Goal: Task Accomplishment & Management: Manage account settings

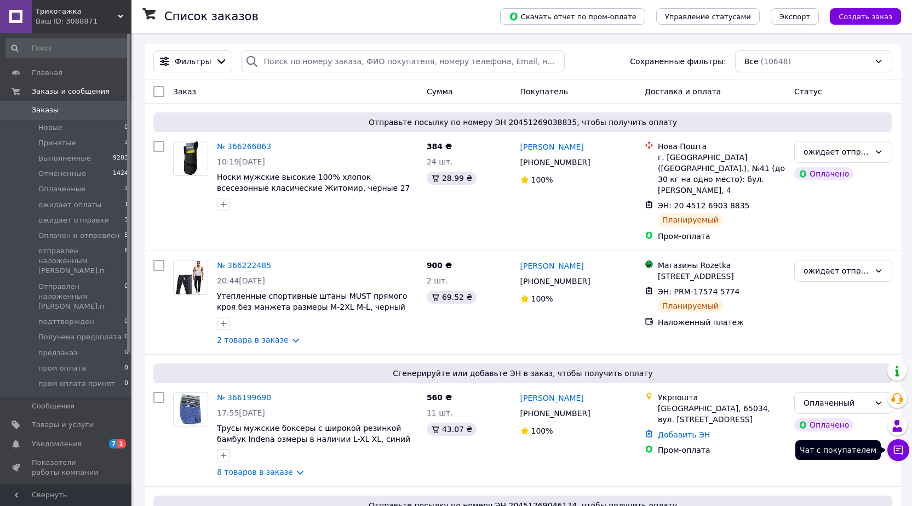
click at [900, 447] on icon at bounding box center [898, 449] width 11 height 11
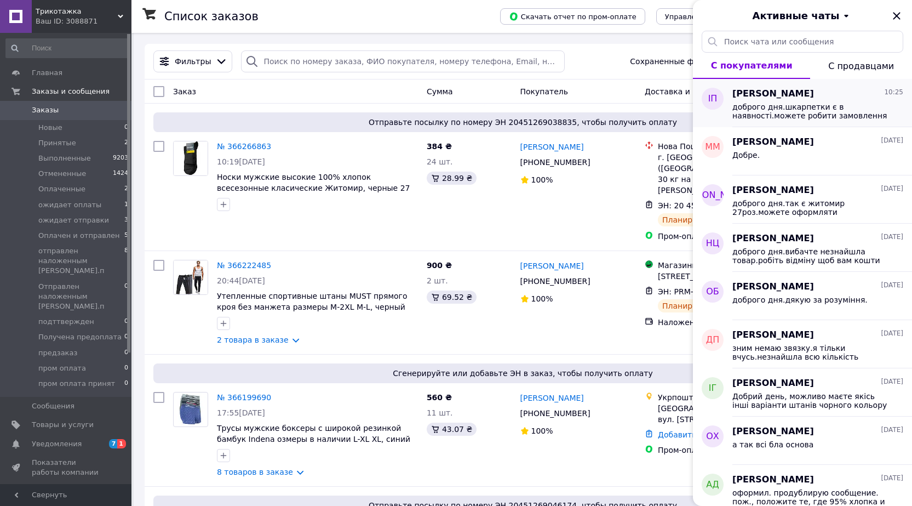
click at [785, 108] on span "доброго дня.шкарпетки є в наявності.можете робити замовлення" at bounding box center [810, 111] width 156 height 18
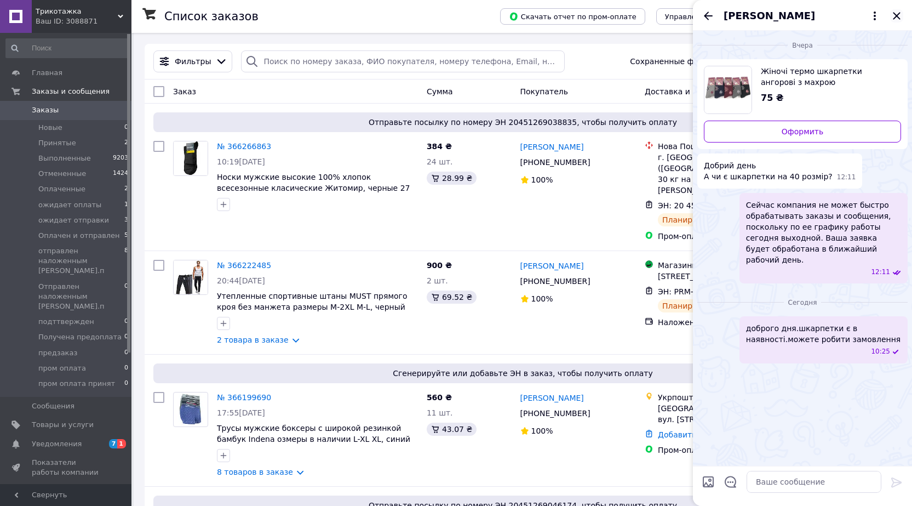
click at [899, 16] on icon "Закрыть" at bounding box center [896, 15] width 13 height 13
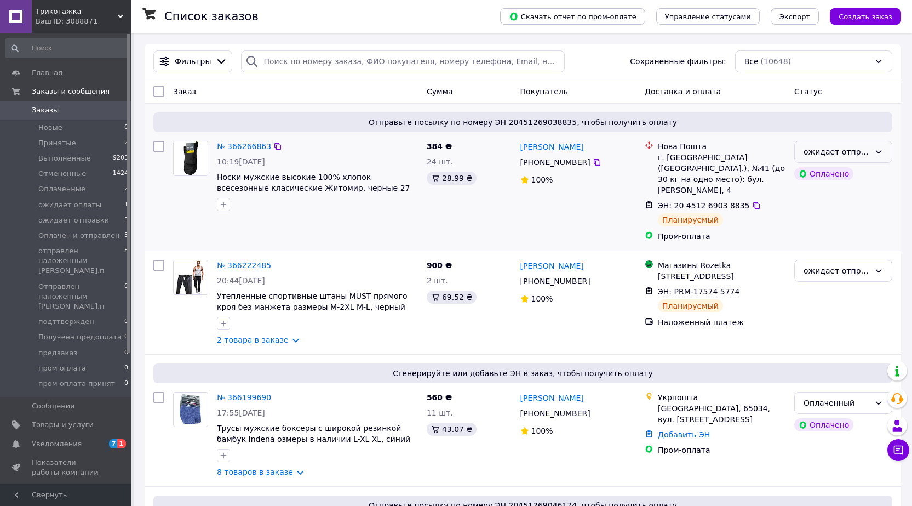
click at [880, 152] on icon at bounding box center [879, 151] width 6 height 3
click at [830, 196] on li "Выполнен" at bounding box center [843, 196] width 97 height 20
click at [877, 151] on icon at bounding box center [878, 151] width 9 height 9
click at [828, 256] on li "ожидает отправки" at bounding box center [843, 255] width 97 height 20
click at [191, 162] on img at bounding box center [191, 158] width 34 height 34
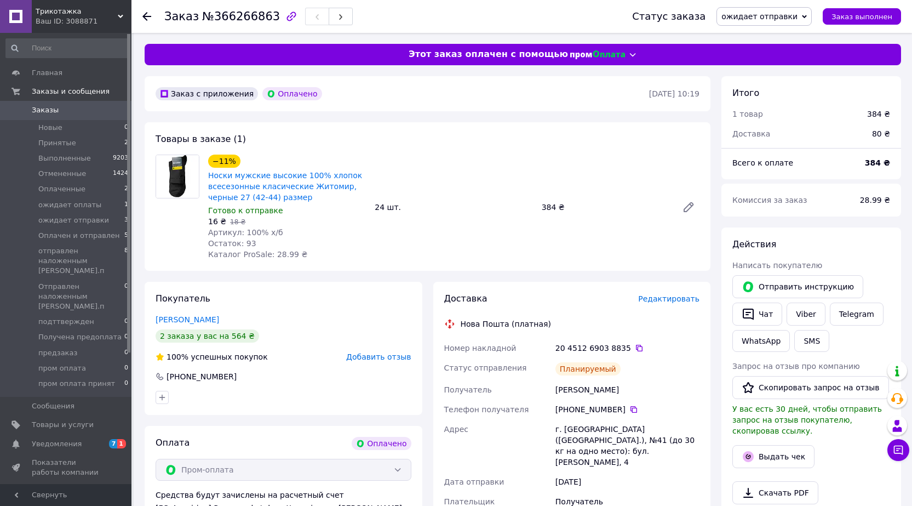
click at [150, 18] on icon at bounding box center [146, 16] width 9 height 9
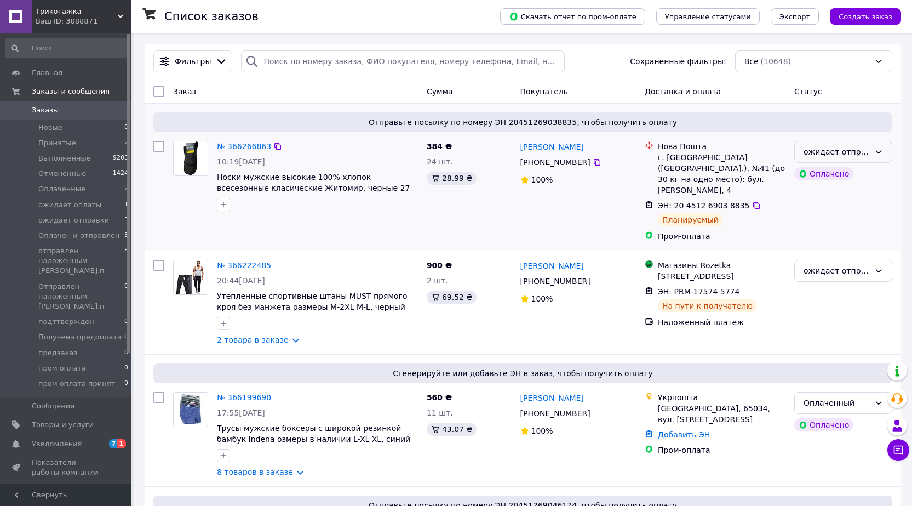
click at [877, 150] on icon at bounding box center [878, 151] width 9 height 9
click at [829, 196] on li "Выполнен" at bounding box center [843, 196] width 97 height 20
click at [880, 266] on icon at bounding box center [878, 270] width 9 height 9
click at [816, 304] on li "Выполнен" at bounding box center [843, 304] width 97 height 20
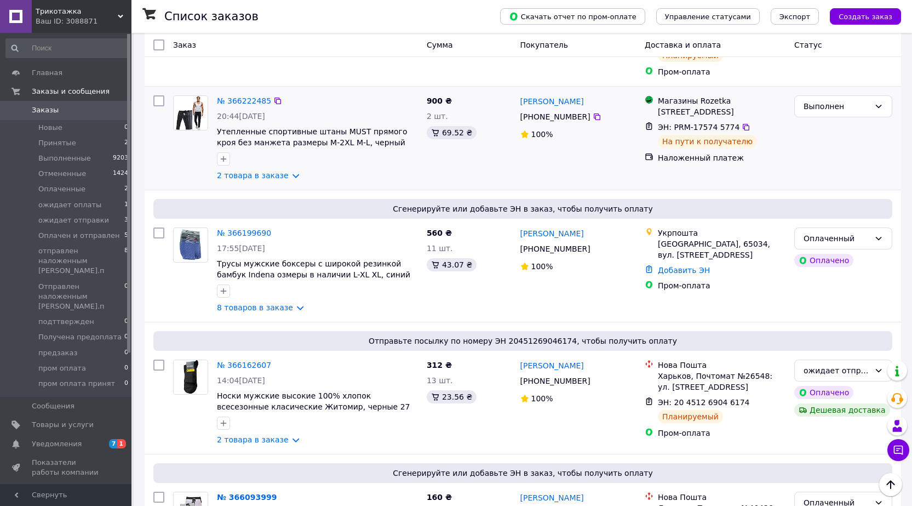
scroll to position [219, 0]
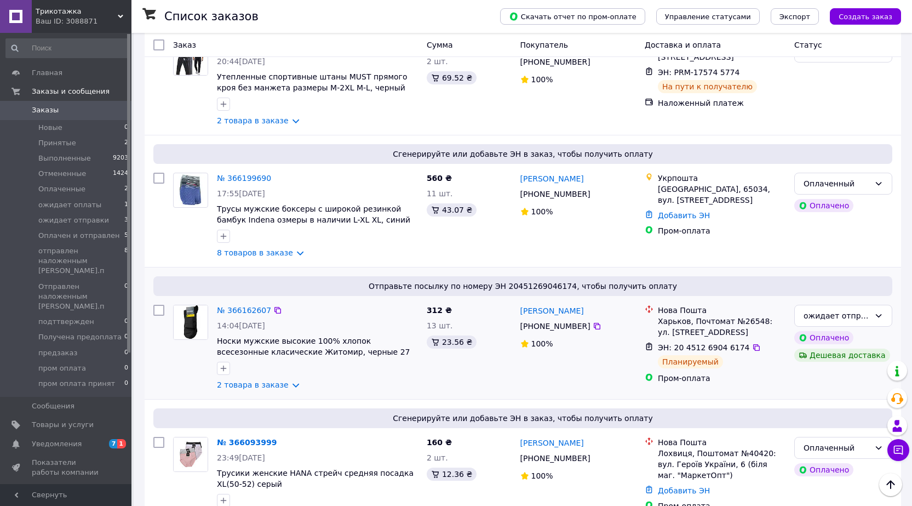
click at [198, 319] on img at bounding box center [191, 322] width 34 height 34
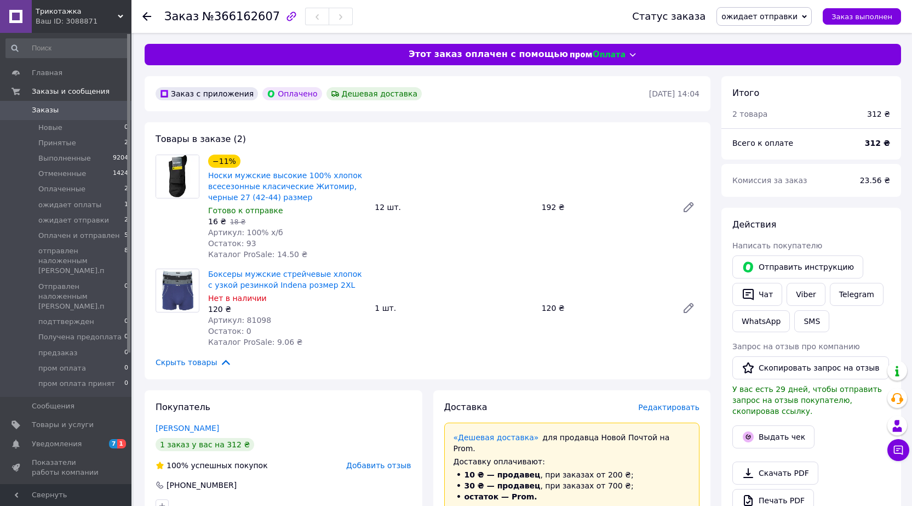
click at [147, 18] on icon at bounding box center [146, 16] width 9 height 9
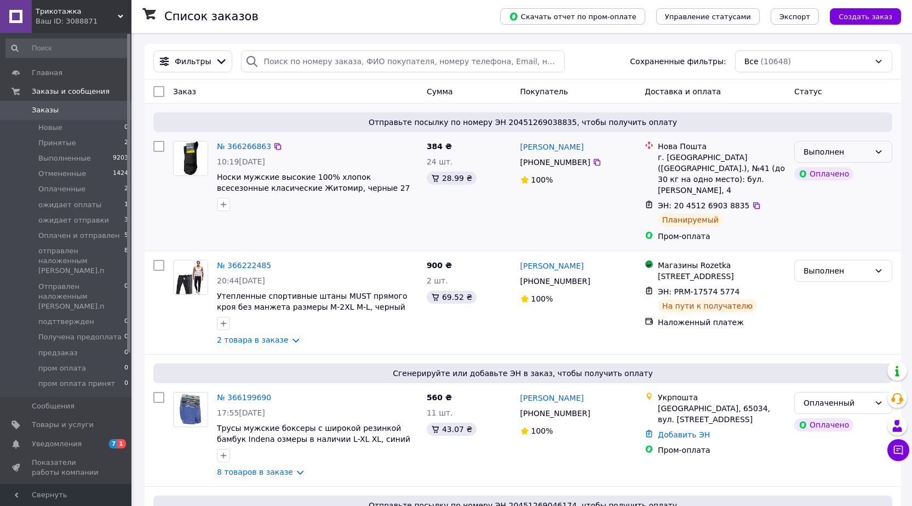
click at [881, 152] on icon at bounding box center [878, 151] width 9 height 9
click at [830, 257] on li "ожидает отправки" at bounding box center [843, 255] width 97 height 20
click at [881, 154] on icon at bounding box center [878, 151] width 9 height 9
click at [831, 196] on li "Выполнен" at bounding box center [843, 196] width 97 height 20
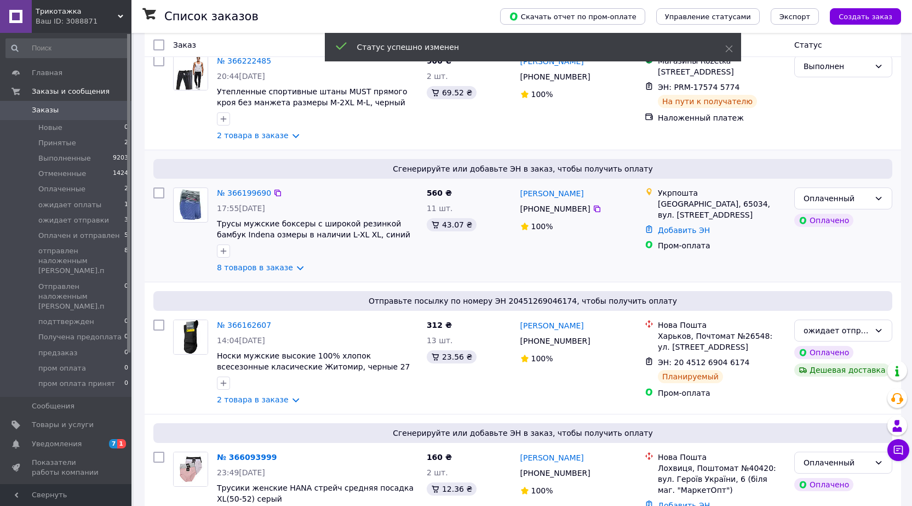
scroll to position [219, 0]
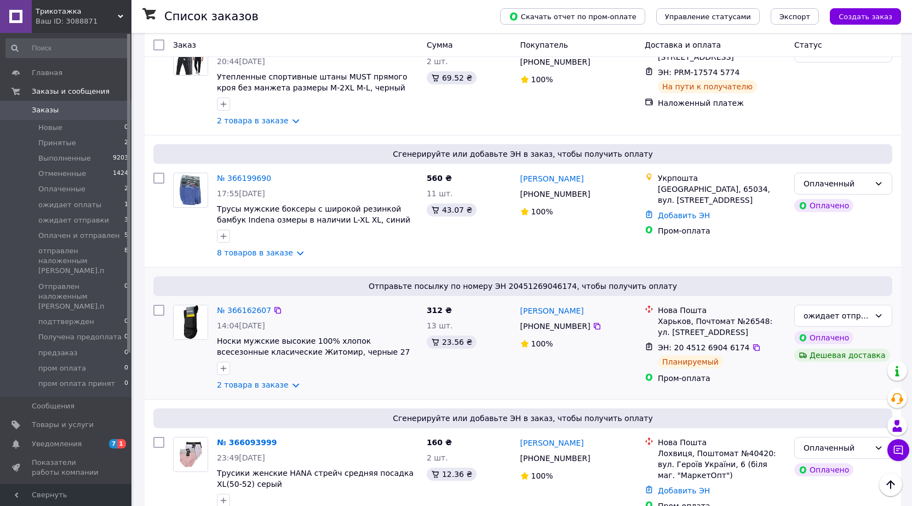
click at [201, 318] on img at bounding box center [191, 322] width 34 height 34
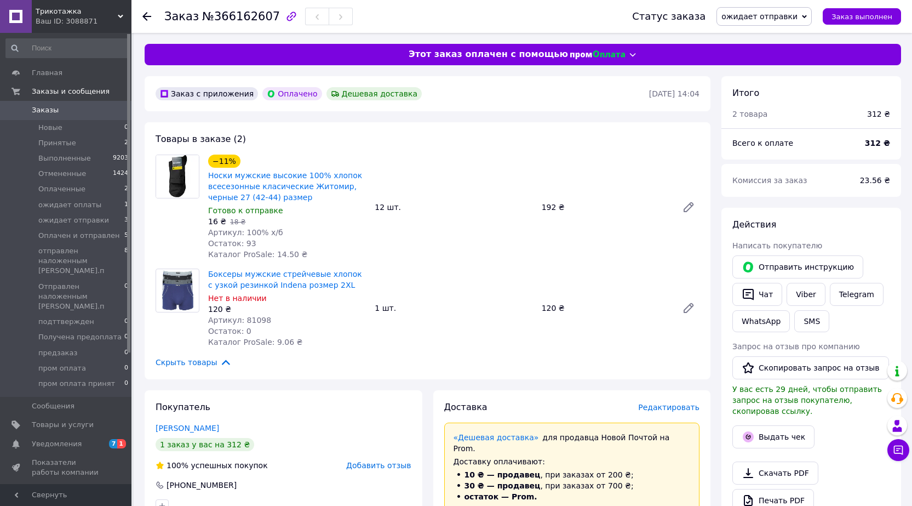
click at [146, 18] on icon at bounding box center [146, 16] width 9 height 9
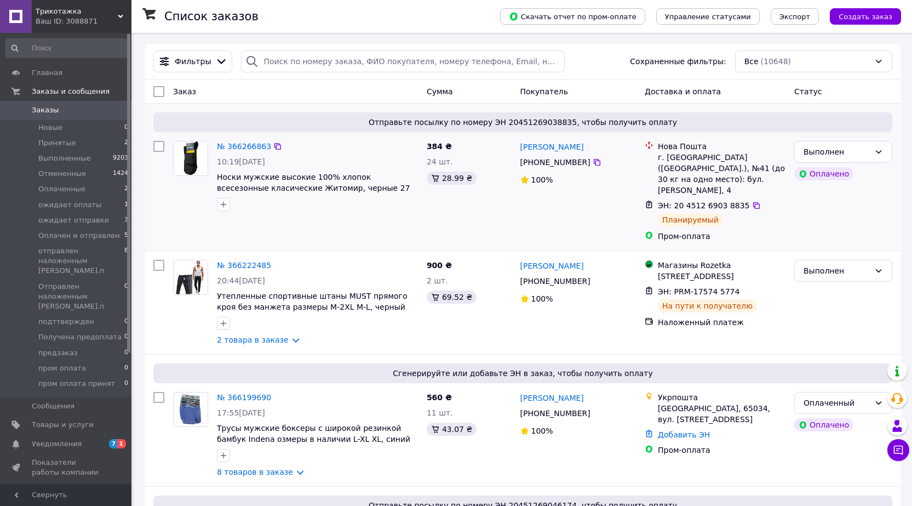
click at [192, 166] on img at bounding box center [191, 158] width 34 height 34
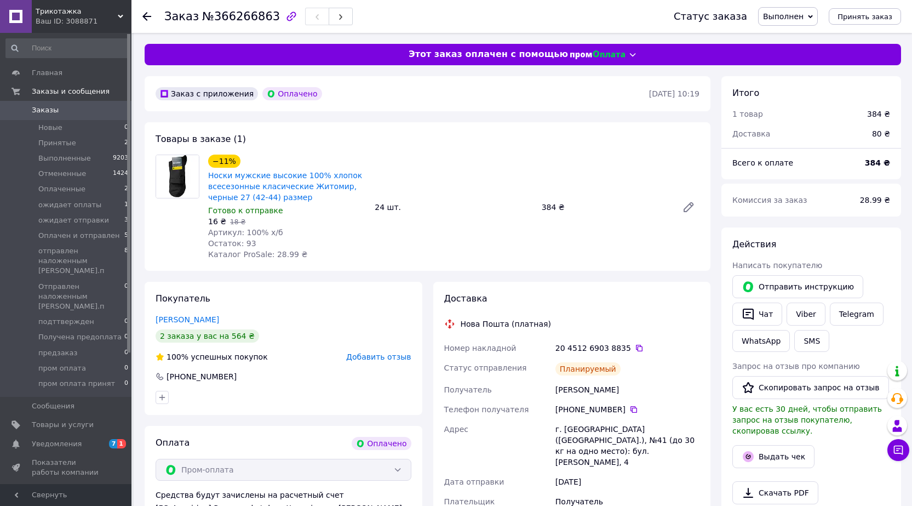
click at [145, 19] on use at bounding box center [146, 16] width 9 height 9
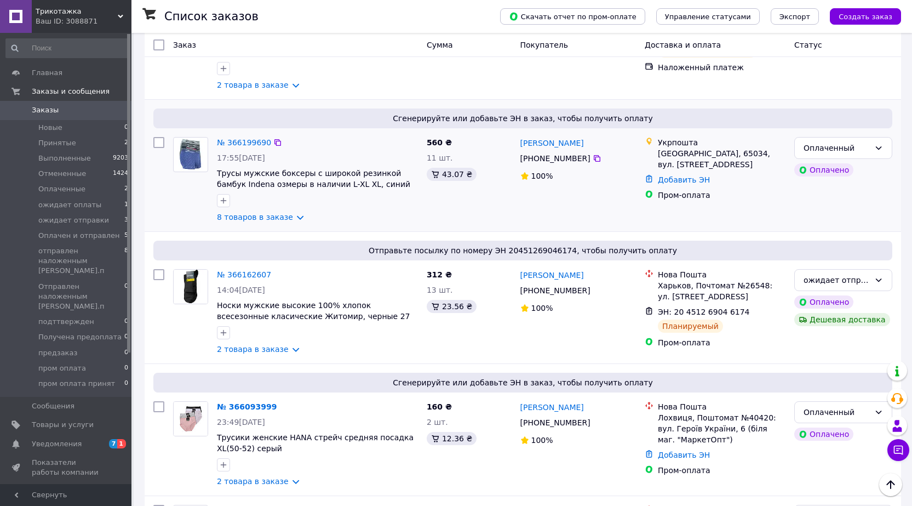
scroll to position [274, 0]
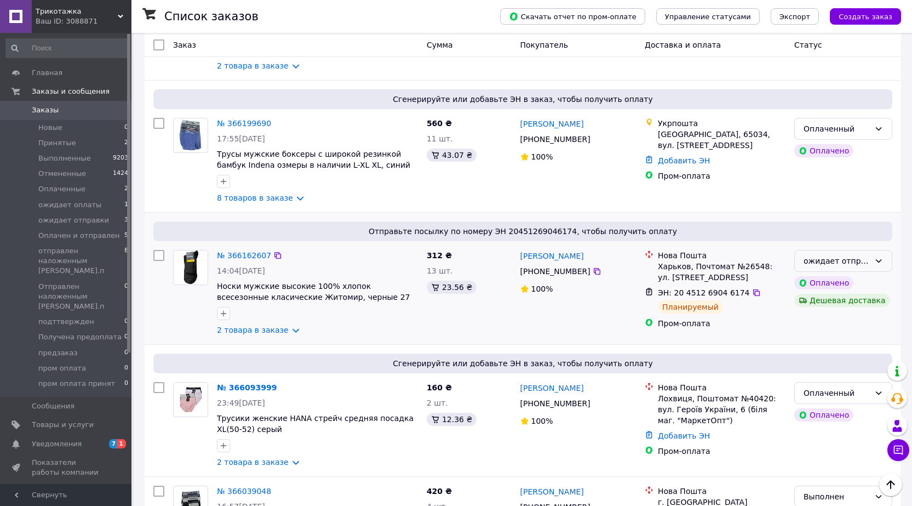
click at [878, 256] on icon at bounding box center [878, 260] width 9 height 9
click at [821, 296] on li "Выполнен" at bounding box center [843, 294] width 97 height 20
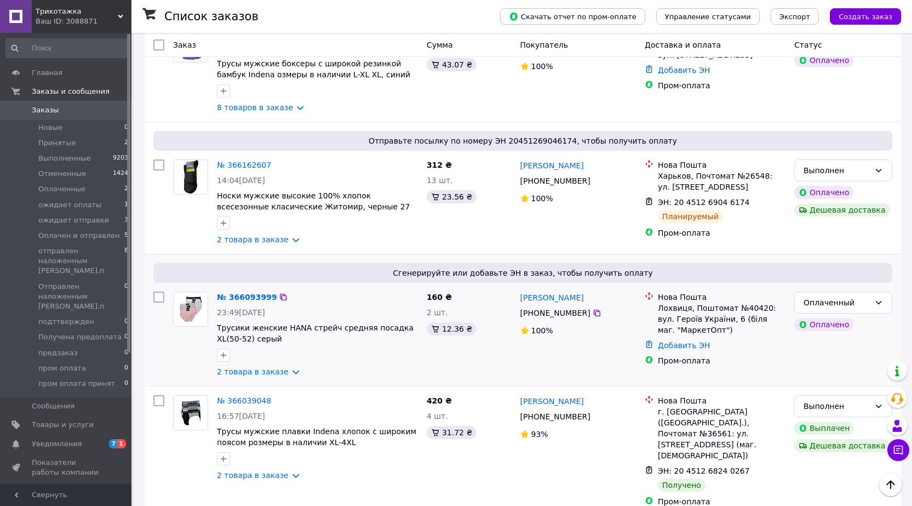
scroll to position [383, 0]
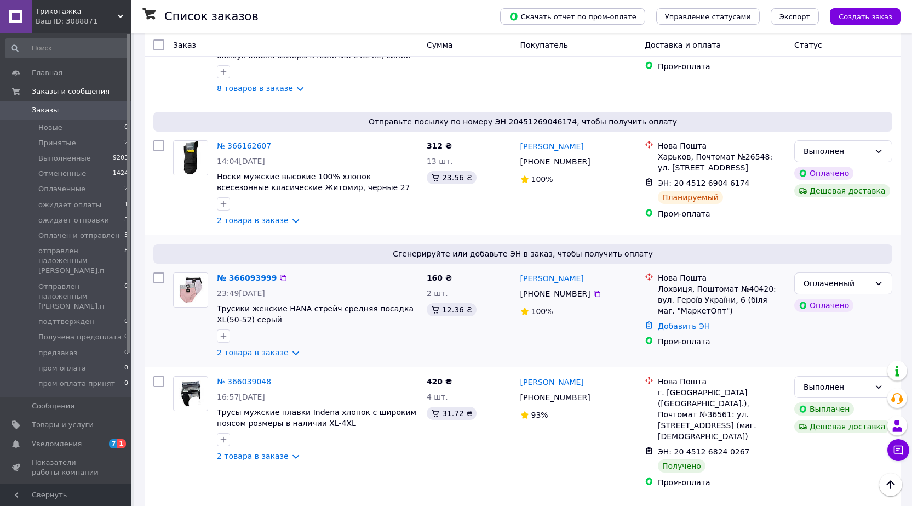
click at [188, 284] on img at bounding box center [191, 290] width 34 height 34
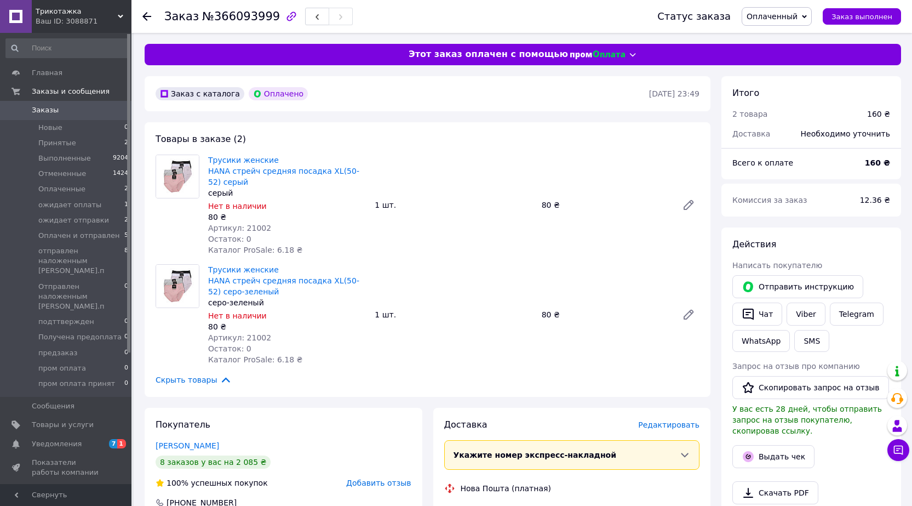
click at [147, 13] on icon at bounding box center [146, 16] width 9 height 9
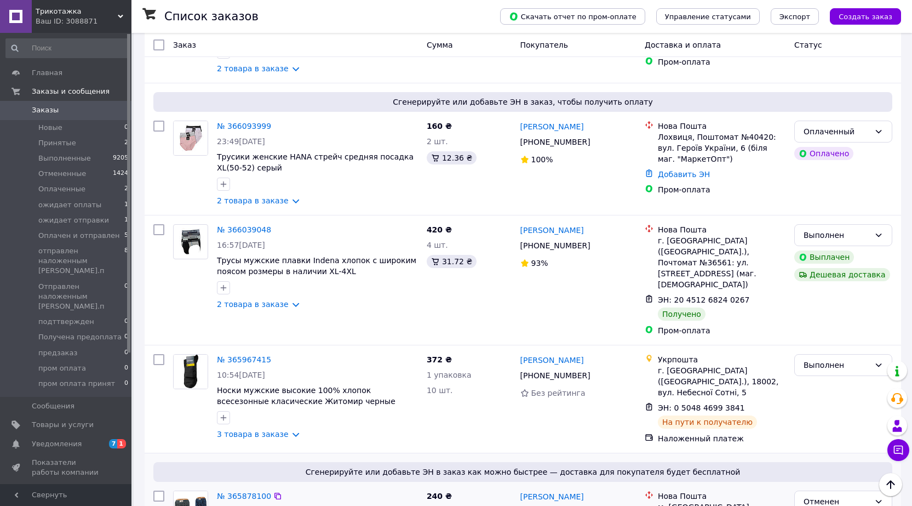
scroll to position [493, 0]
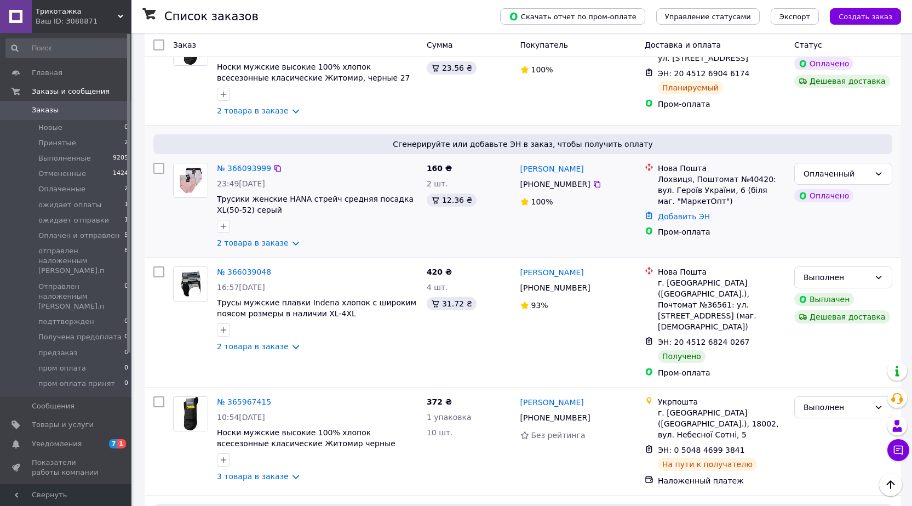
click at [196, 170] on img at bounding box center [191, 180] width 34 height 34
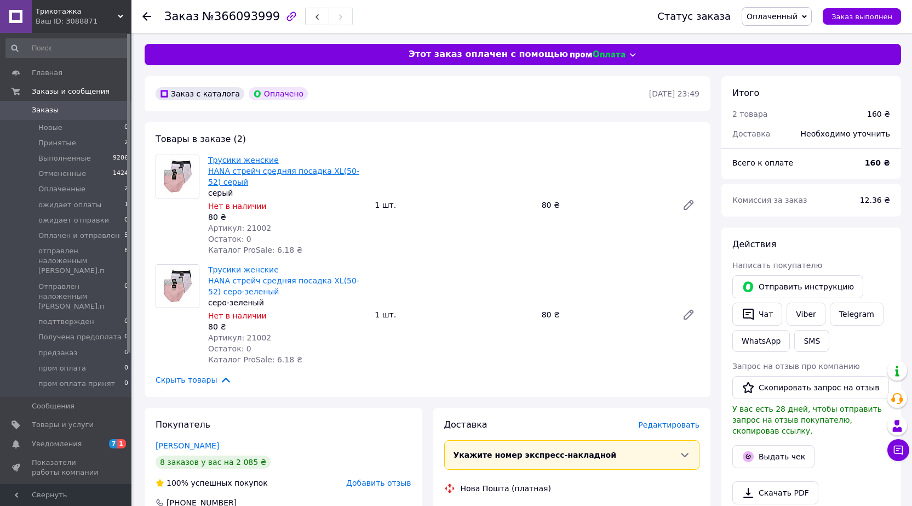
click at [255, 165] on link "Трусики женские HANA стрейч средняя посадка XL(50-52) серый" at bounding box center [283, 171] width 151 height 31
click at [220, 267] on link "Трусики женские HANA стрейч средняя посадка XL(50-52) серо-зеленый" at bounding box center [283, 280] width 151 height 31
click at [145, 14] on use at bounding box center [146, 16] width 9 height 9
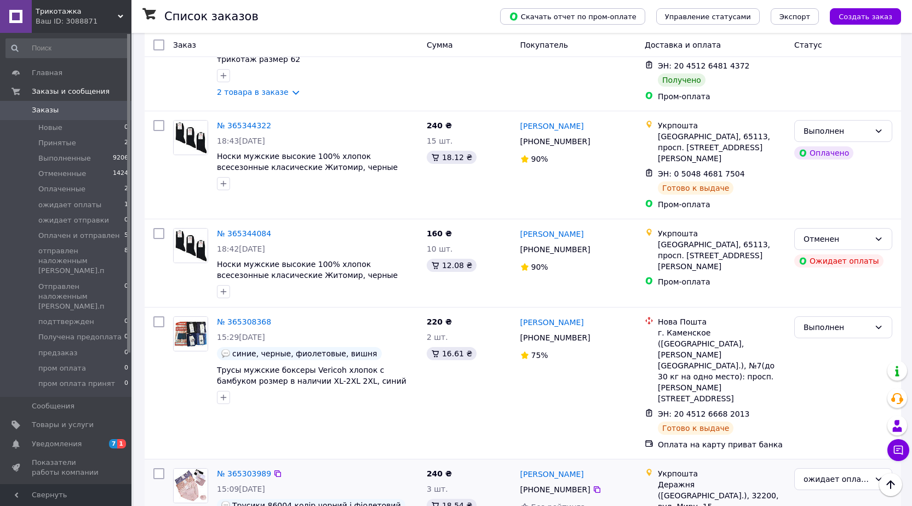
scroll to position [1479, 0]
click at [877, 473] on icon at bounding box center [878, 477] width 9 height 9
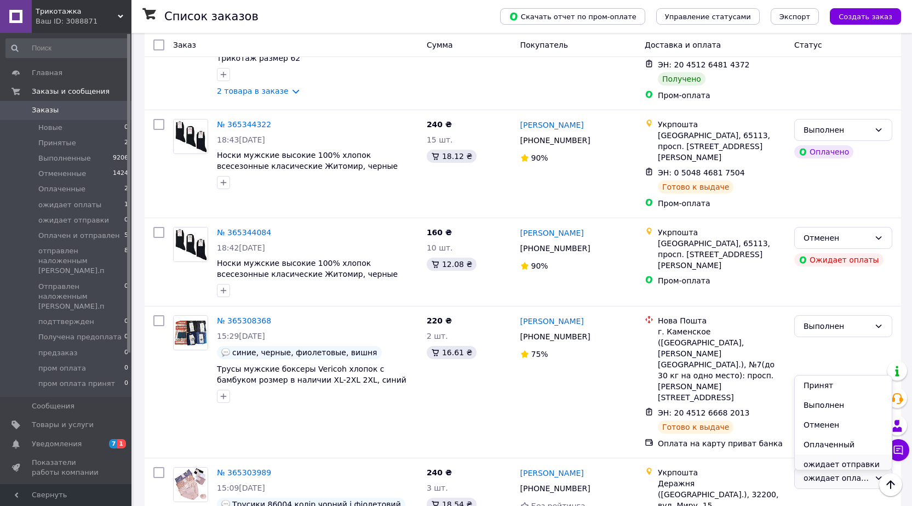
click at [826, 464] on li "ожидает отправки" at bounding box center [843, 464] width 97 height 20
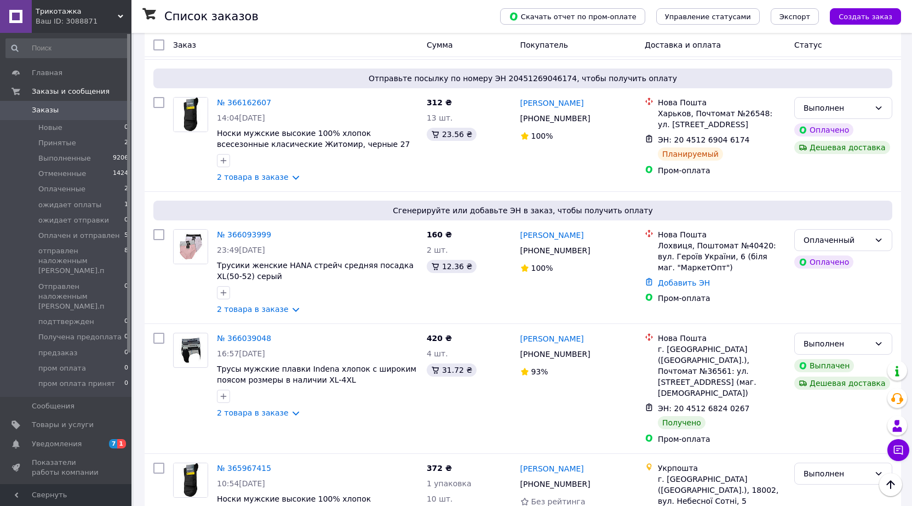
scroll to position [383, 0]
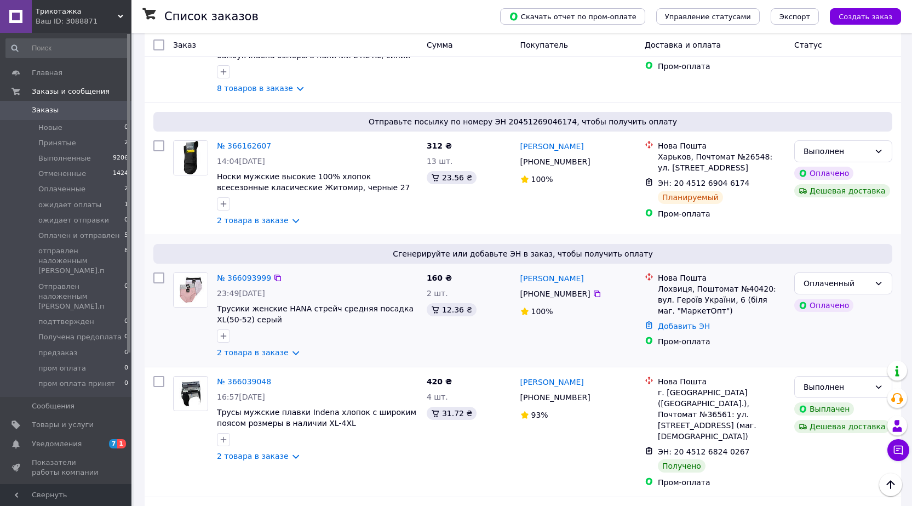
click at [180, 282] on img at bounding box center [191, 290] width 34 height 34
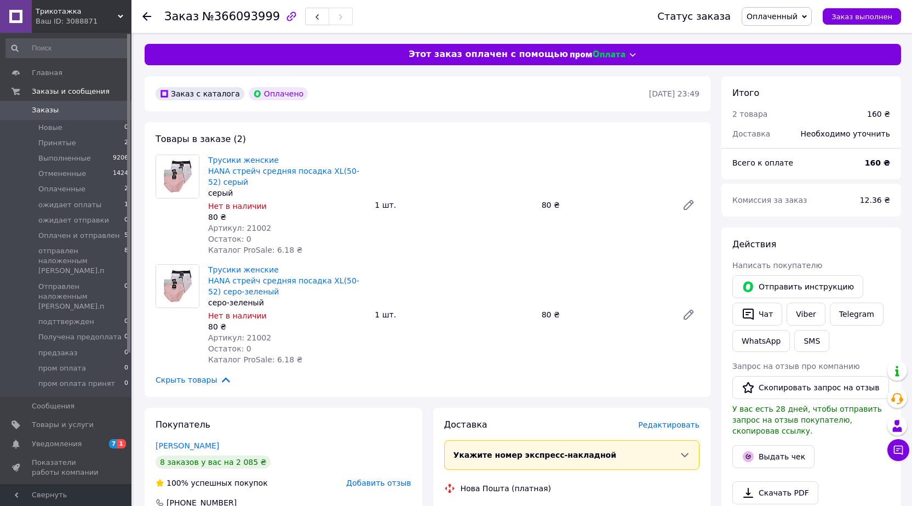
scroll to position [55, 0]
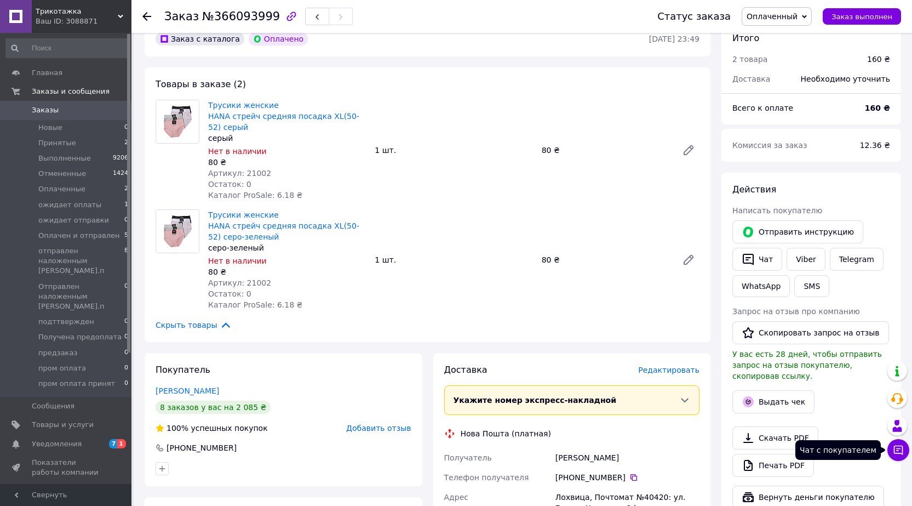
click at [896, 449] on icon at bounding box center [898, 449] width 11 height 11
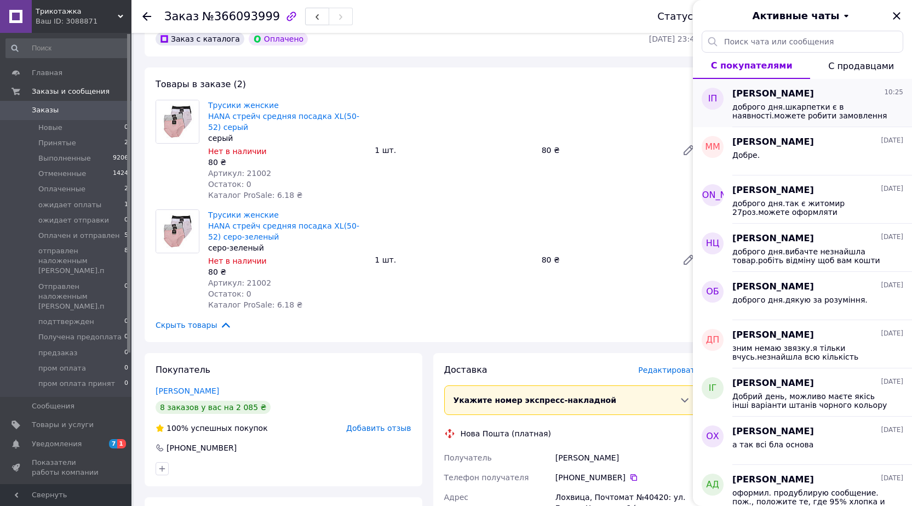
click at [761, 103] on span "доброго дня.шкарпетки є в наявності.можете робити замовлення" at bounding box center [810, 111] width 156 height 18
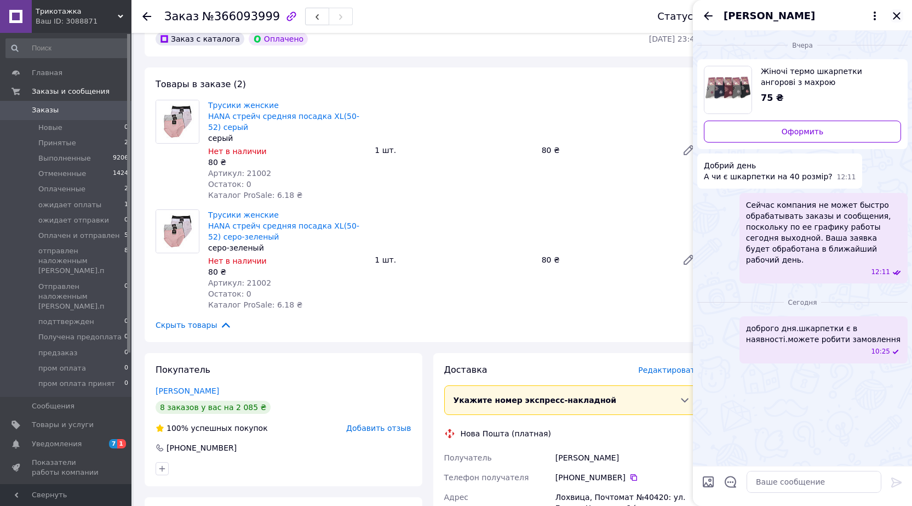
click at [900, 17] on icon "Закрыть" at bounding box center [896, 15] width 13 height 13
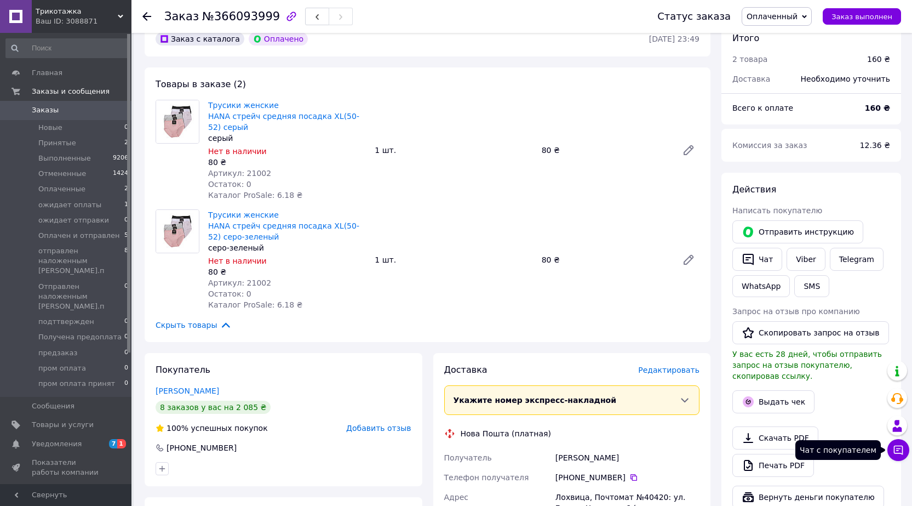
click at [900, 450] on icon at bounding box center [898, 449] width 11 height 11
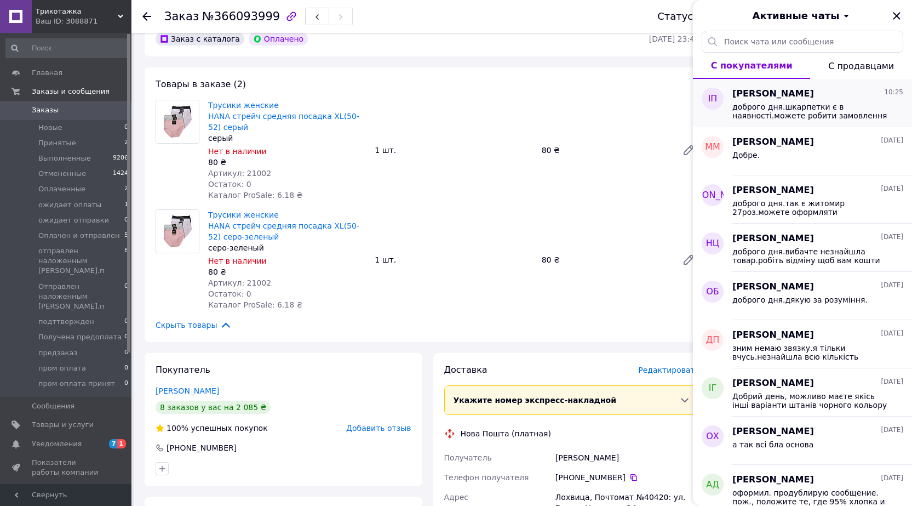
click at [823, 111] on span "доброго дня.шкарпетки є в наявності.можете робити замовлення" at bounding box center [810, 111] width 156 height 18
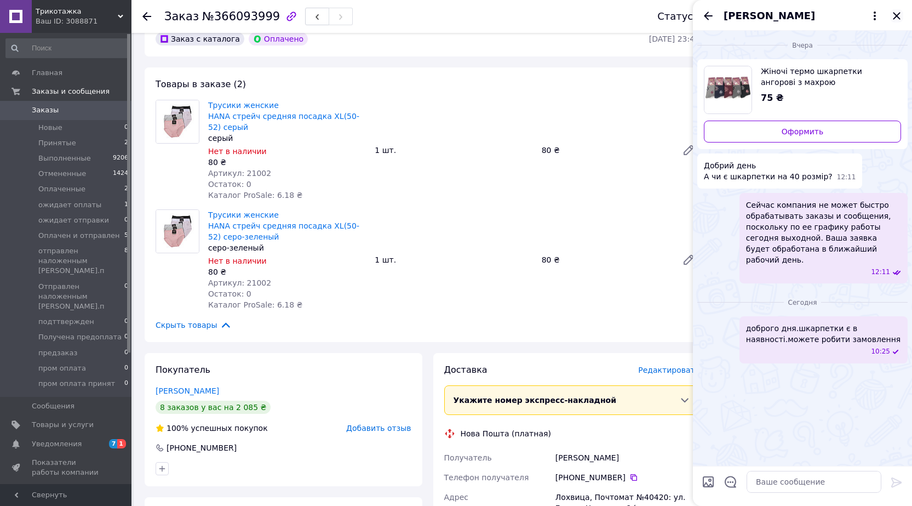
click at [901, 17] on icon "Закрыть" at bounding box center [896, 15] width 13 height 13
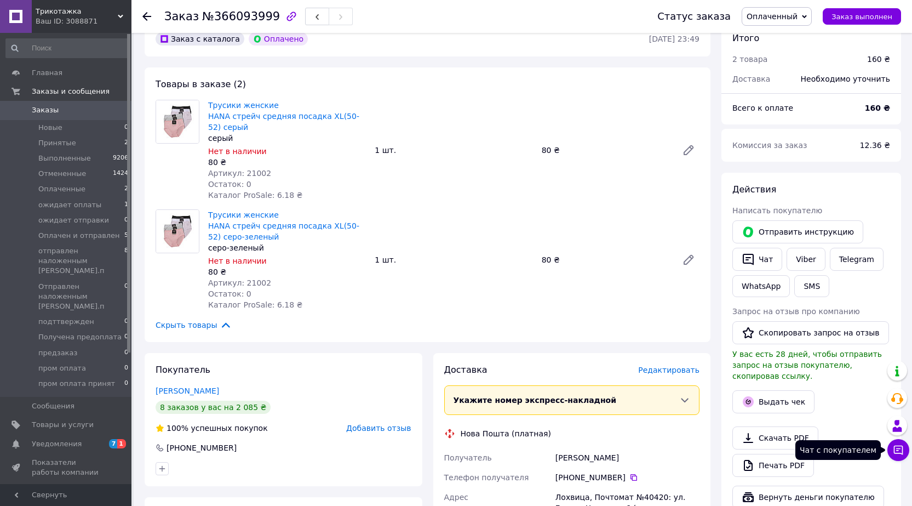
click at [897, 450] on icon at bounding box center [898, 449] width 9 height 9
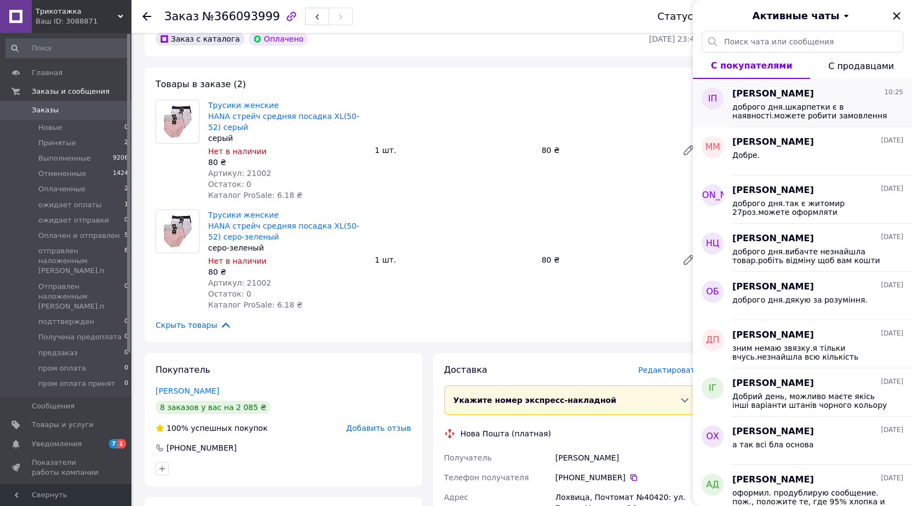
click at [859, 97] on div "Іванна Пакош 10:25" at bounding box center [817, 94] width 171 height 13
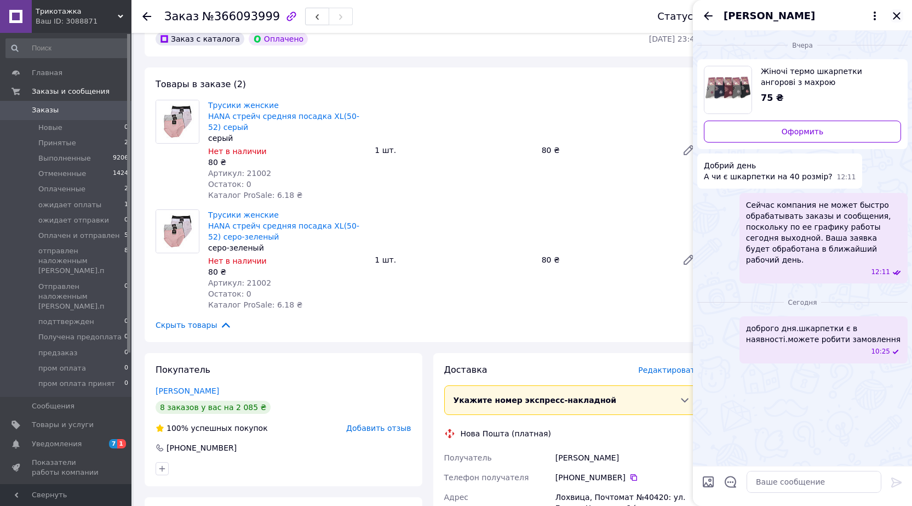
click at [896, 13] on icon "Закрыть" at bounding box center [896, 15] width 13 height 13
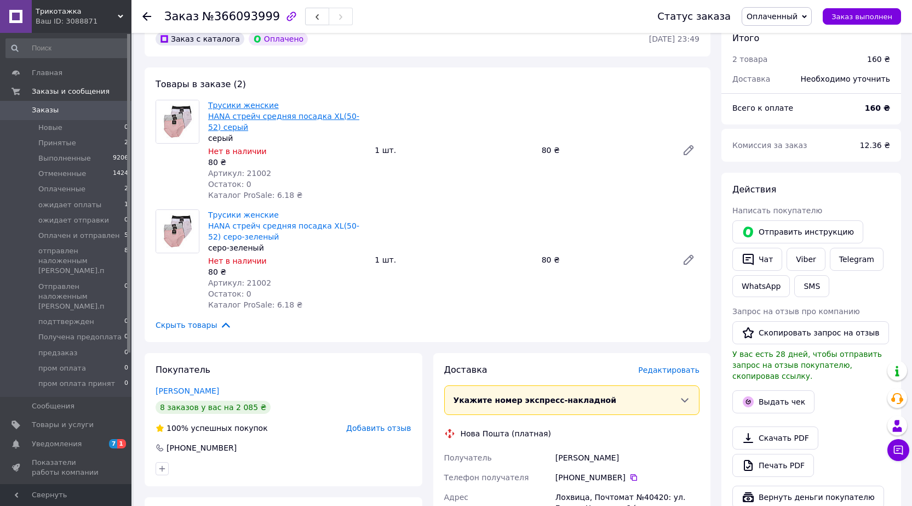
click at [244, 107] on link "Трусики женские HANA стрейч средняя посадка XL(50-52) серый" at bounding box center [283, 116] width 151 height 31
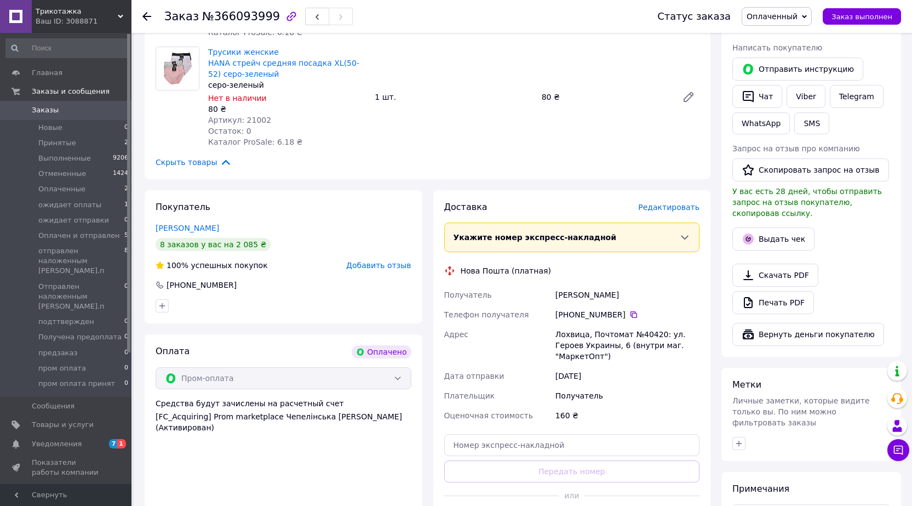
scroll to position [250, 0]
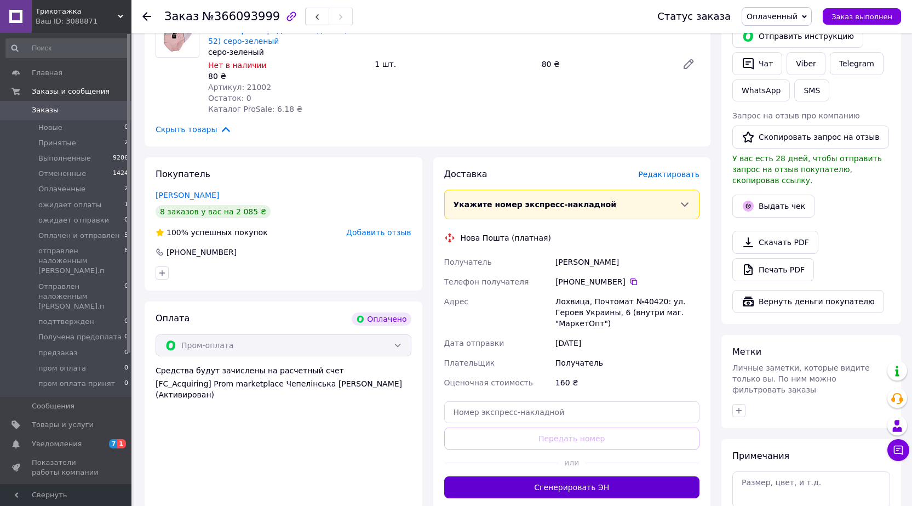
click at [548, 476] on button "Сгенерировать ЭН" at bounding box center [572, 487] width 256 height 22
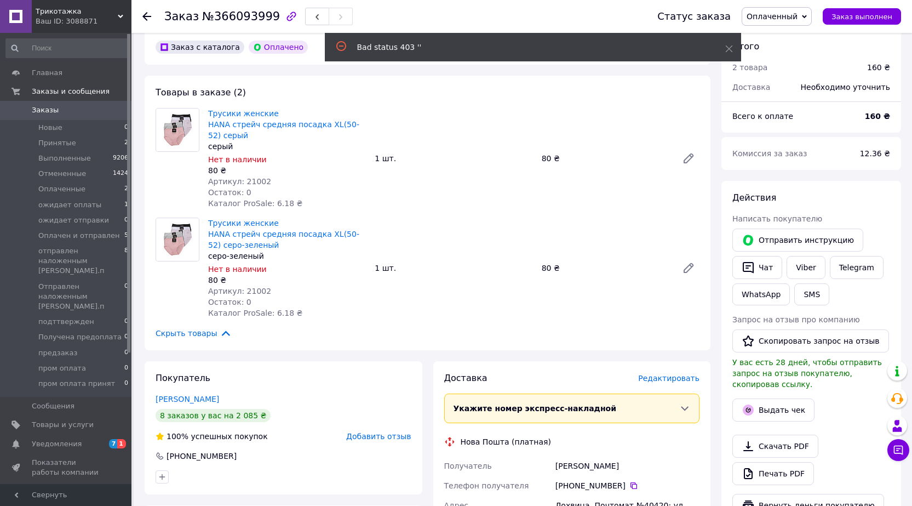
scroll to position [0, 0]
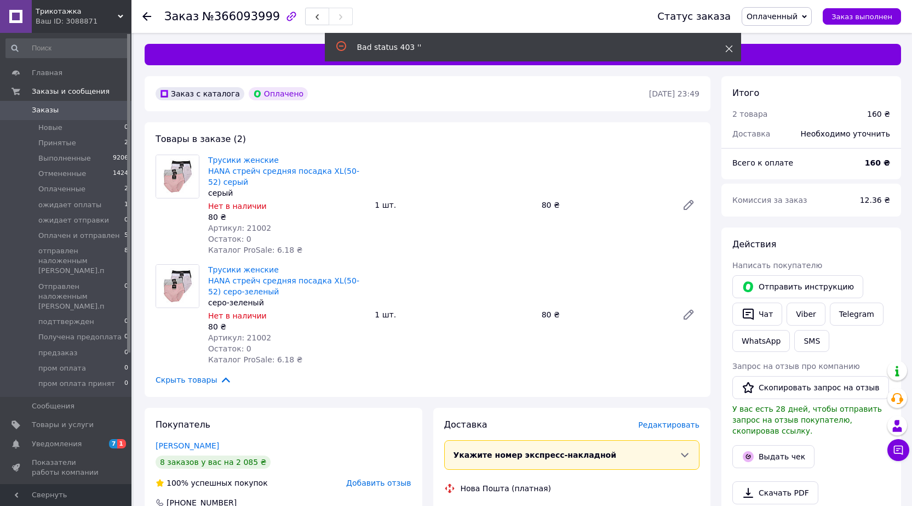
click at [727, 48] on use at bounding box center [728, 48] width 7 height 7
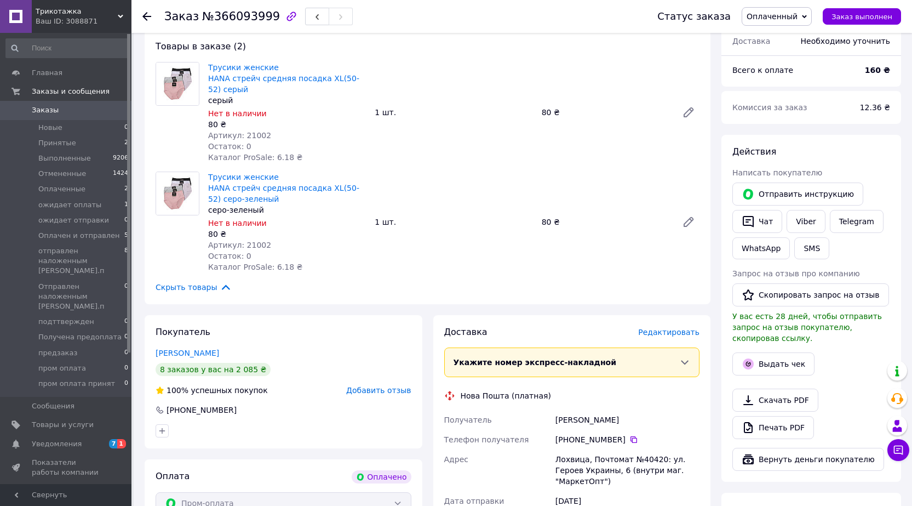
scroll to position [110, 0]
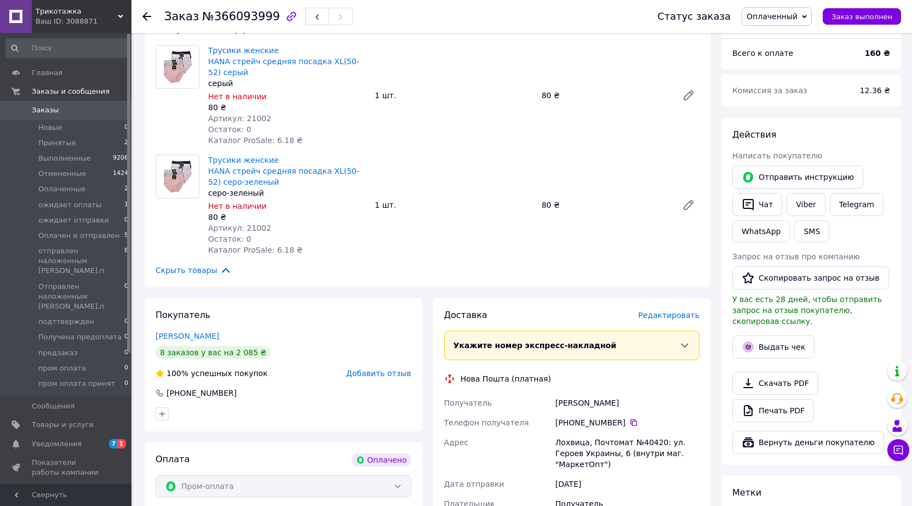
click at [685, 340] on icon at bounding box center [684, 345] width 11 height 11
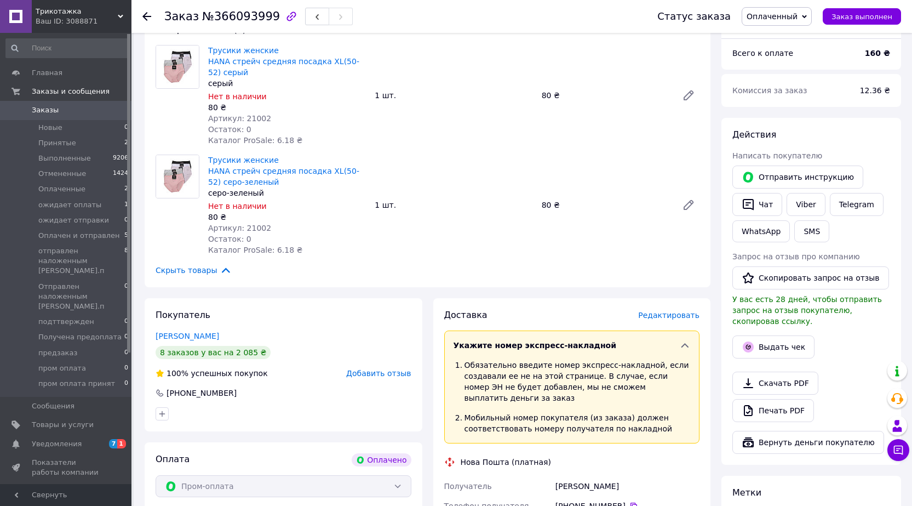
click at [625, 264] on div "Скрыть товары" at bounding box center [428, 270] width 544 height 12
click at [686, 340] on icon at bounding box center [684, 345] width 11 height 11
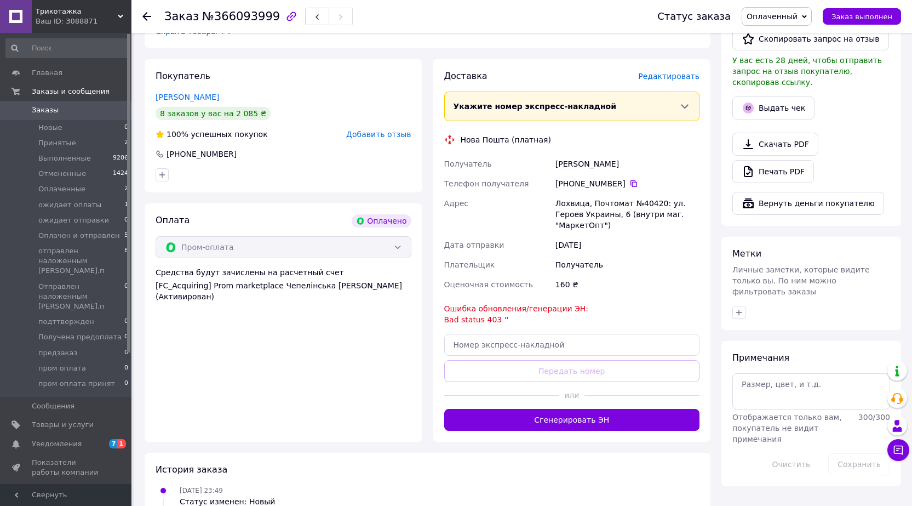
scroll to position [329, 0]
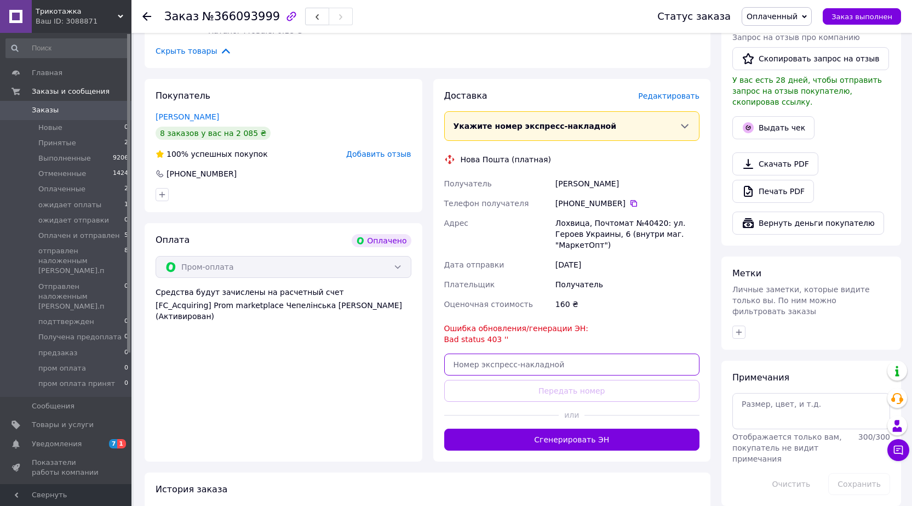
click at [583, 353] on input "text" at bounding box center [572, 364] width 256 height 22
click at [338, 376] on div "Оплата Оплачено Пром-оплата Средства будут зачислены на расчетный счет [FC_Acqu…" at bounding box center [284, 342] width 278 height 238
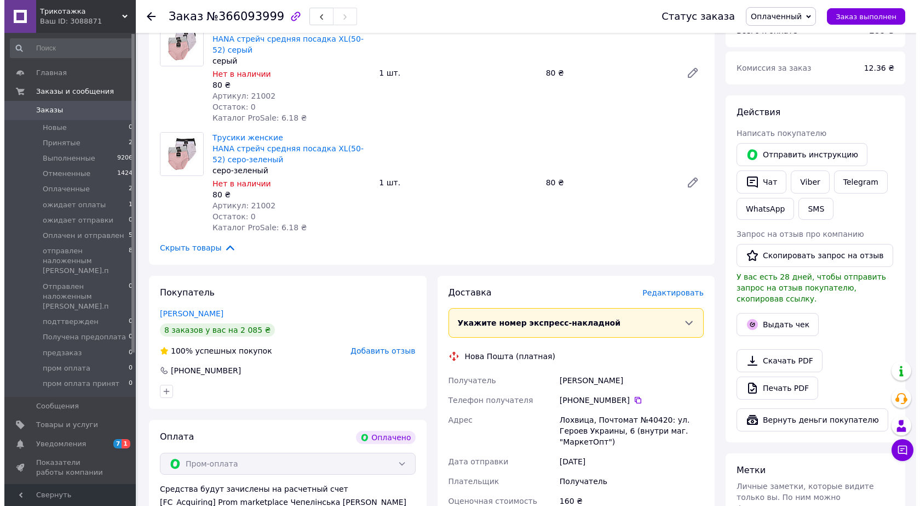
scroll to position [226, 0]
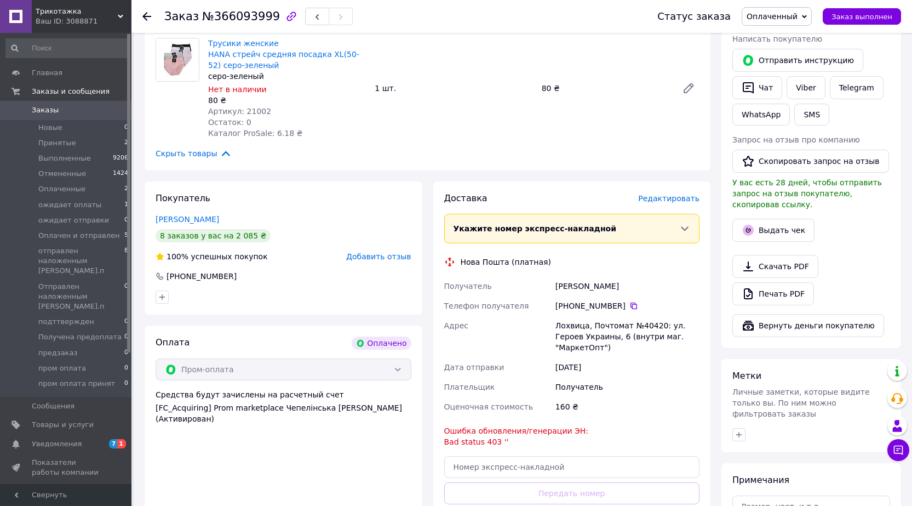
click at [690, 194] on span "Редактировать" at bounding box center [668, 198] width 61 height 9
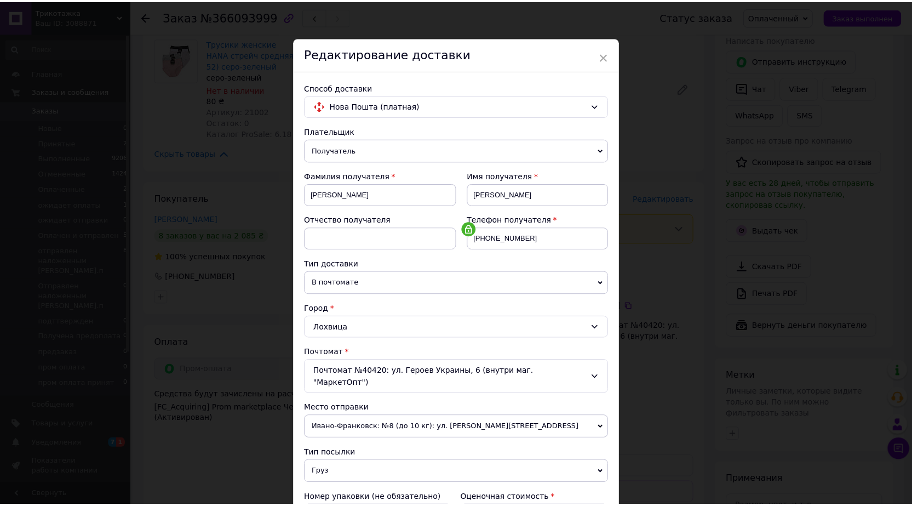
scroll to position [0, 0]
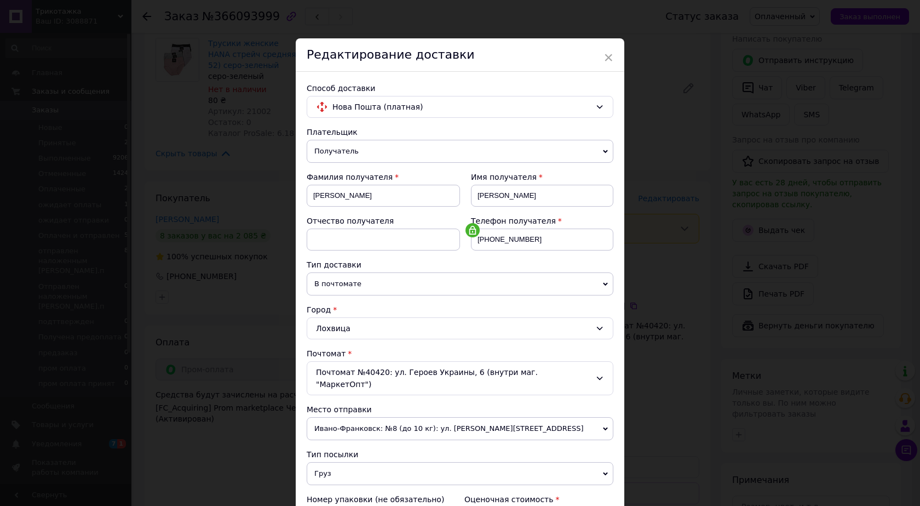
click at [606, 285] on icon at bounding box center [605, 284] width 5 height 5
click at [667, 263] on div "× Редактирование доставки Способ доставки Нова Пошта (платная) Плательщик Получ…" at bounding box center [460, 253] width 920 height 506
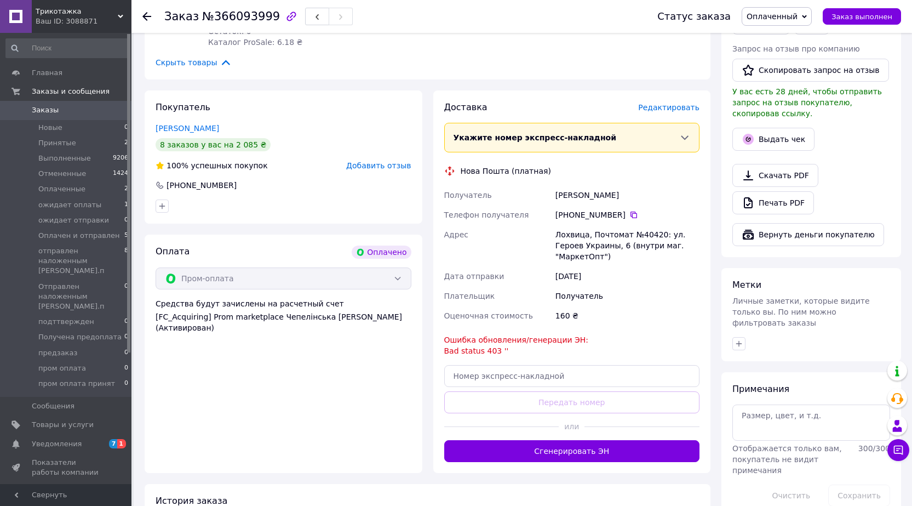
scroll to position [391, 0]
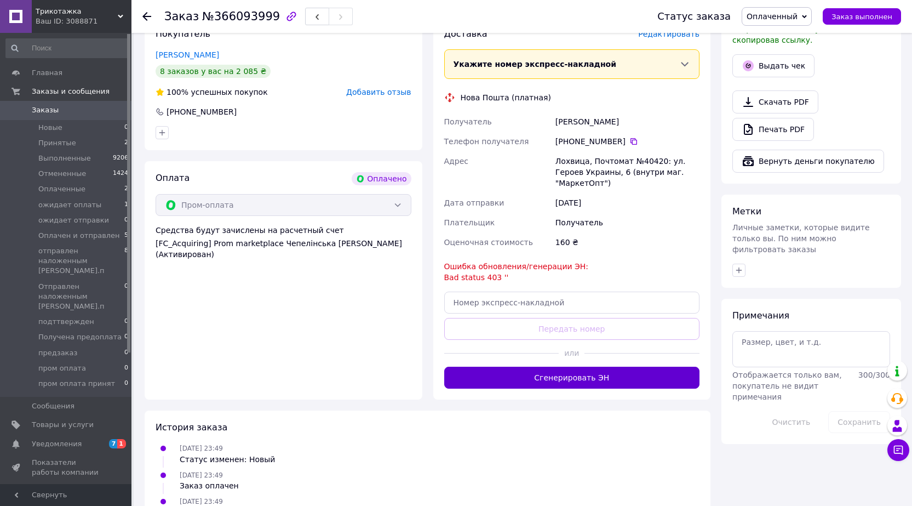
click at [575, 366] on button "Сгенерировать ЭН" at bounding box center [572, 377] width 256 height 22
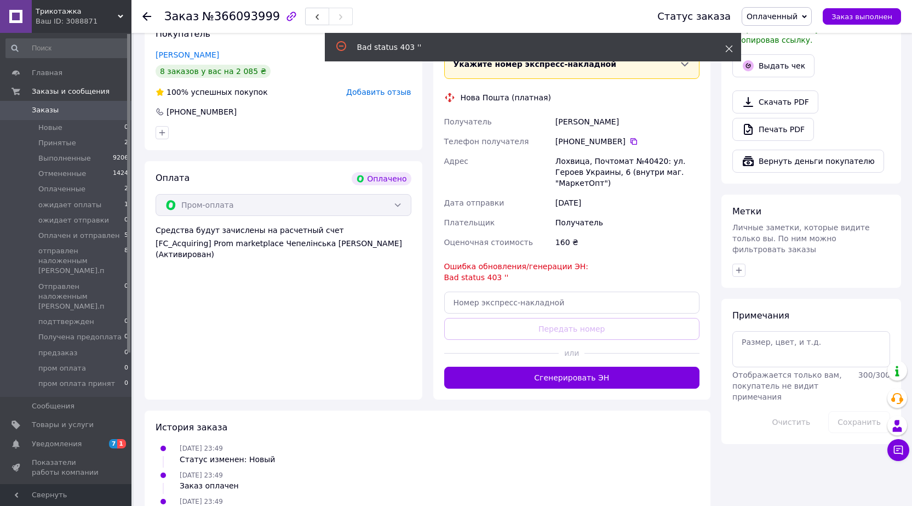
click at [726, 45] on icon at bounding box center [729, 49] width 8 height 8
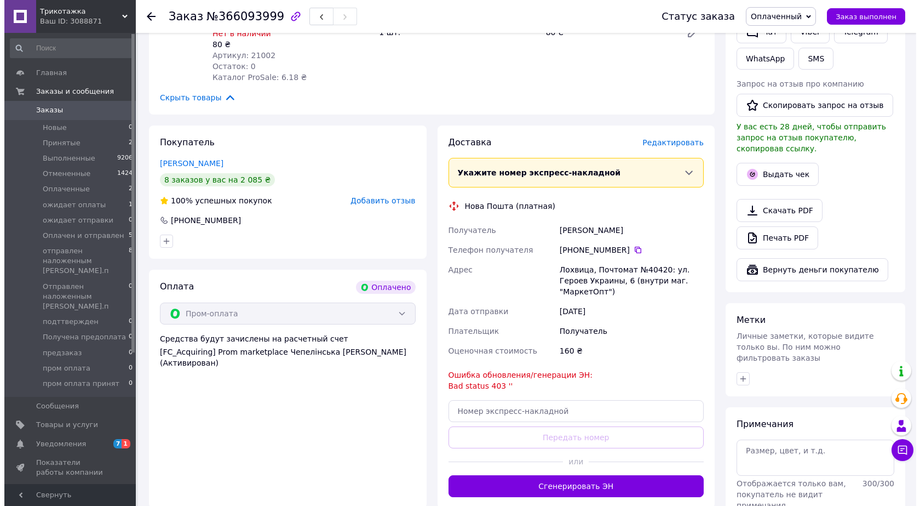
scroll to position [281, 0]
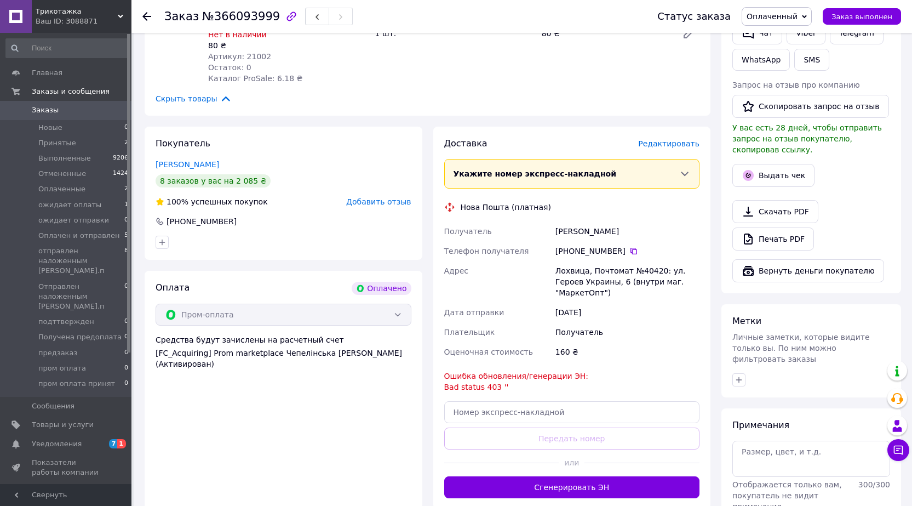
click at [678, 139] on span "Редактировать" at bounding box center [668, 143] width 61 height 9
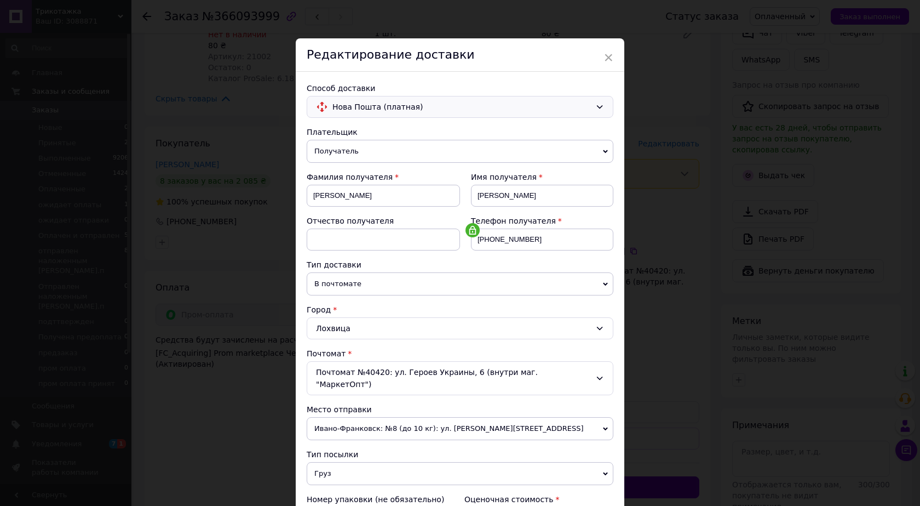
click at [599, 106] on icon at bounding box center [599, 106] width 9 height 9
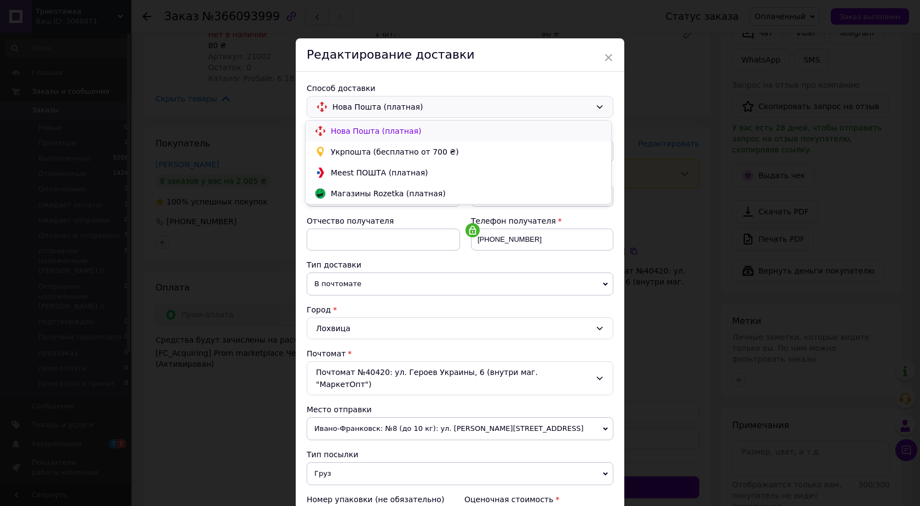
click at [353, 133] on span "Нова Пошта (платная)" at bounding box center [467, 130] width 272 height 11
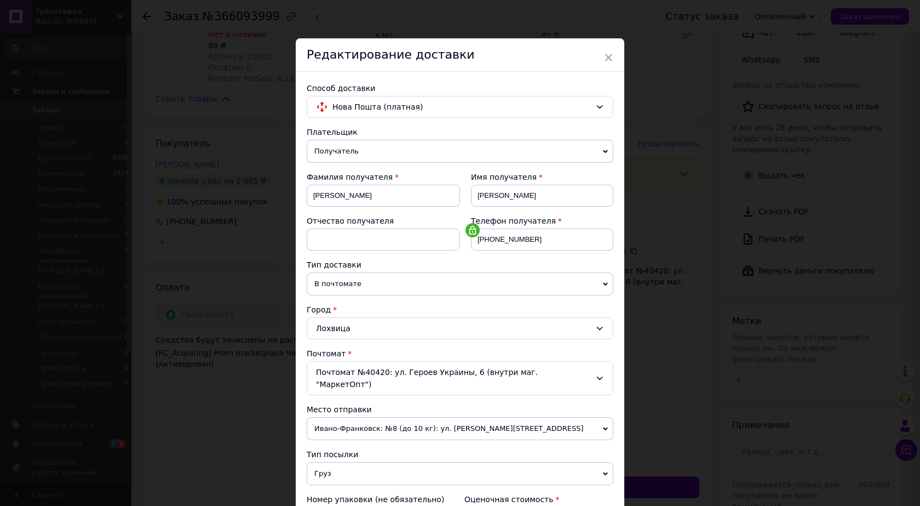
click at [605, 286] on icon at bounding box center [605, 284] width 5 height 5
click at [665, 275] on div "× Редактирование доставки Способ доставки Нова Пошта (платная) Плательщик Получ…" at bounding box center [460, 253] width 920 height 506
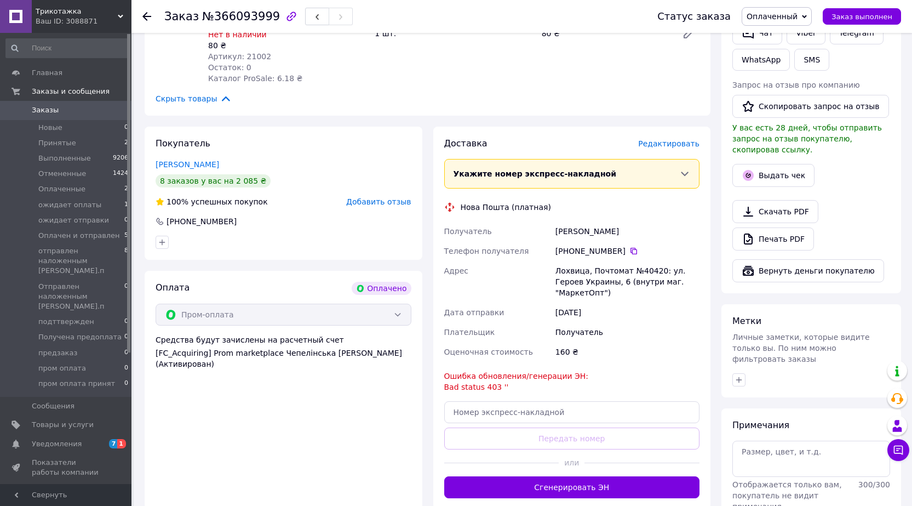
click at [687, 139] on span "Редактировать" at bounding box center [668, 143] width 61 height 9
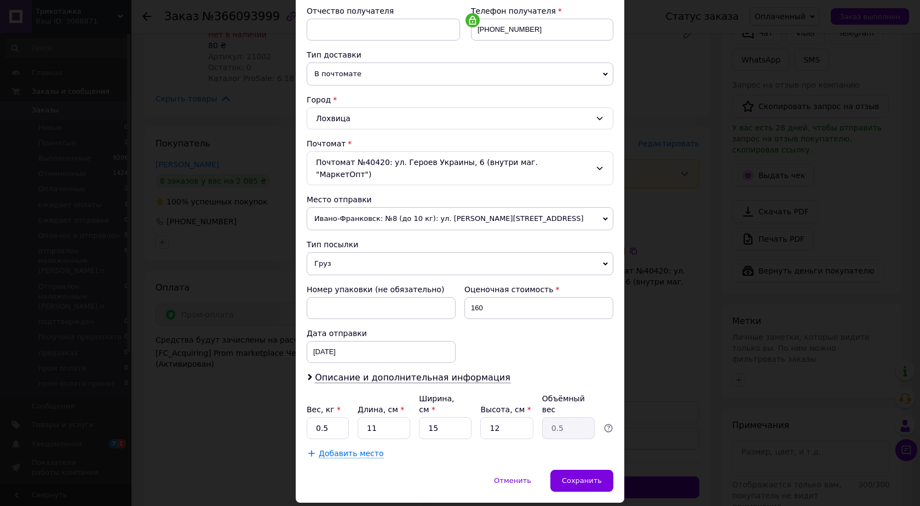
scroll to position [219, 0]
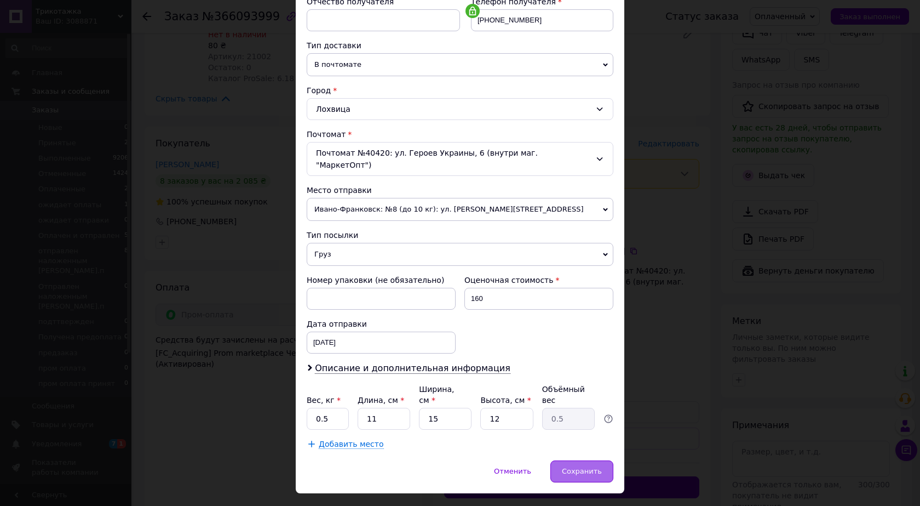
click at [582, 467] on span "Сохранить" at bounding box center [582, 471] width 40 height 8
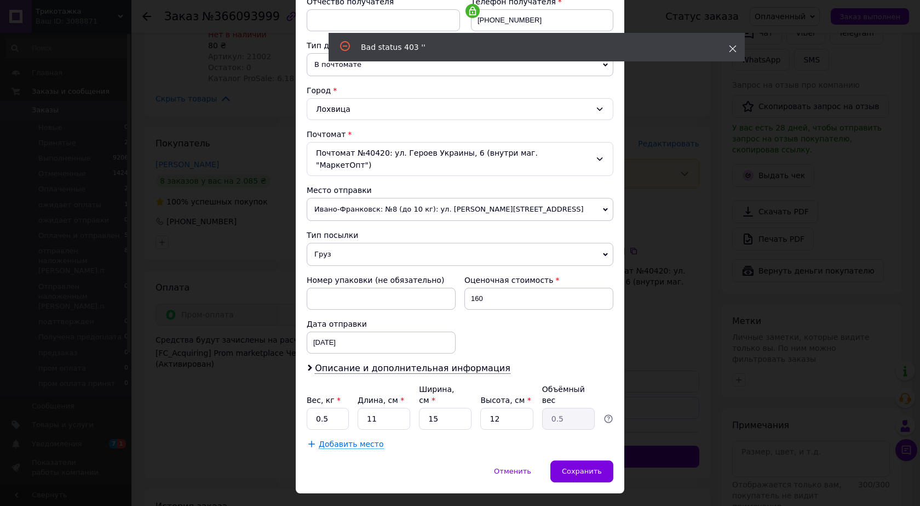
click at [733, 47] on icon at bounding box center [733, 49] width 8 height 8
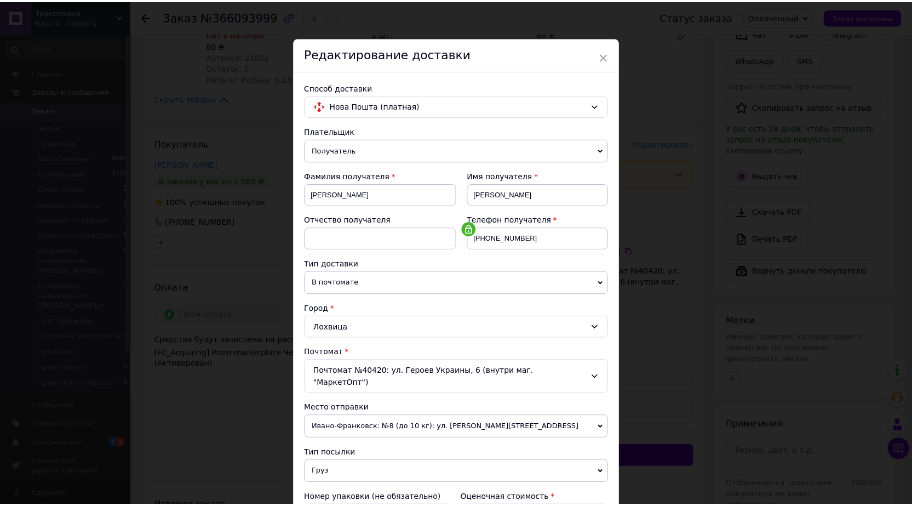
scroll to position [0, 0]
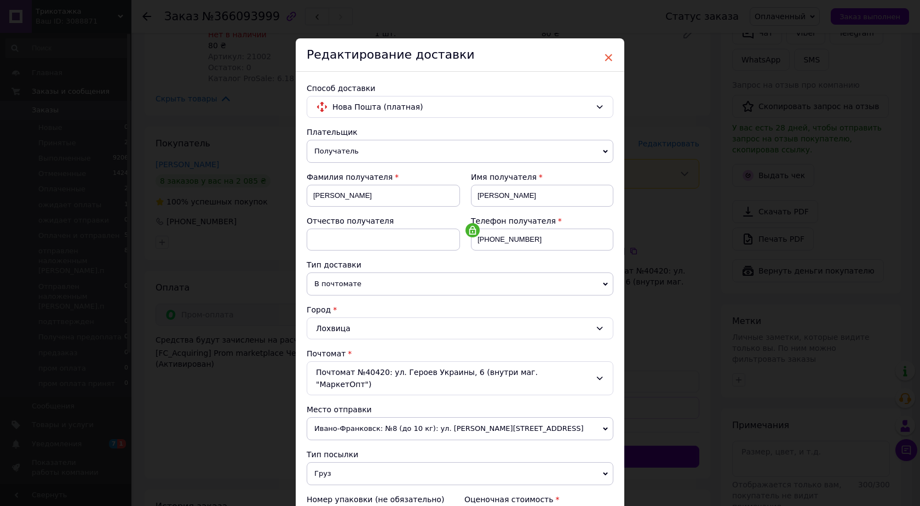
click at [606, 57] on span "×" at bounding box center [609, 57] width 10 height 19
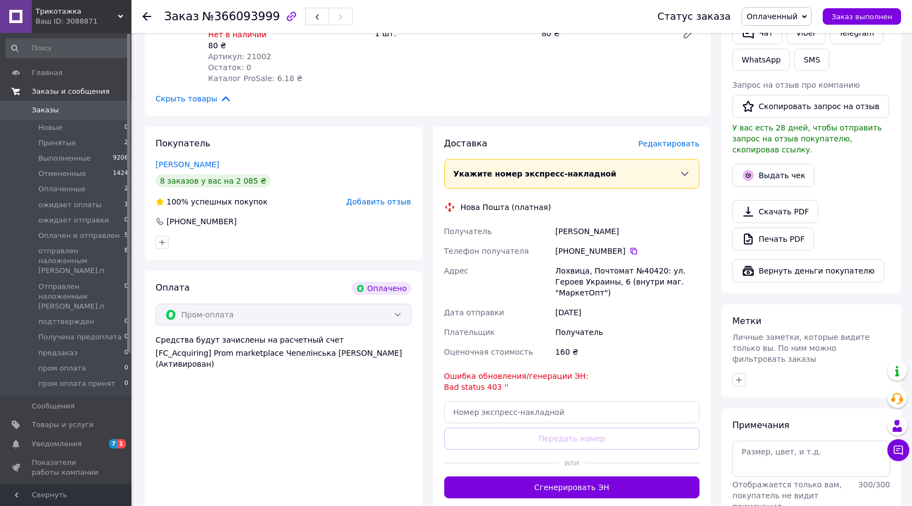
click at [42, 92] on span "Заказы и сообщения" at bounding box center [71, 92] width 78 height 10
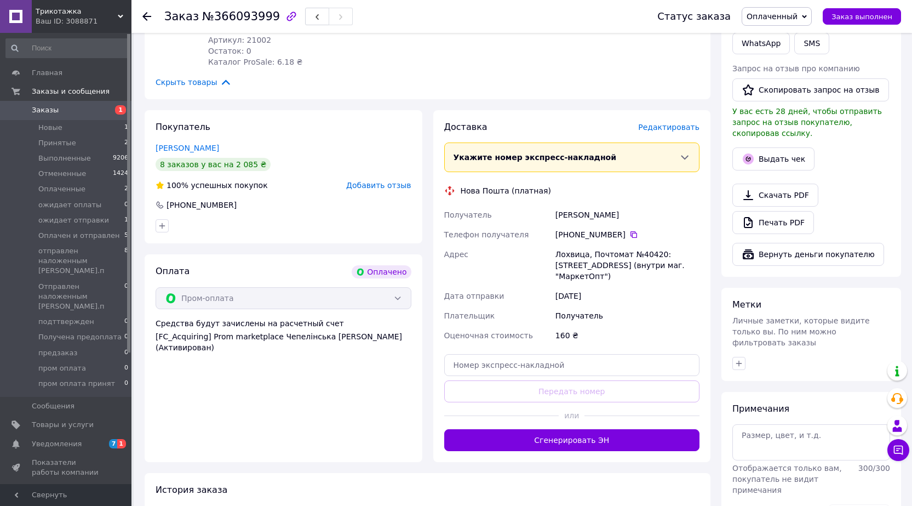
scroll to position [305, 0]
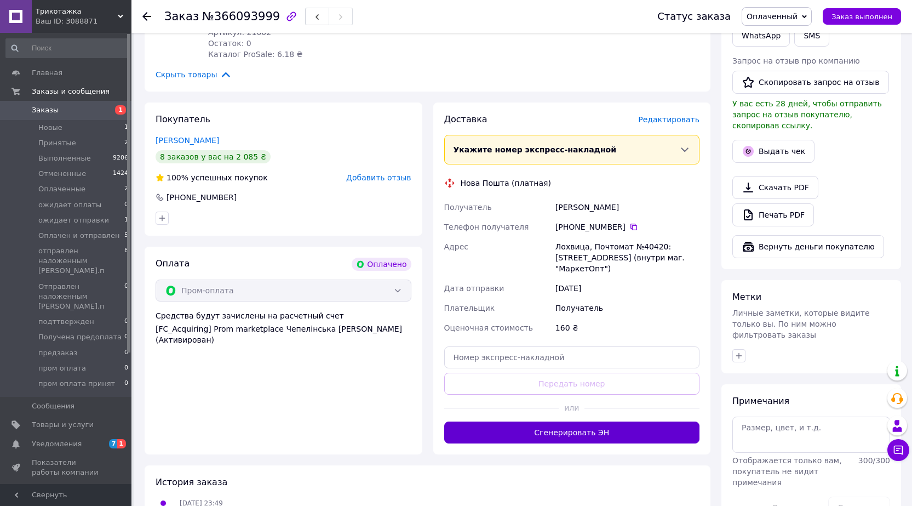
click at [539, 421] on button "Сгенерировать ЭН" at bounding box center [572, 432] width 256 height 22
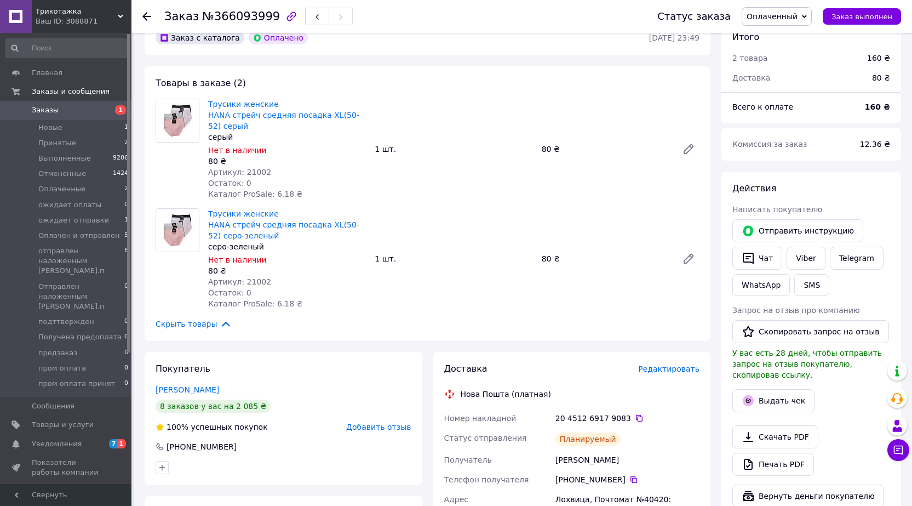
scroll to position [31, 0]
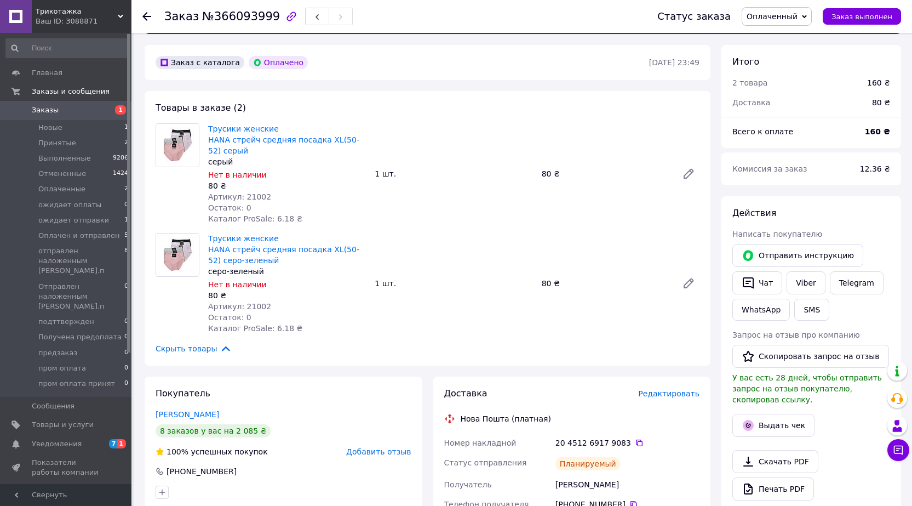
click at [147, 16] on use at bounding box center [146, 16] width 9 height 9
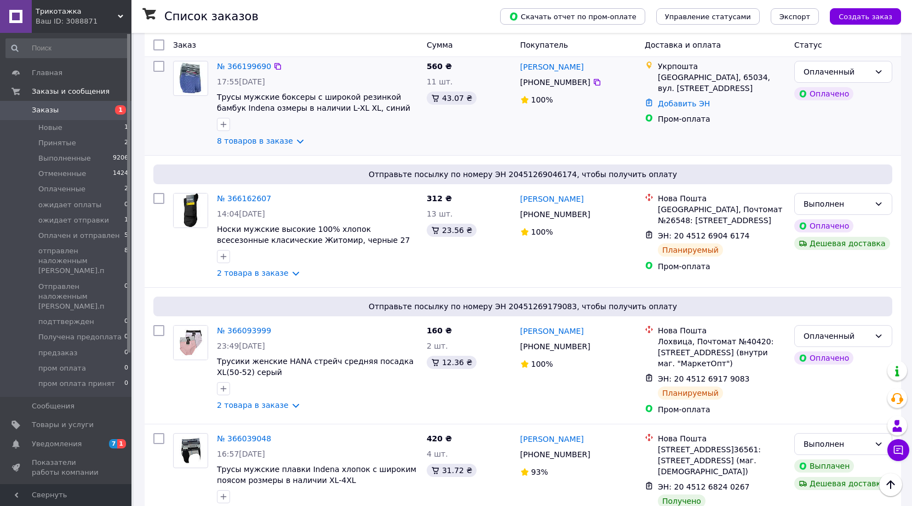
scroll to position [438, 0]
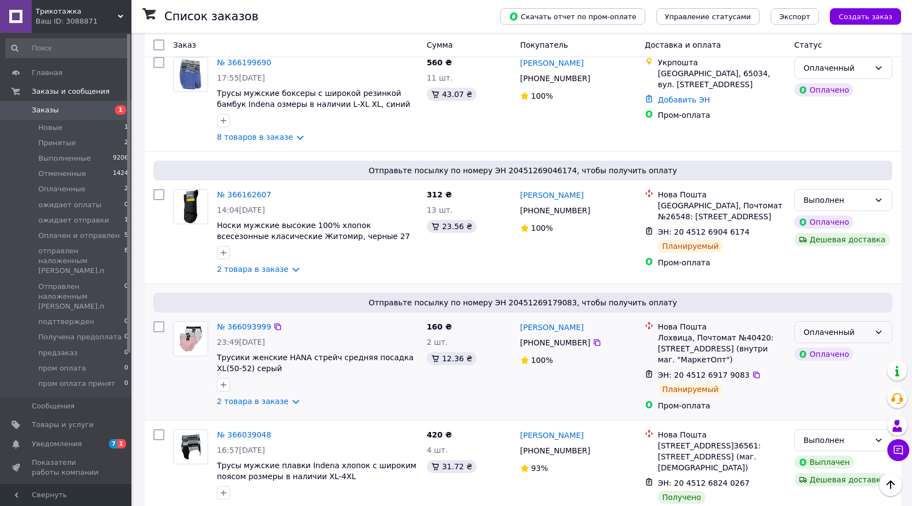
click at [878, 328] on icon at bounding box center [878, 332] width 9 height 9
click at [820, 414] on li "ожидает отправки" at bounding box center [843, 414] width 97 height 20
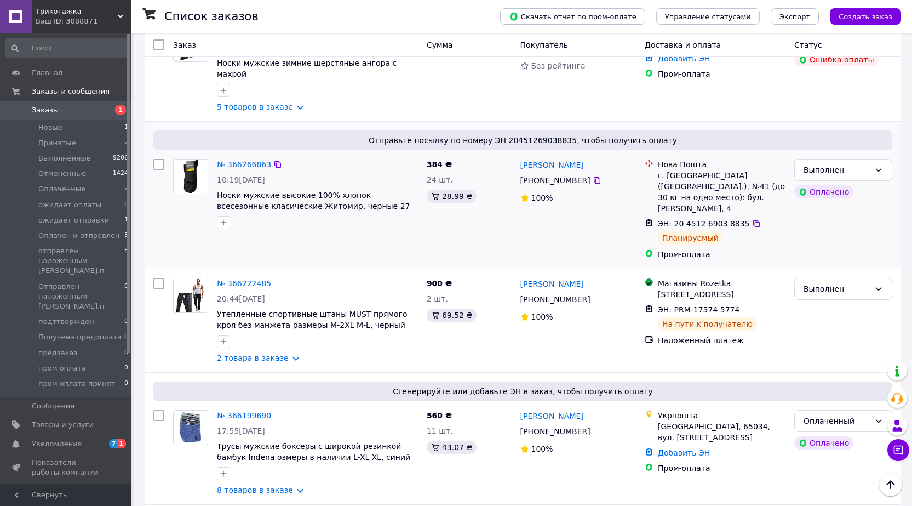
scroll to position [0, 0]
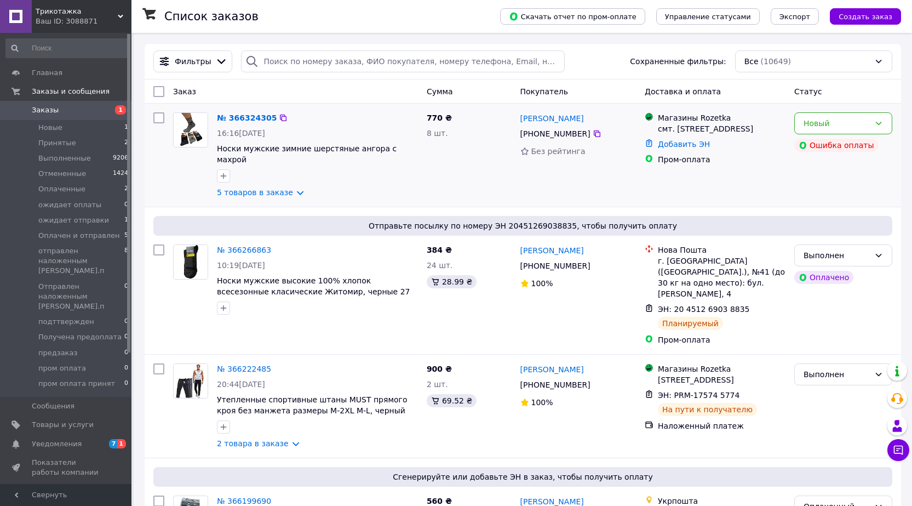
click at [188, 133] on img at bounding box center [191, 130] width 34 height 34
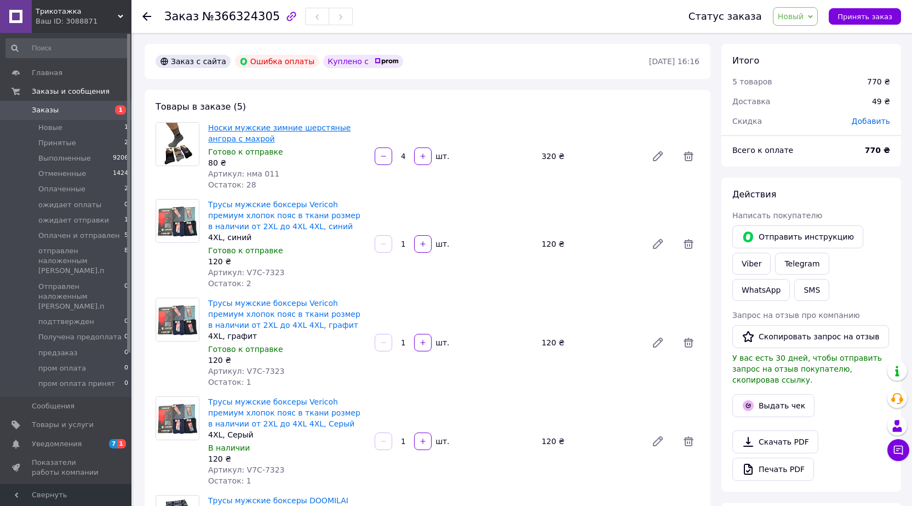
click at [283, 129] on link "Носки мужские зимние шерстяные ангора с махрой" at bounding box center [279, 133] width 142 height 20
click at [299, 217] on link "Трусы мужские боксеры Vericoh премиум хлопок пояс в ткани розмер в наличии от 2…" at bounding box center [284, 215] width 152 height 31
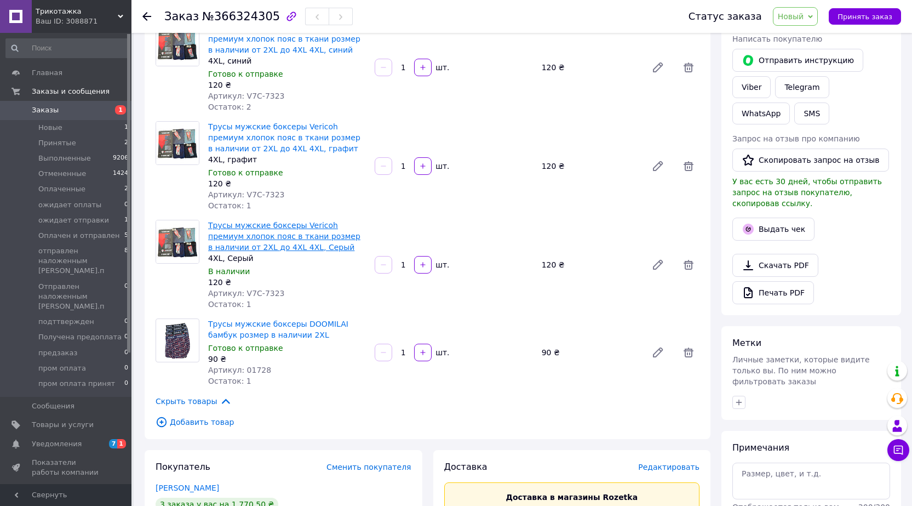
scroll to position [219, 0]
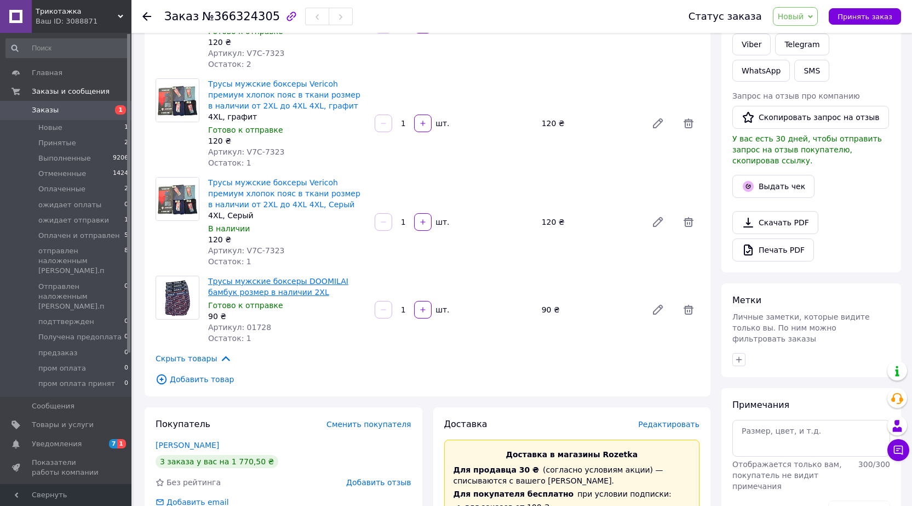
click at [262, 283] on link "Трусы мужские боксеры DOOMILAI бамбук розмер в наличии 2XL" at bounding box center [278, 287] width 140 height 20
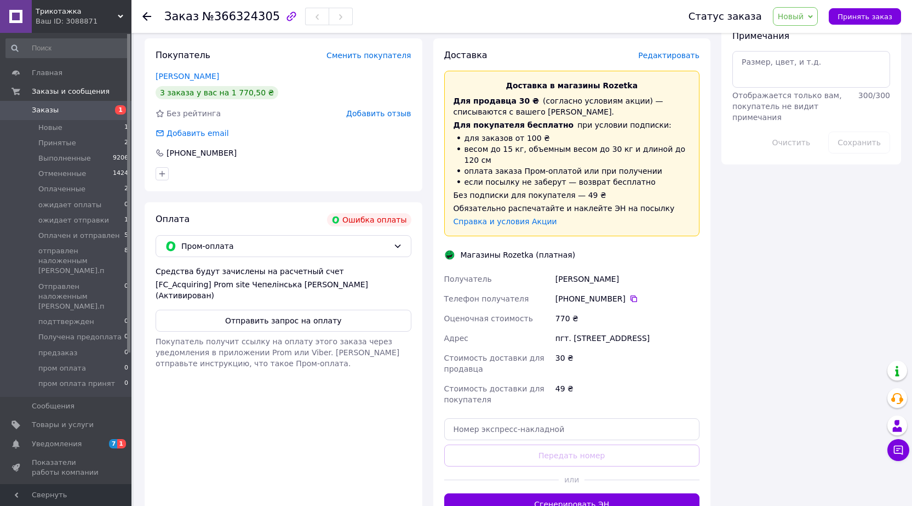
scroll to position [657, 0]
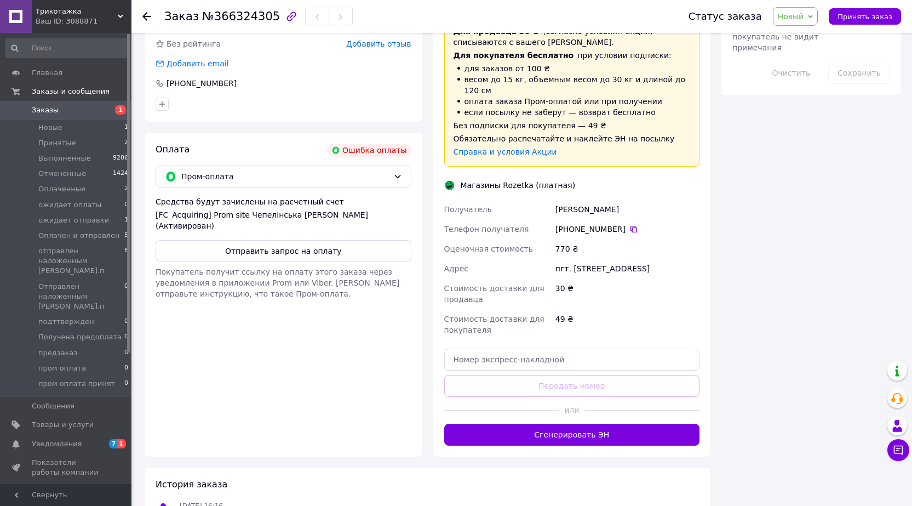
click at [148, 19] on icon at bounding box center [146, 16] width 9 height 9
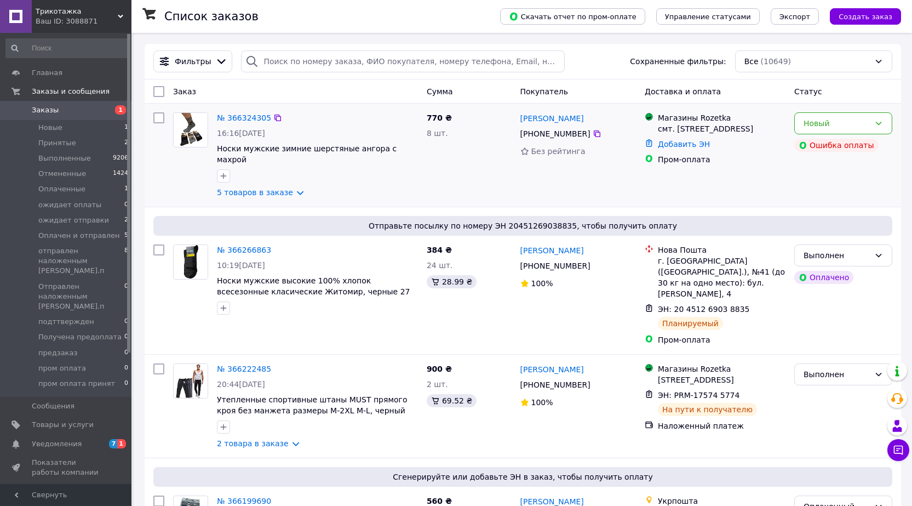
click at [197, 129] on img at bounding box center [191, 130] width 34 height 34
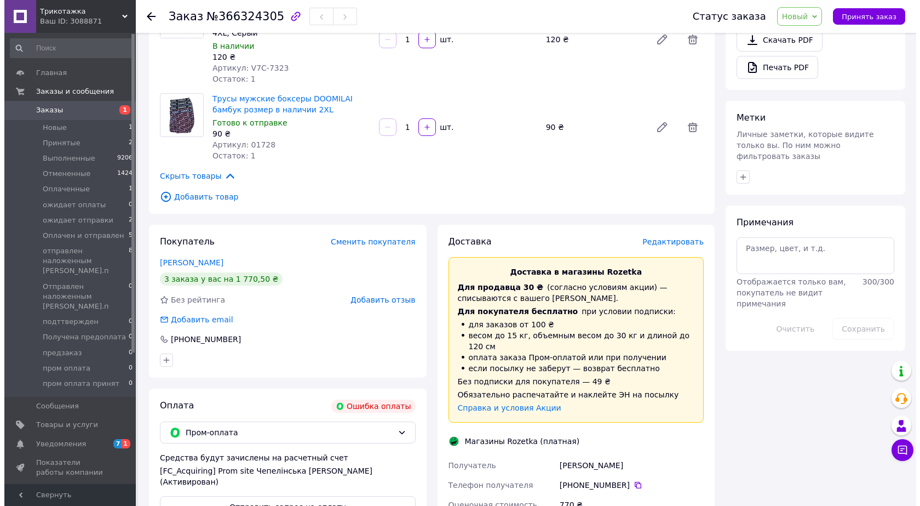
scroll to position [383, 0]
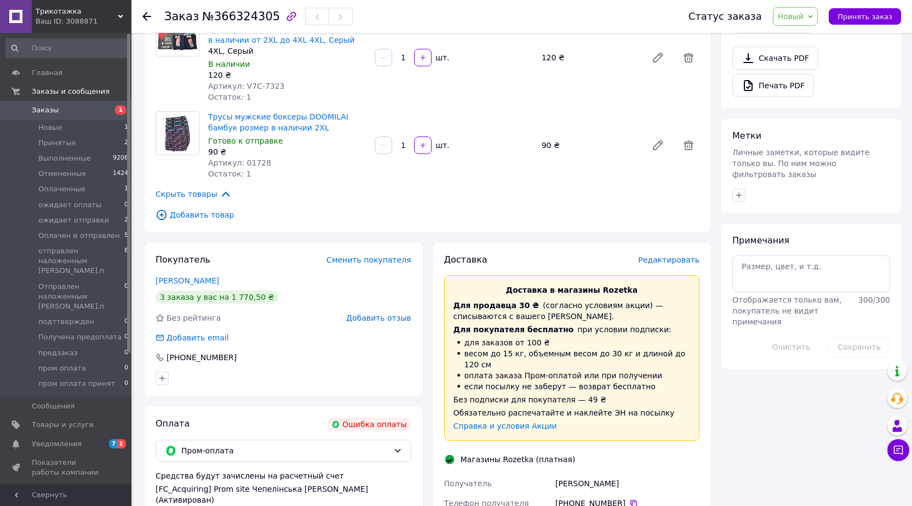
click at [681, 263] on span "Редактировать" at bounding box center [668, 259] width 61 height 9
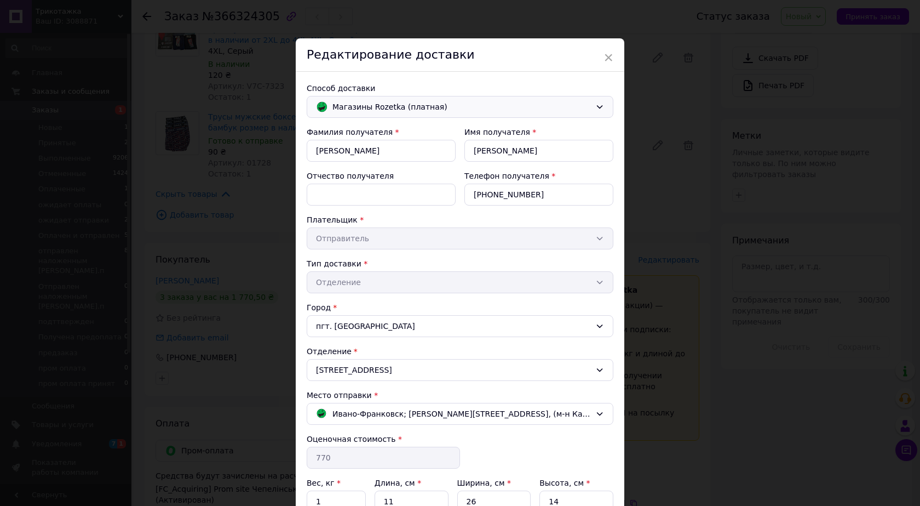
click at [600, 106] on icon at bounding box center [600, 106] width 6 height 3
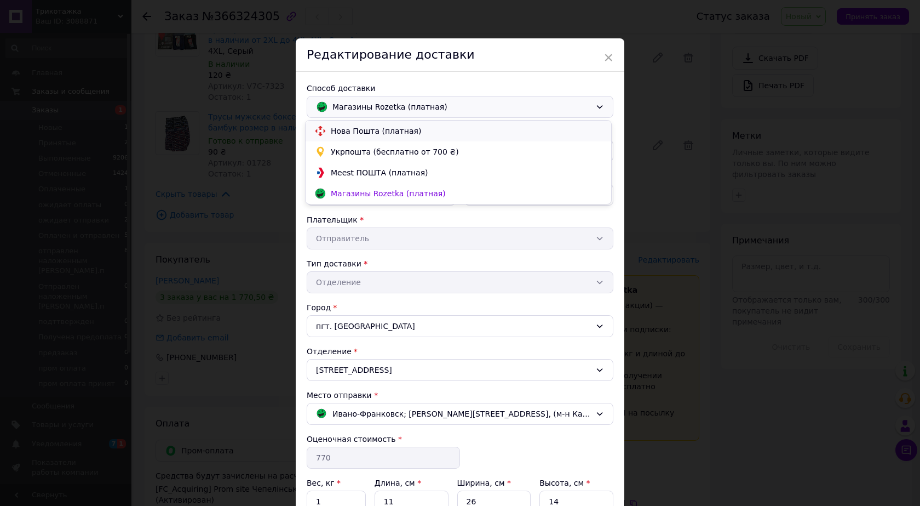
click at [355, 130] on span "Нова Пошта (платная)" at bounding box center [467, 130] width 272 height 11
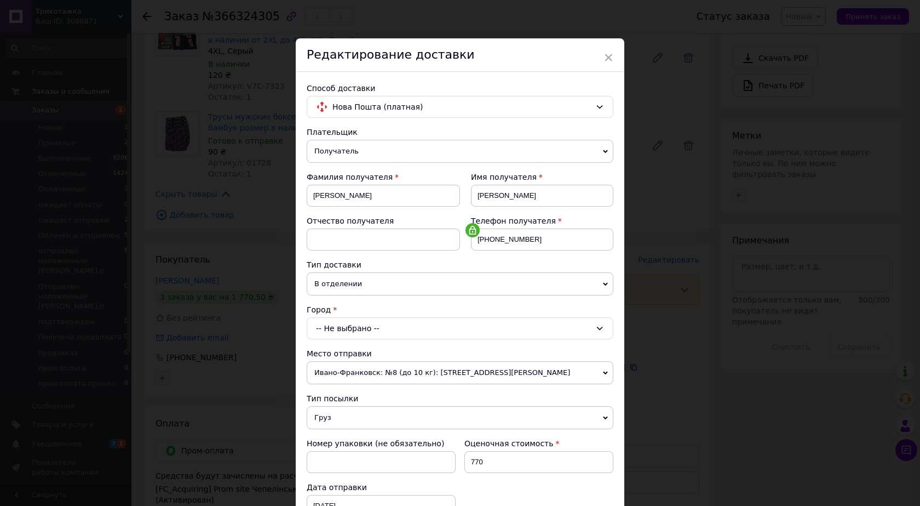
click at [604, 285] on icon at bounding box center [605, 284] width 5 height 5
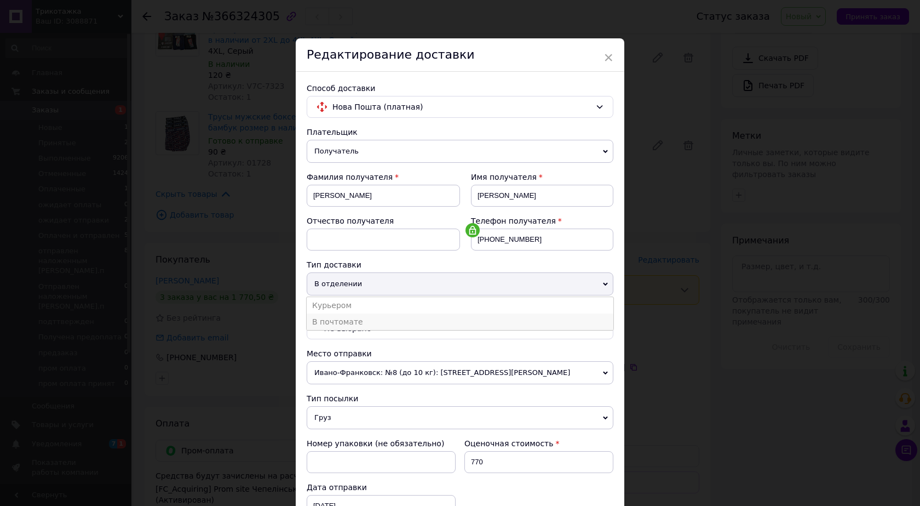
click at [333, 323] on li "В почтомате" at bounding box center [460, 321] width 307 height 16
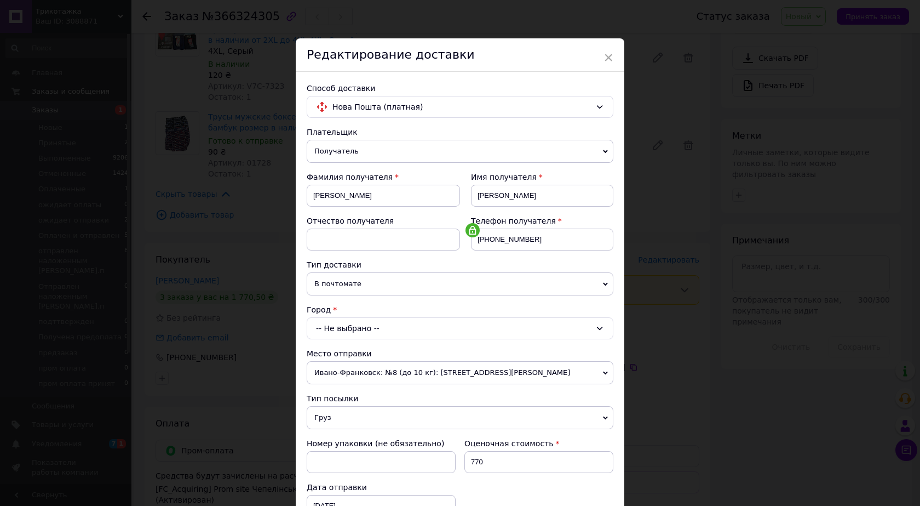
click at [600, 330] on icon at bounding box center [599, 328] width 9 height 9
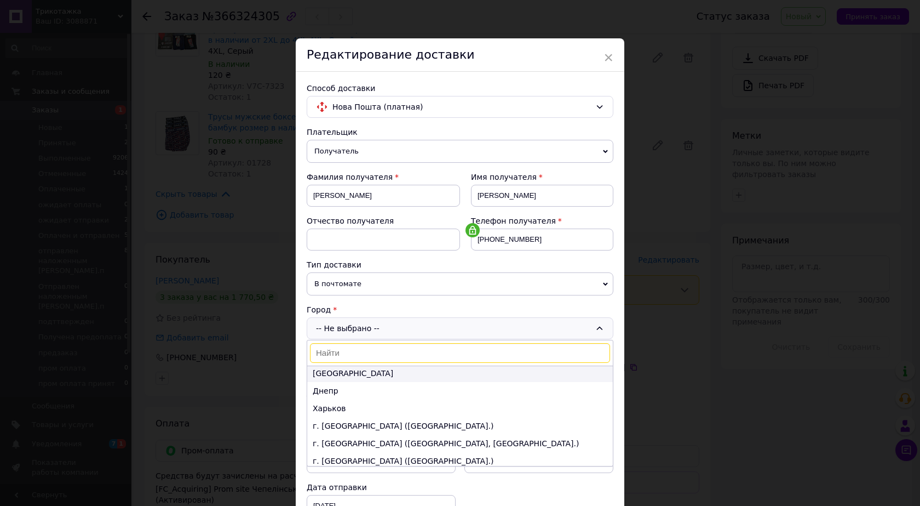
scroll to position [0, 0]
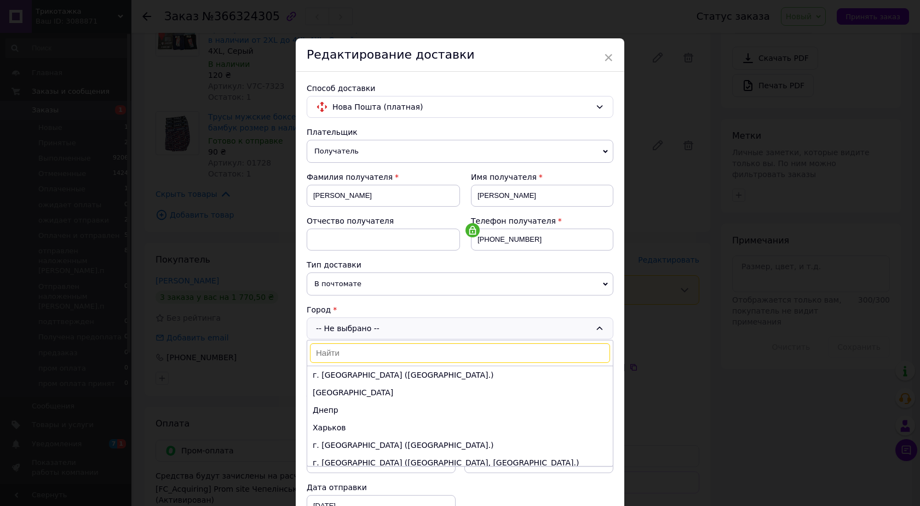
click at [384, 354] on input at bounding box center [460, 353] width 300 height 20
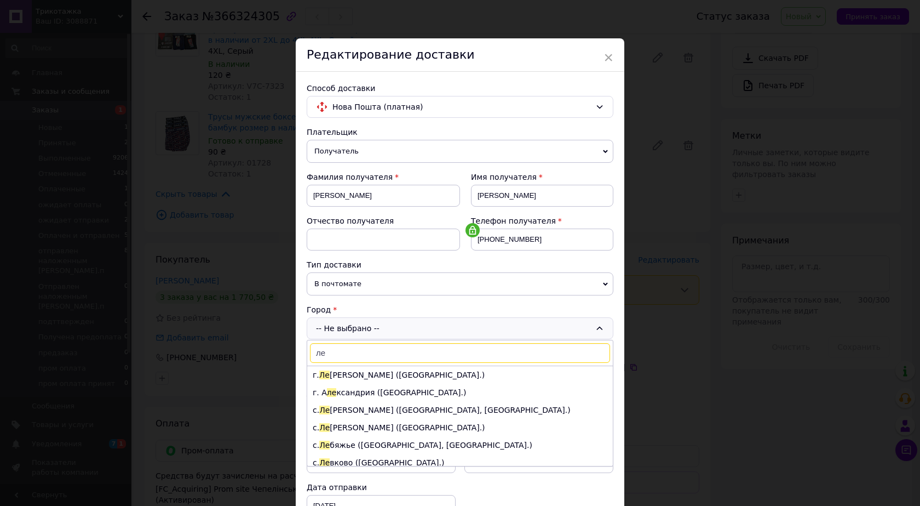
type input "л"
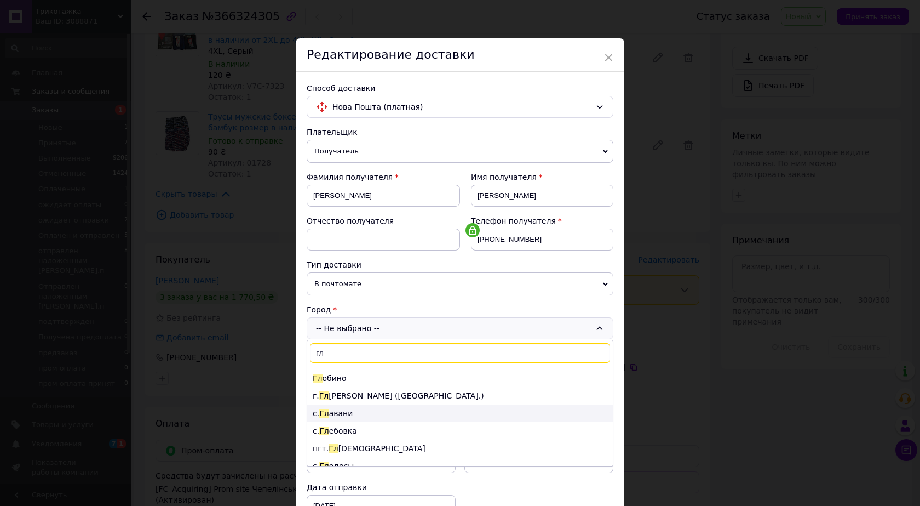
scroll to position [55, 0]
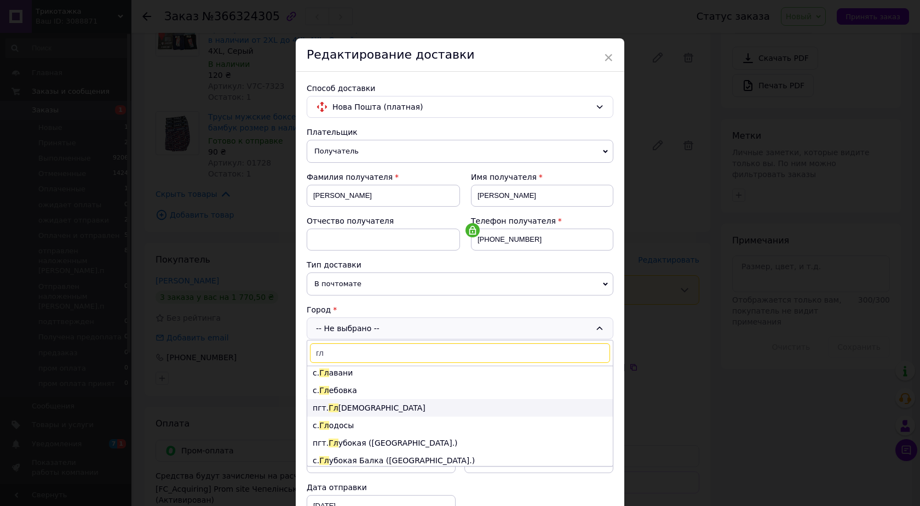
type input "гл"
click at [336, 407] on li "пгт. Гл еваха" at bounding box center [460, 408] width 306 height 18
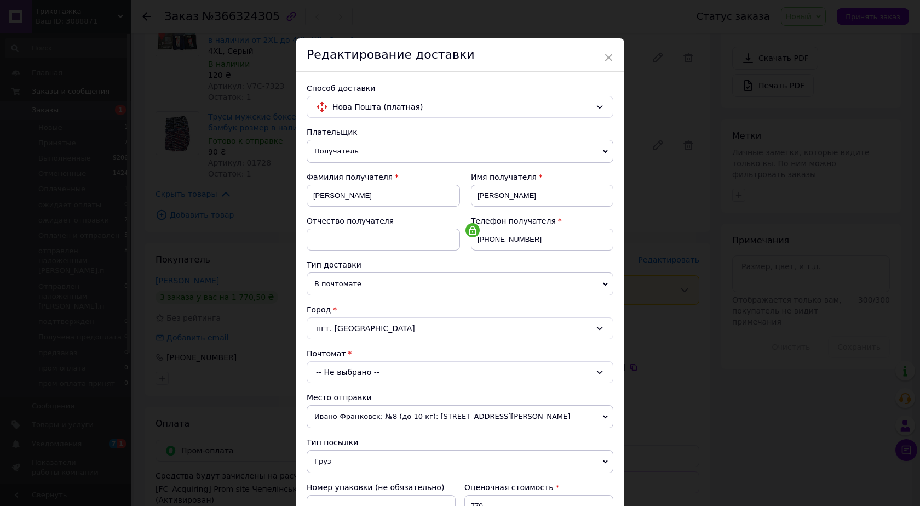
click at [602, 372] on icon at bounding box center [599, 372] width 9 height 9
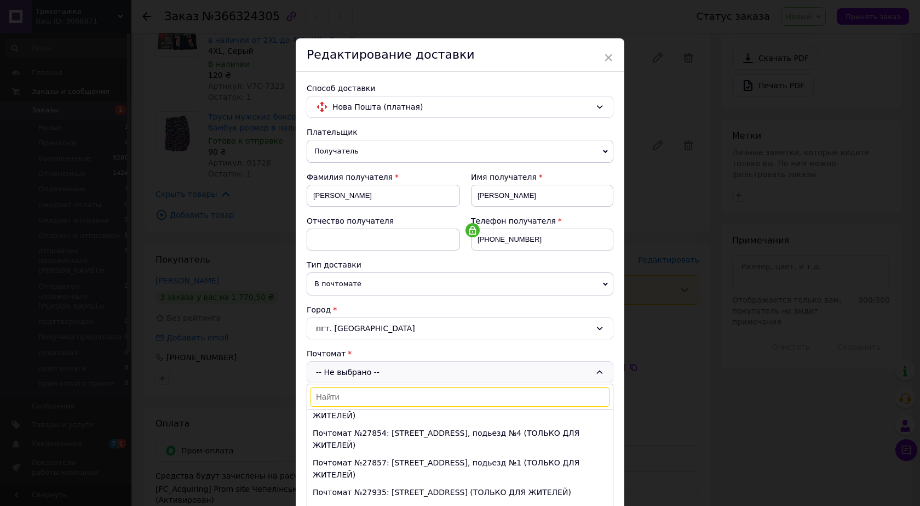
scroll to position [268, 0]
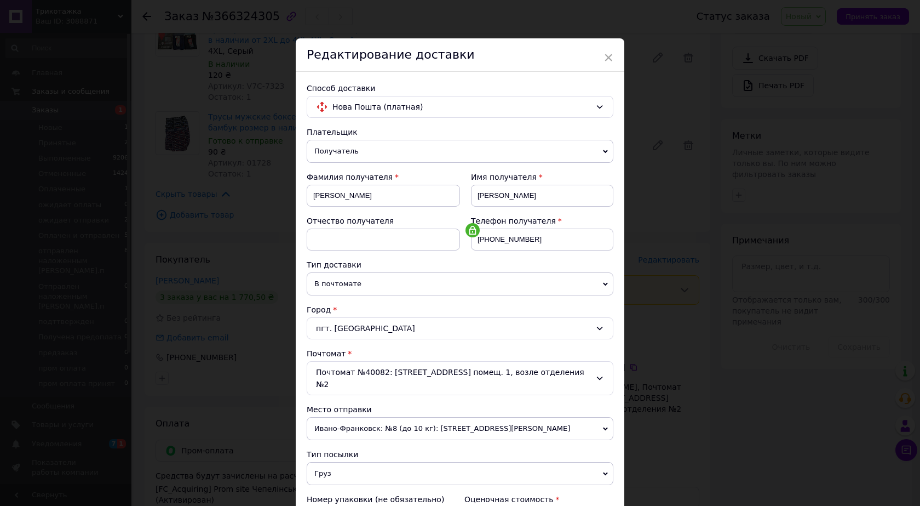
scroll to position [110, 0]
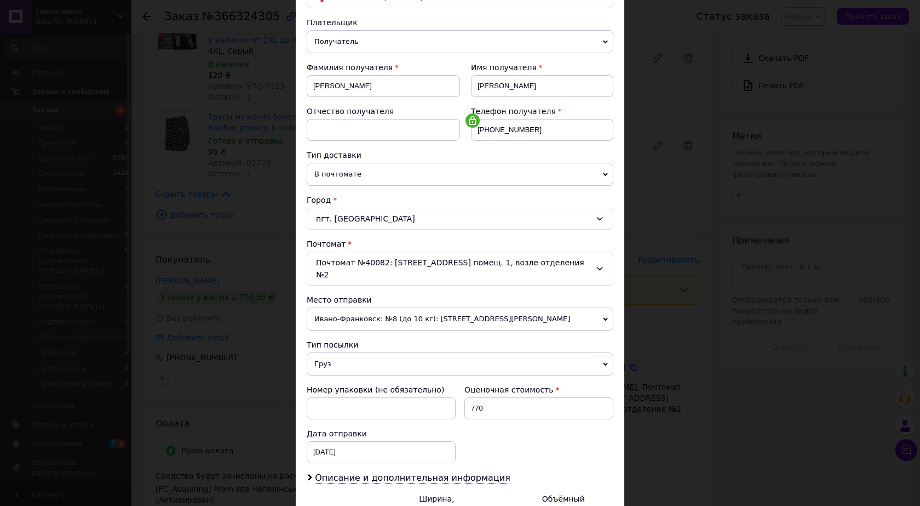
click at [605, 354] on span "Груз" at bounding box center [460, 363] width 307 height 23
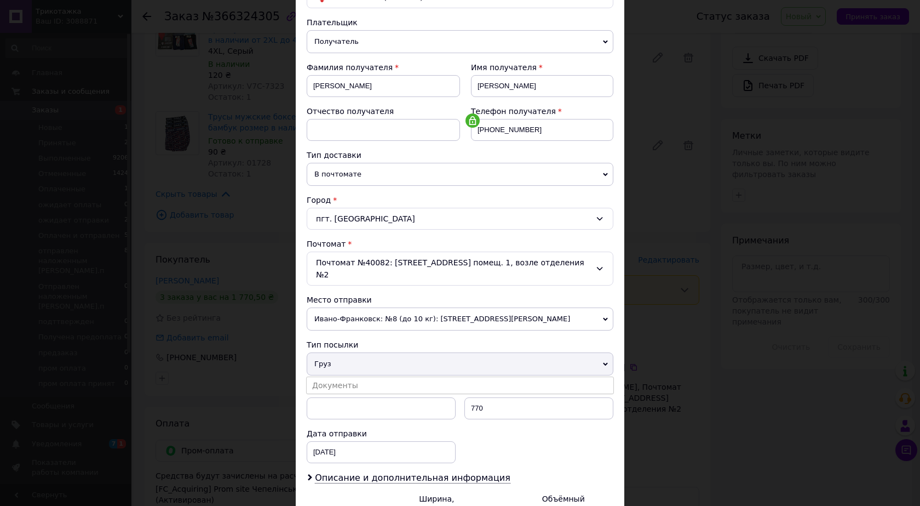
click at [384, 352] on span "Груз" at bounding box center [460, 363] width 307 height 23
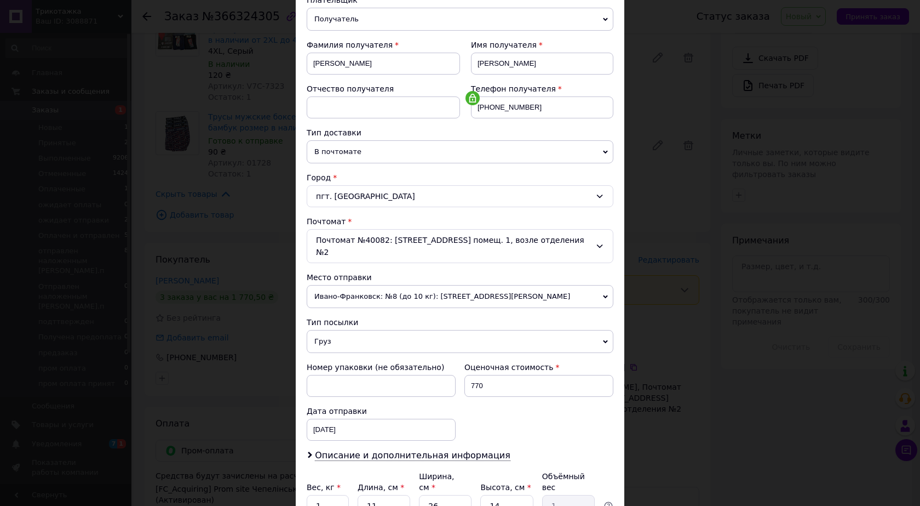
scroll to position [112, 0]
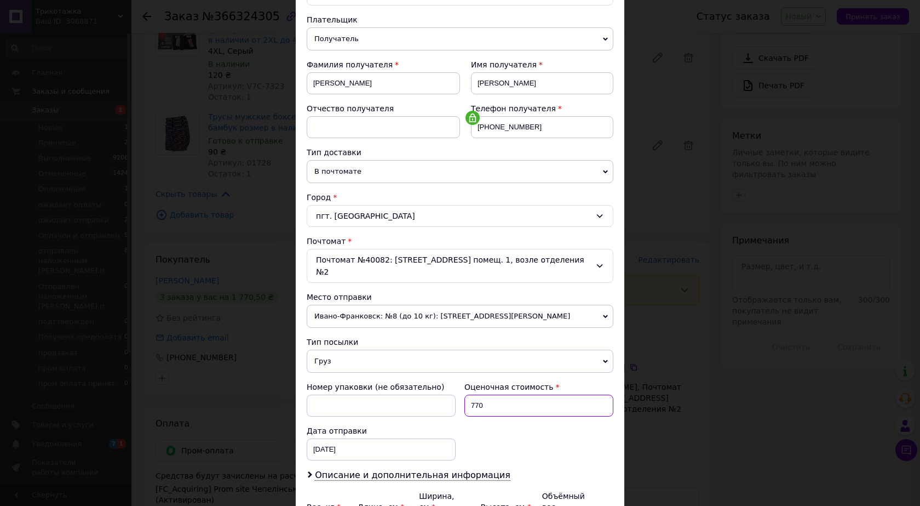
click at [509, 398] on input "770" at bounding box center [538, 405] width 149 height 22
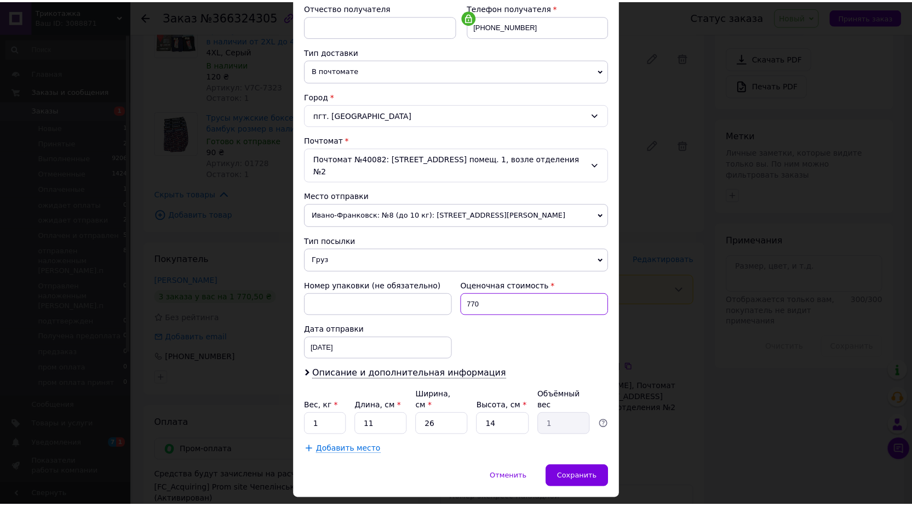
scroll to position [222, 0]
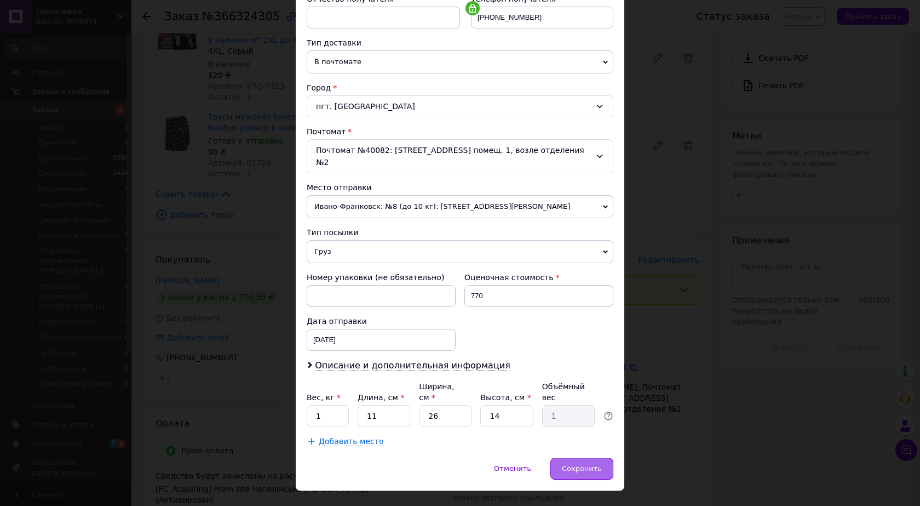
click at [571, 464] on span "Сохранить" at bounding box center [582, 468] width 40 height 8
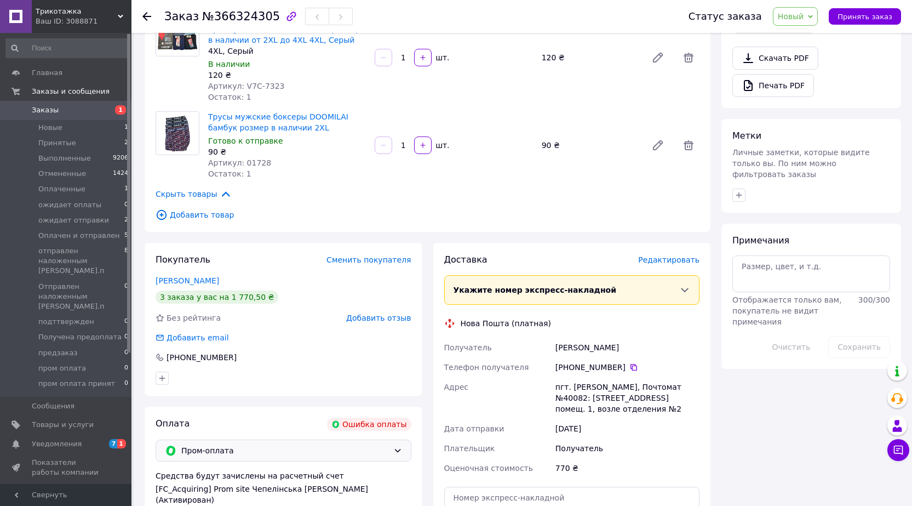
click at [398, 452] on icon at bounding box center [397, 450] width 9 height 9
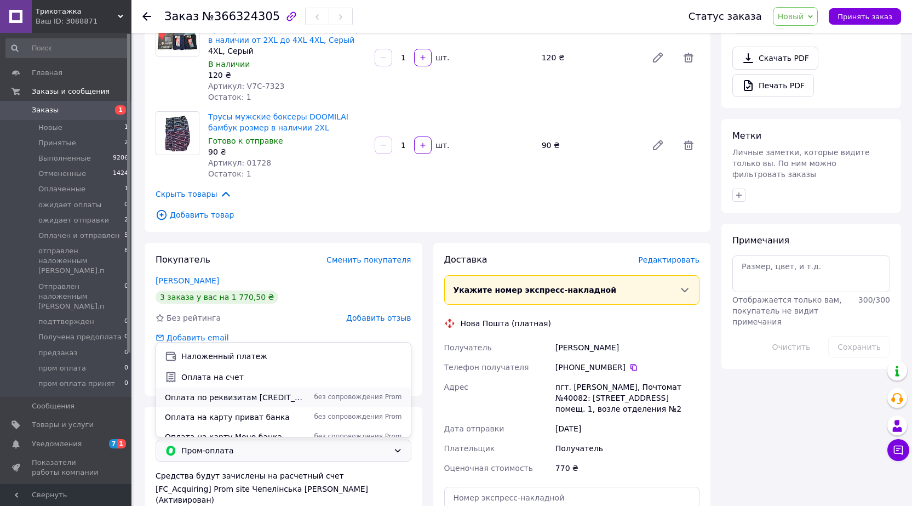
scroll to position [27, 0]
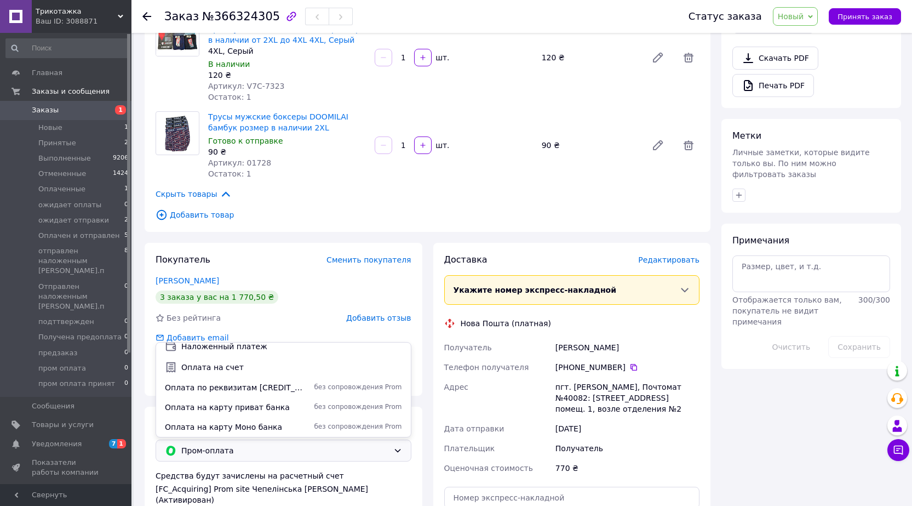
click at [205, 406] on span "Оплата на карту приват банка" at bounding box center [235, 406] width 140 height 11
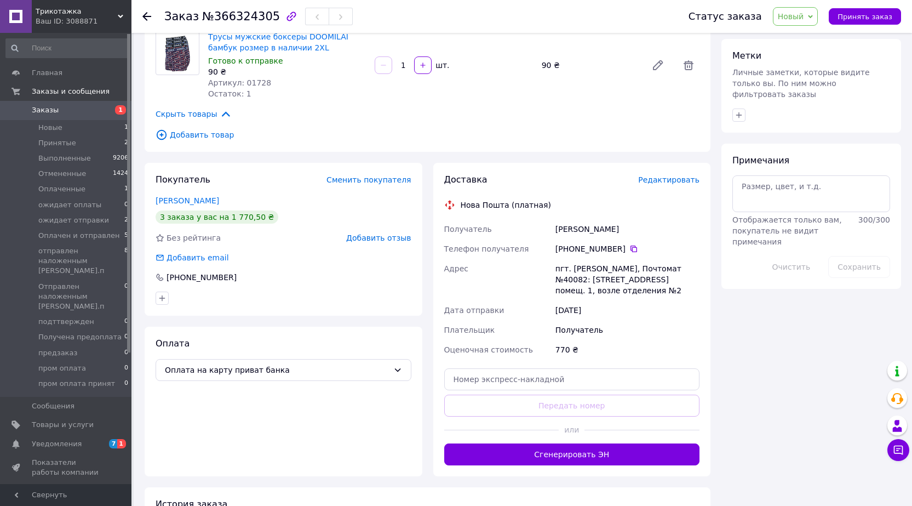
scroll to position [493, 0]
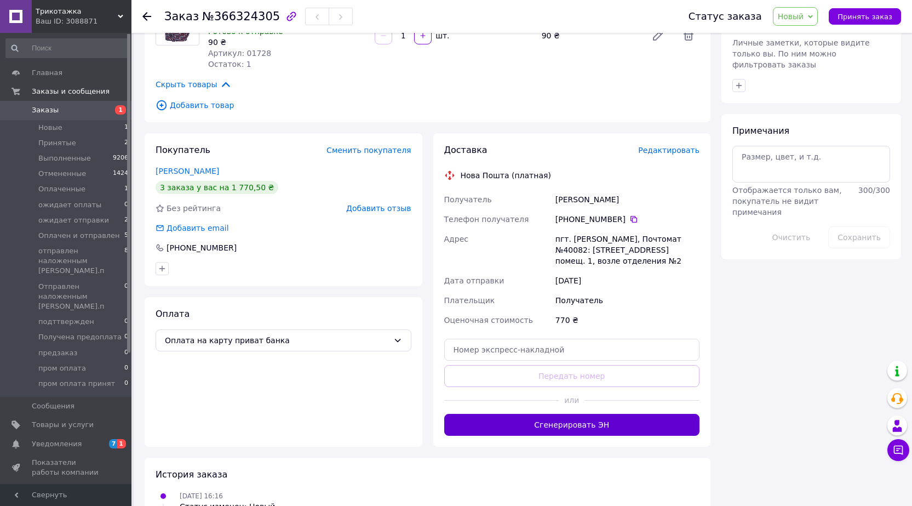
click at [567, 428] on button "Сгенерировать ЭН" at bounding box center [572, 425] width 256 height 22
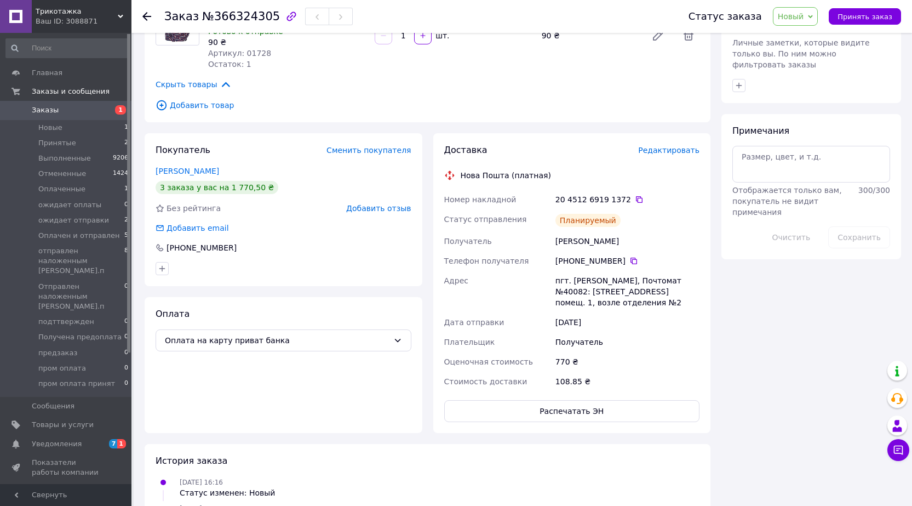
click at [148, 16] on use at bounding box center [146, 16] width 9 height 9
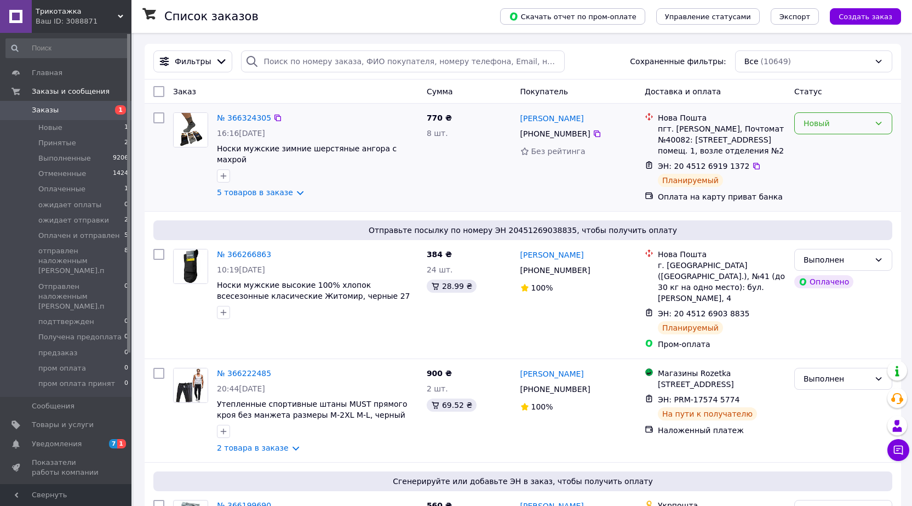
click at [877, 122] on icon at bounding box center [878, 123] width 9 height 9
click at [812, 223] on li "ожидает оплаты" at bounding box center [843, 226] width 97 height 20
click at [190, 136] on img at bounding box center [191, 130] width 34 height 34
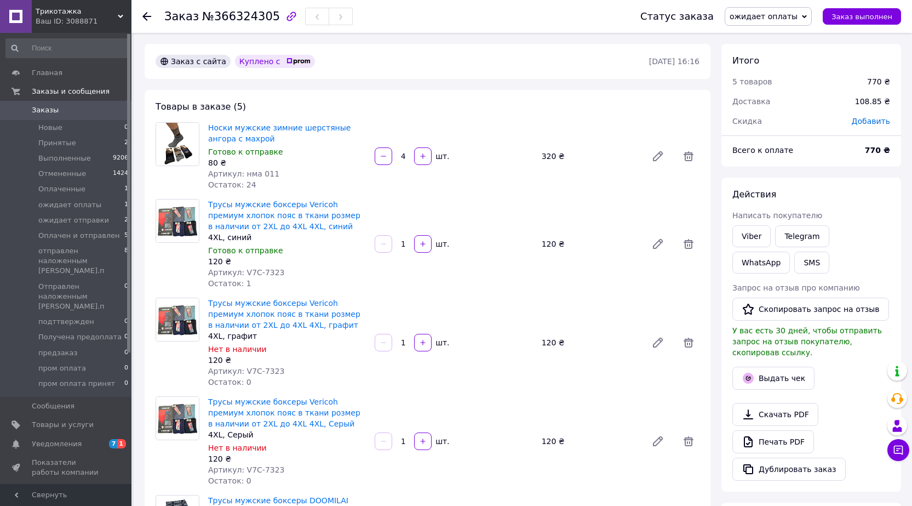
click at [147, 18] on icon at bounding box center [146, 16] width 9 height 9
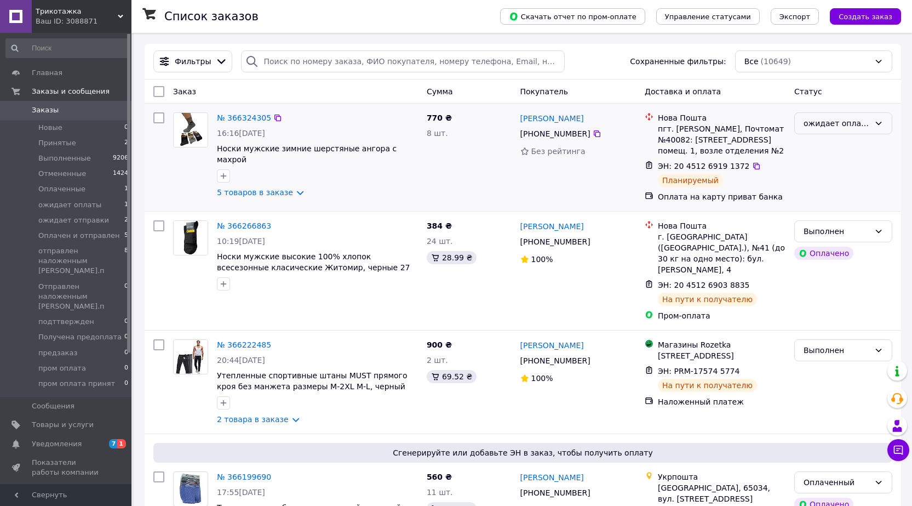
click at [876, 123] on icon at bounding box center [878, 123] width 9 height 9
click at [830, 169] on li "Выполнен" at bounding box center [843, 167] width 97 height 20
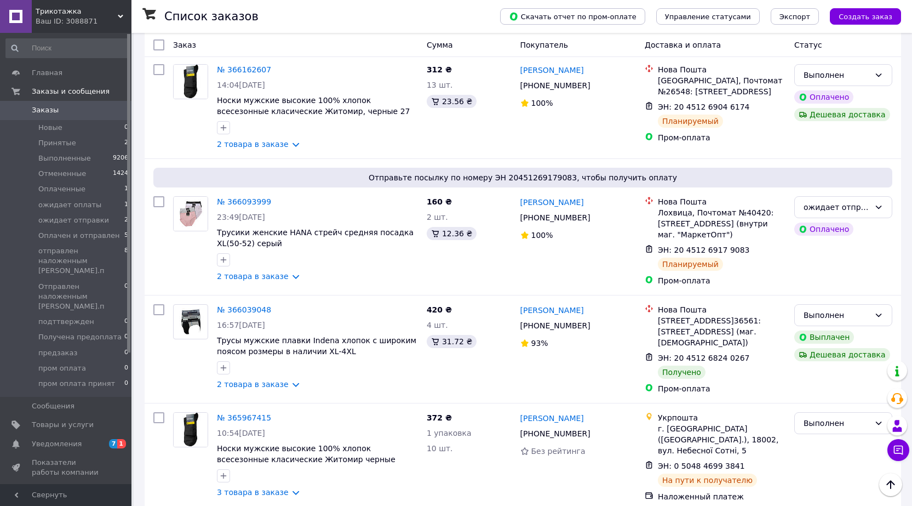
scroll to position [548, 0]
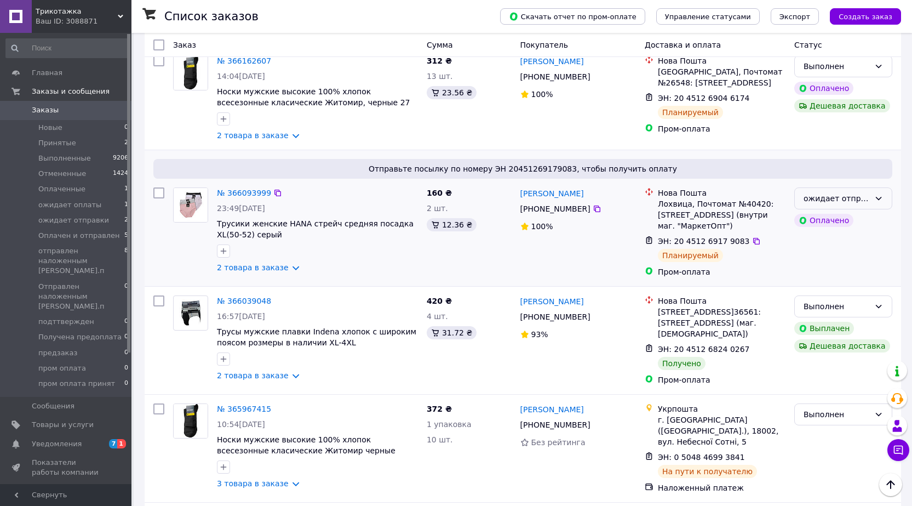
click at [879, 194] on icon at bounding box center [878, 198] width 9 height 9
click at [825, 234] on li "Выполнен" at bounding box center [843, 232] width 97 height 20
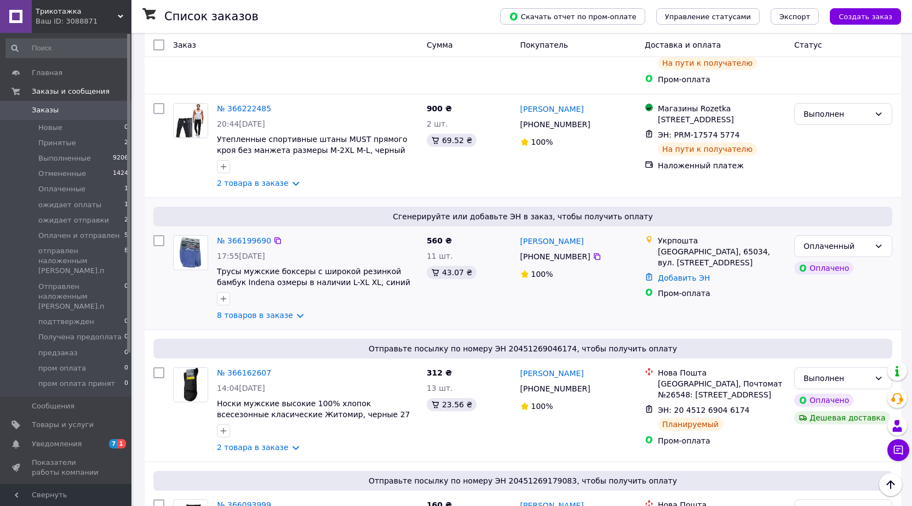
scroll to position [164, 0]
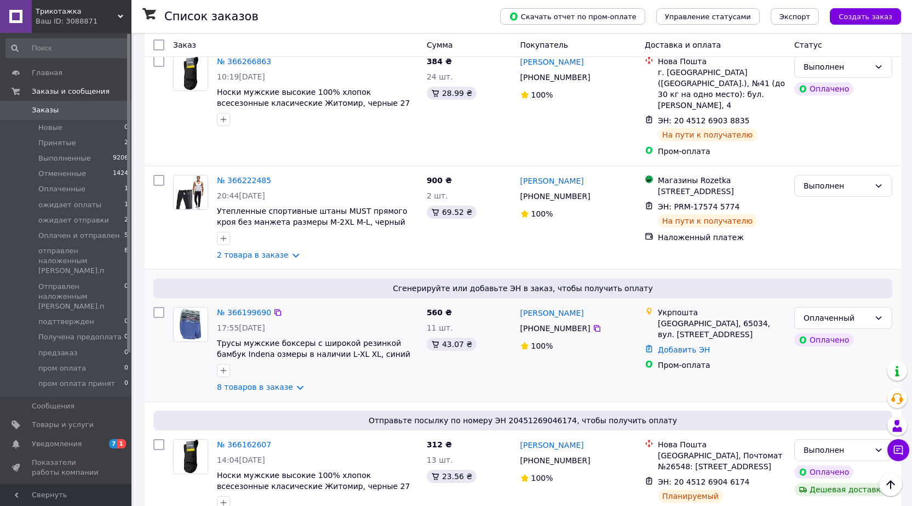
click at [189, 310] on img at bounding box center [190, 324] width 30 height 34
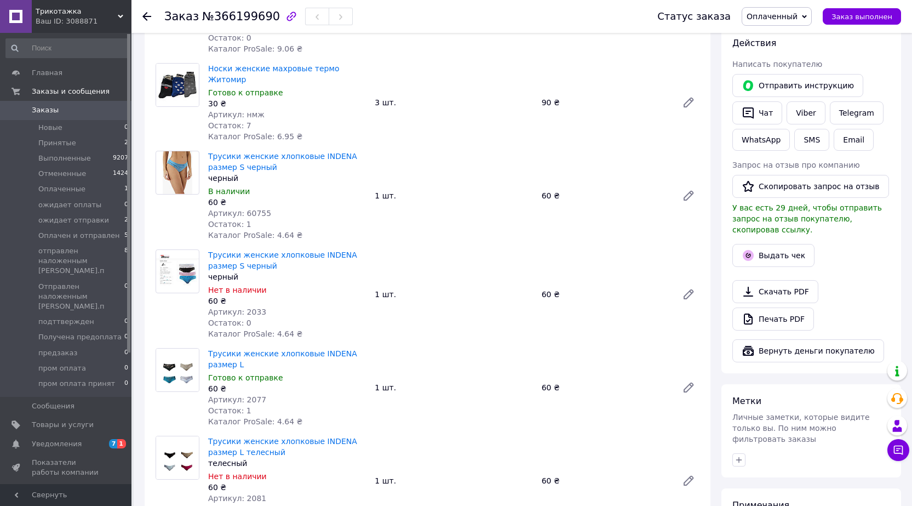
scroll to position [219, 0]
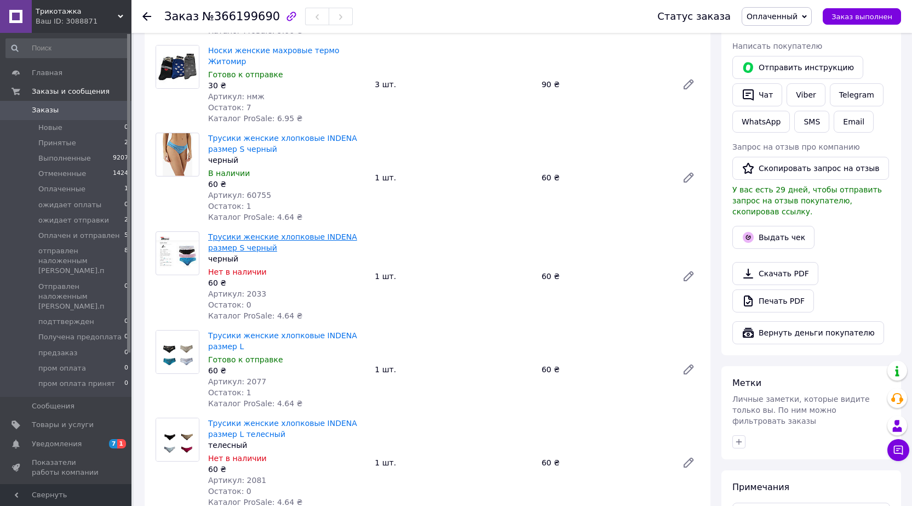
click at [243, 239] on link "Трусики женские хлопковые INDENA размер S черный" at bounding box center [282, 242] width 149 height 20
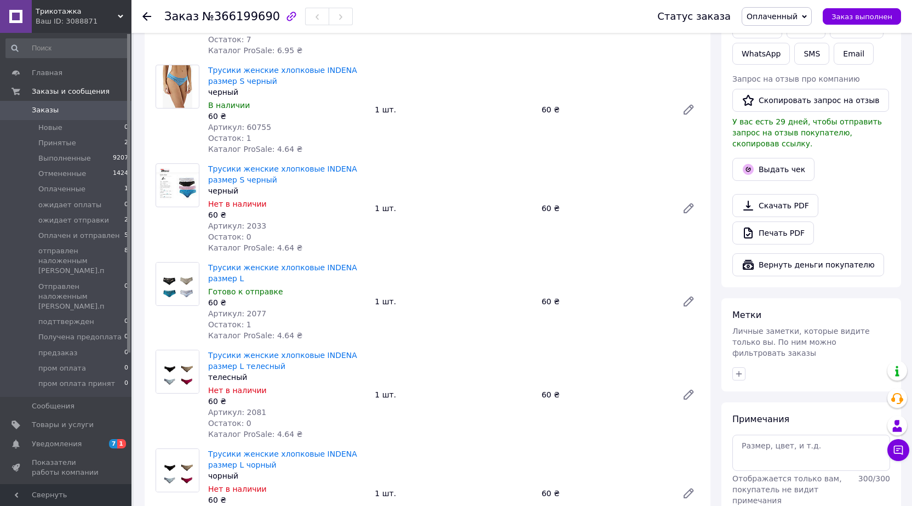
scroll to position [110, 0]
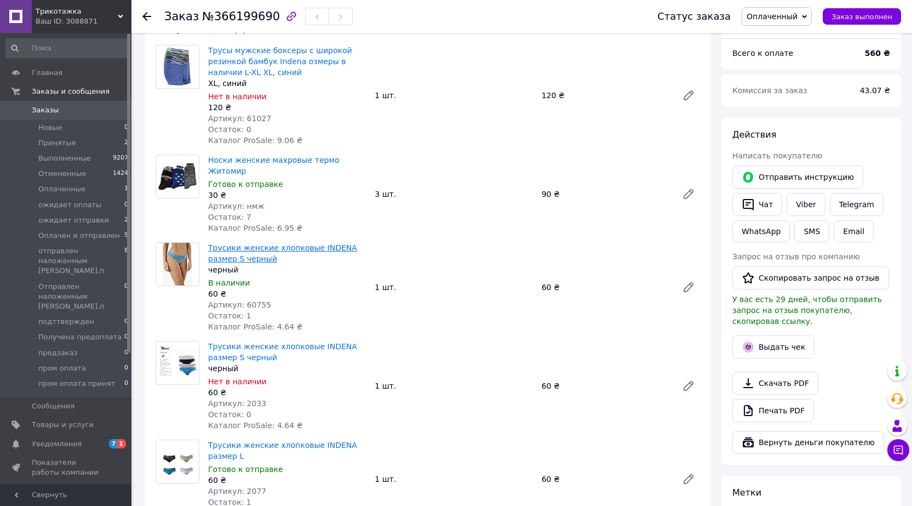
click at [255, 243] on link "Трусики женские хлопковые INDENA размер S черный" at bounding box center [282, 253] width 149 height 20
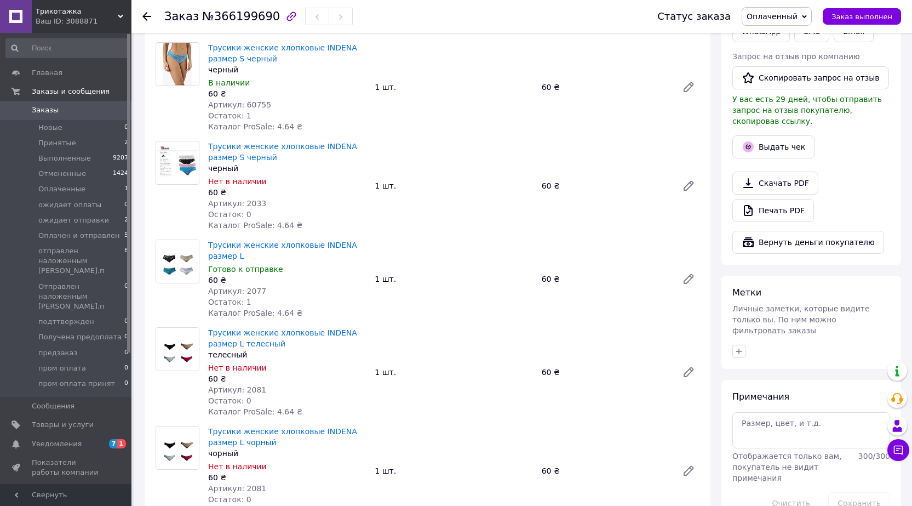
scroll to position [329, 0]
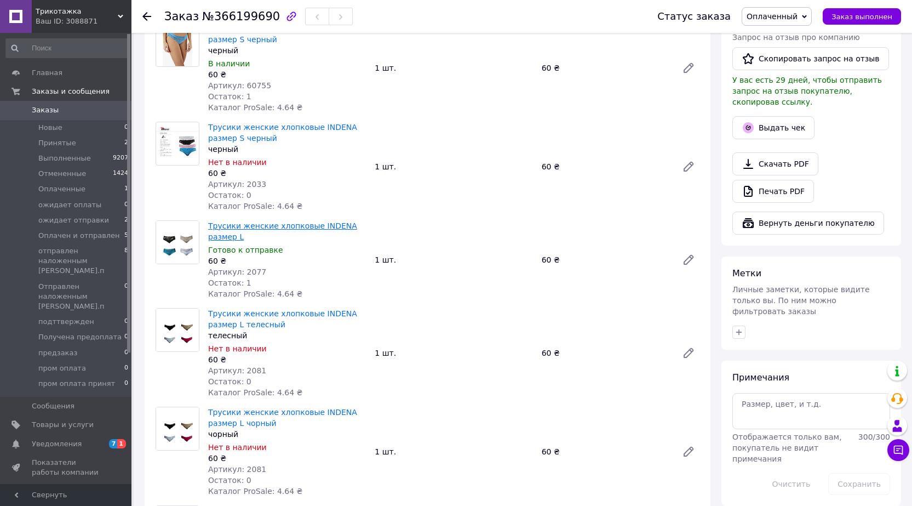
click at [280, 221] on link "Трусики женские хлопковые INDENA размер L" at bounding box center [282, 231] width 149 height 20
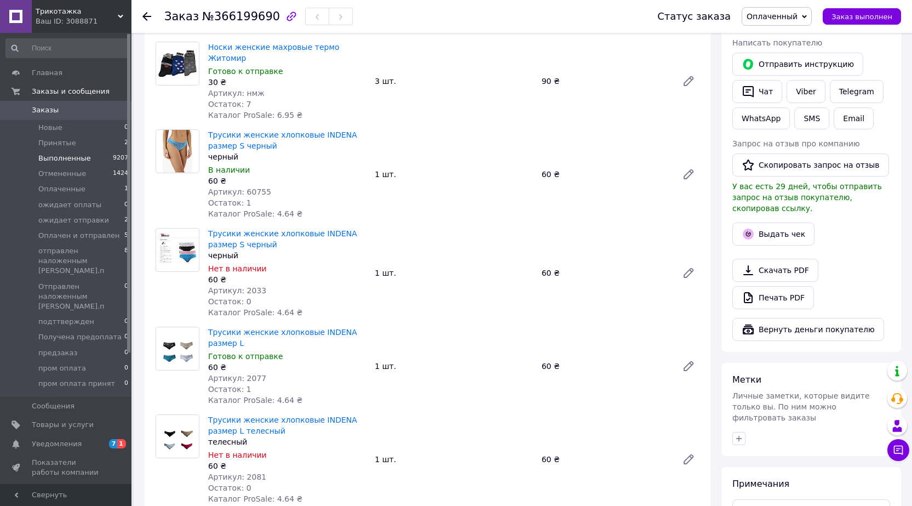
scroll to position [219, 0]
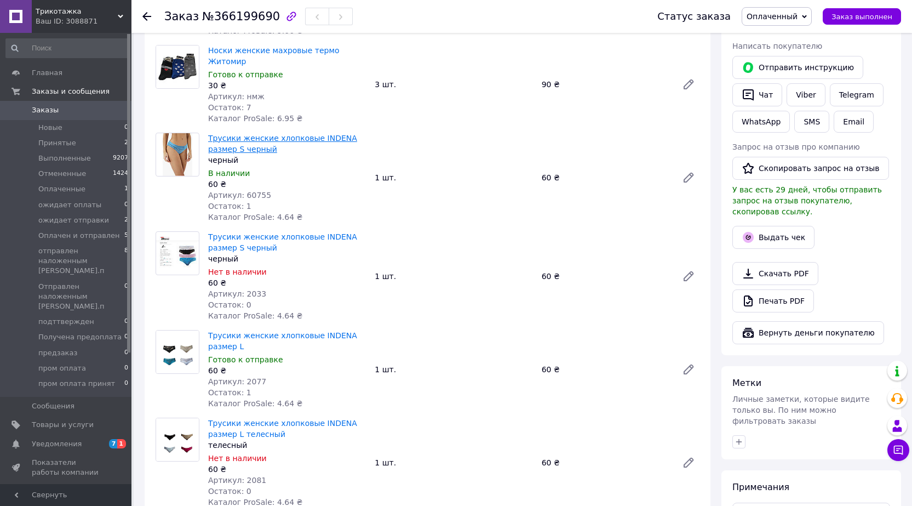
click at [263, 134] on link "Трусики женские хлопковые INDENA размер S черный" at bounding box center [282, 144] width 149 height 20
click at [255, 232] on link "Трусики женские хлопковые INDENA размер S черный" at bounding box center [282, 242] width 149 height 20
click at [254, 331] on link "Трусики женские хлопковые INDENA размер L" at bounding box center [282, 341] width 149 height 20
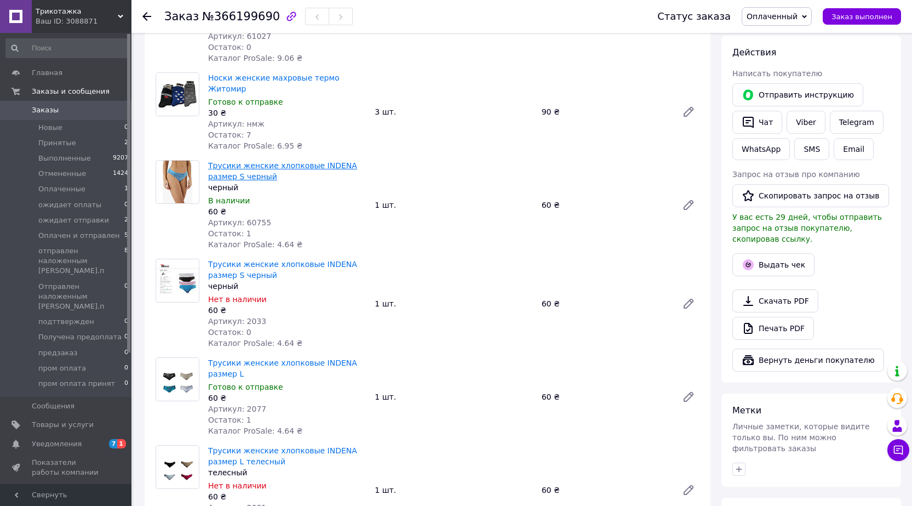
scroll to position [164, 0]
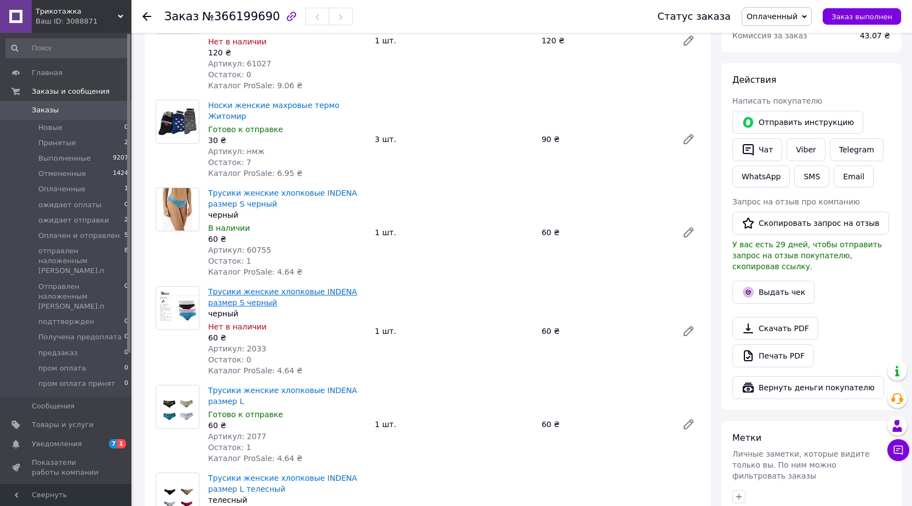
click at [249, 287] on link "Трусики женские хлопковые INDENA размер S черный" at bounding box center [282, 297] width 149 height 20
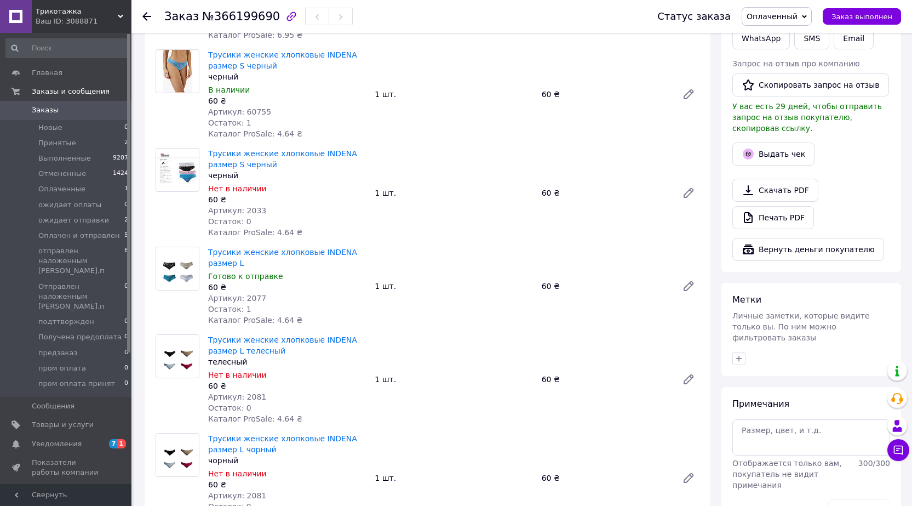
scroll to position [329, 0]
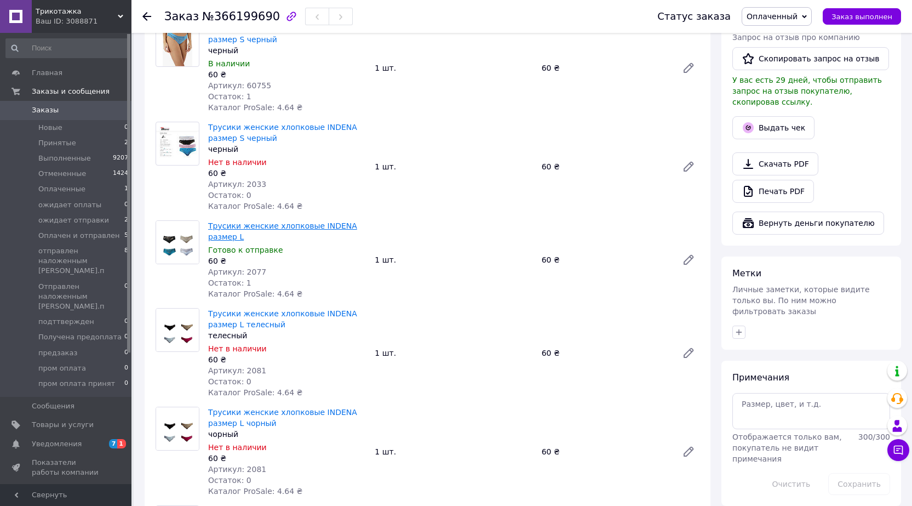
click at [252, 221] on link "Трусики женские хлопковые INDENA размер L" at bounding box center [282, 231] width 149 height 20
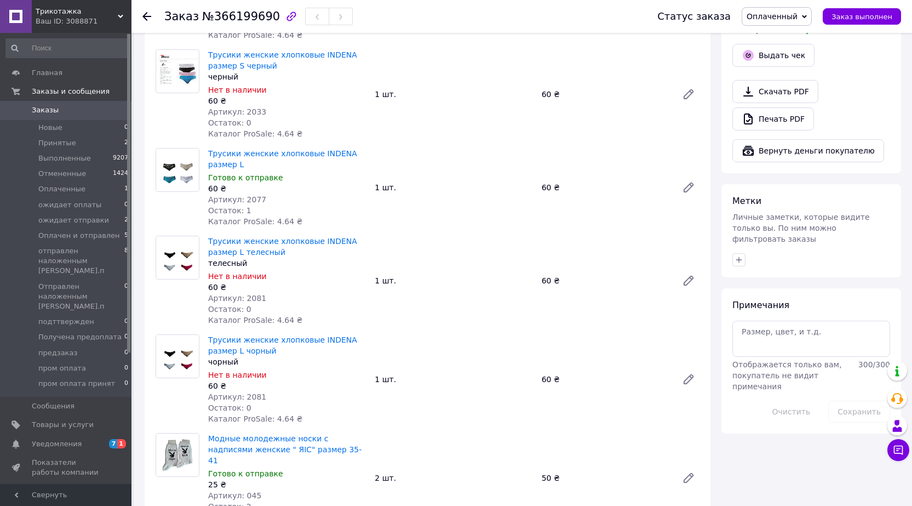
scroll to position [383, 0]
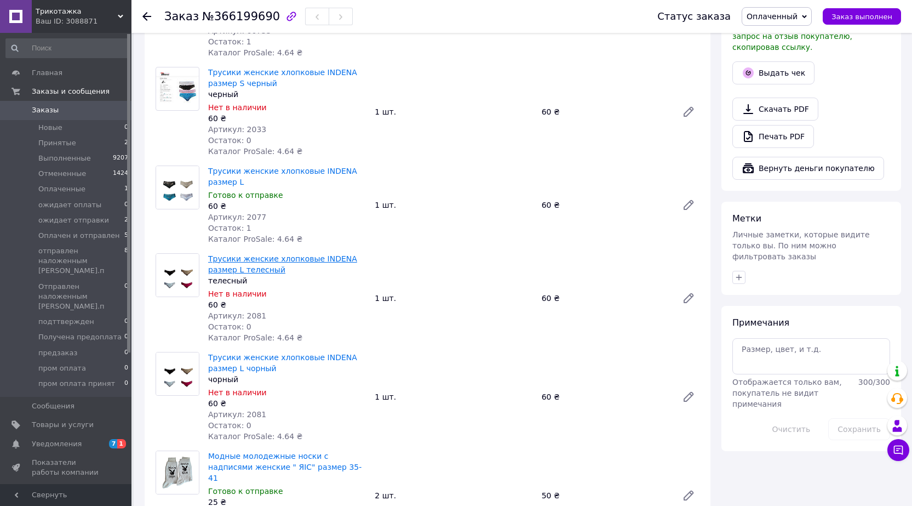
click at [229, 254] on link "Трусики женские хлопковые INDENA размер L телесный" at bounding box center [282, 264] width 149 height 20
click at [216, 167] on link "Трусики женские хлопковые INDENA размер L" at bounding box center [282, 177] width 149 height 20
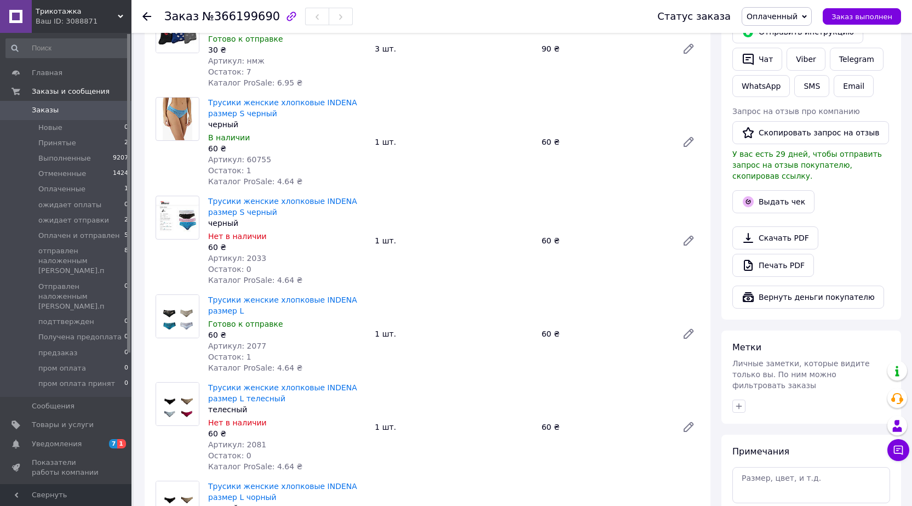
scroll to position [274, 0]
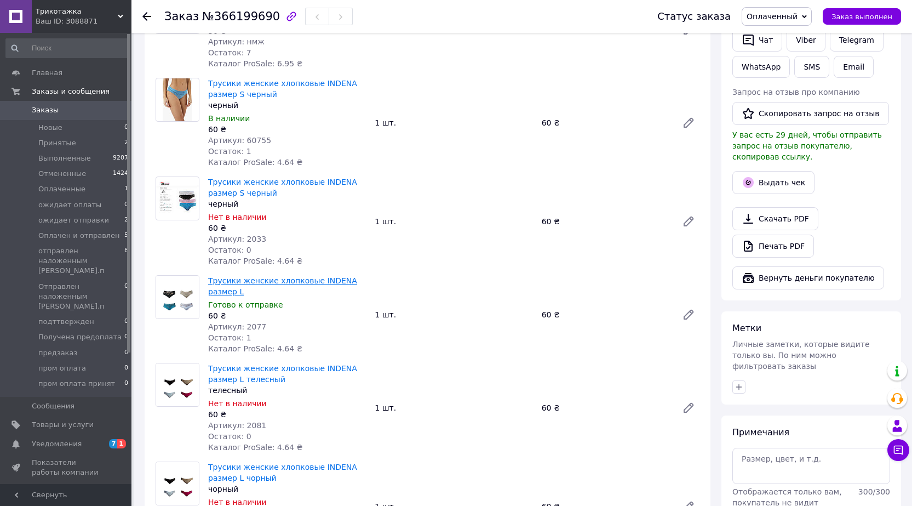
click at [216, 276] on link "Трусики женские хлопковые INDENA размер L" at bounding box center [282, 286] width 149 height 20
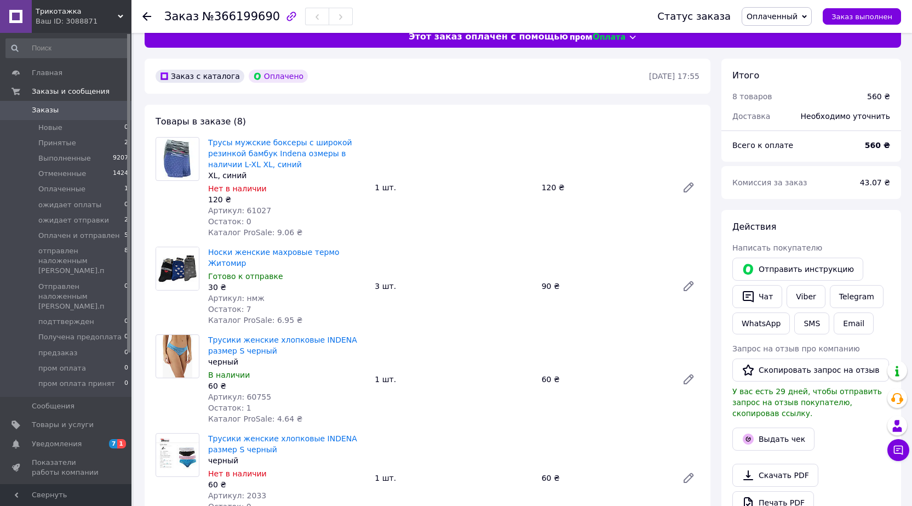
scroll to position [0, 0]
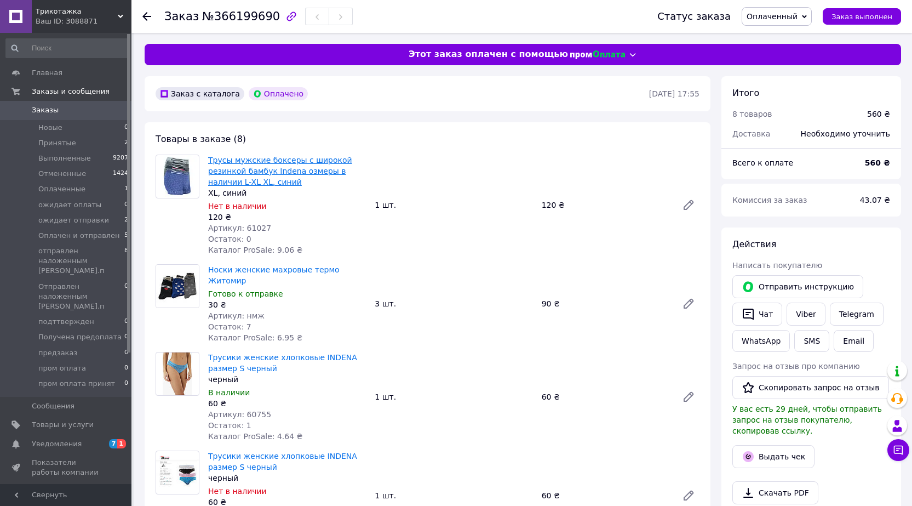
click at [240, 174] on link "Трусы мужские боксеры с широкой резинкой бамбук Indena озмеры в наличии L-XL XL…" at bounding box center [280, 171] width 144 height 31
click at [219, 270] on link "Носки женские махровые термо Житомир" at bounding box center [273, 275] width 131 height 20
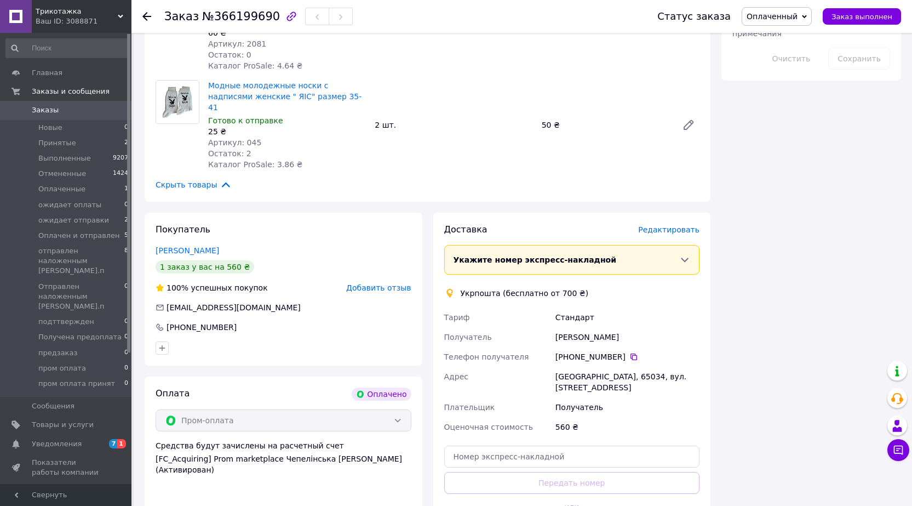
scroll to position [908, 0]
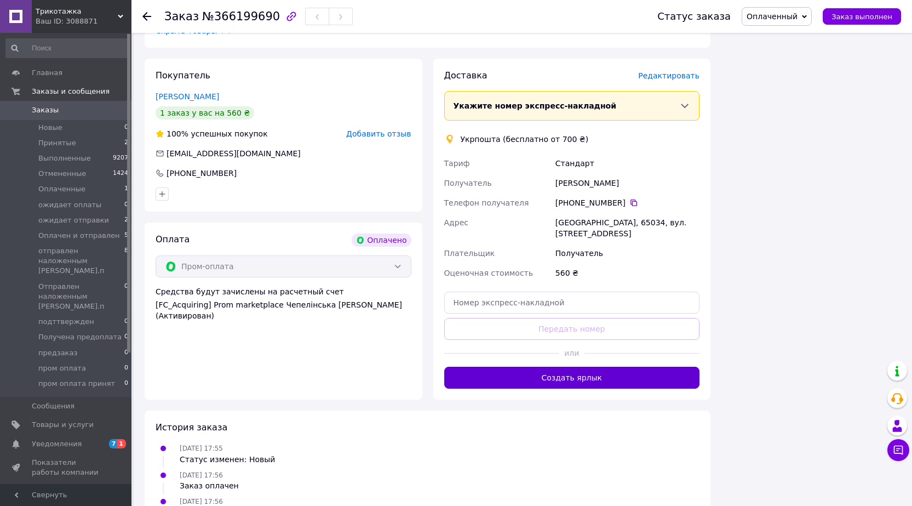
click at [607, 366] on button "Создать ярлык" at bounding box center [572, 377] width 256 height 22
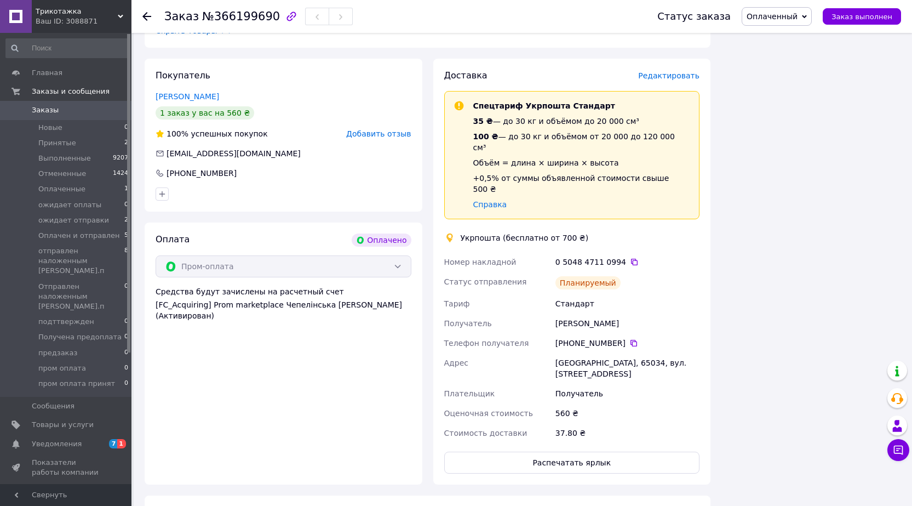
click at [144, 21] on div at bounding box center [146, 16] width 9 height 11
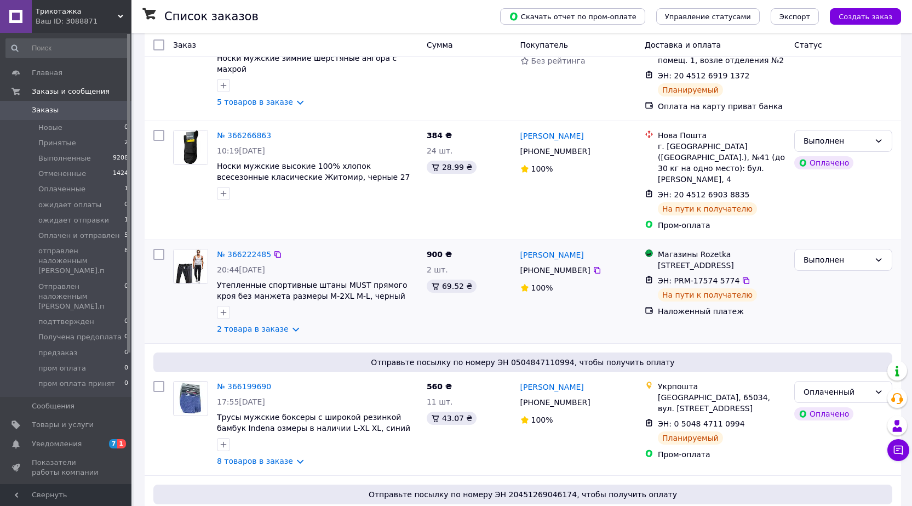
scroll to position [110, 0]
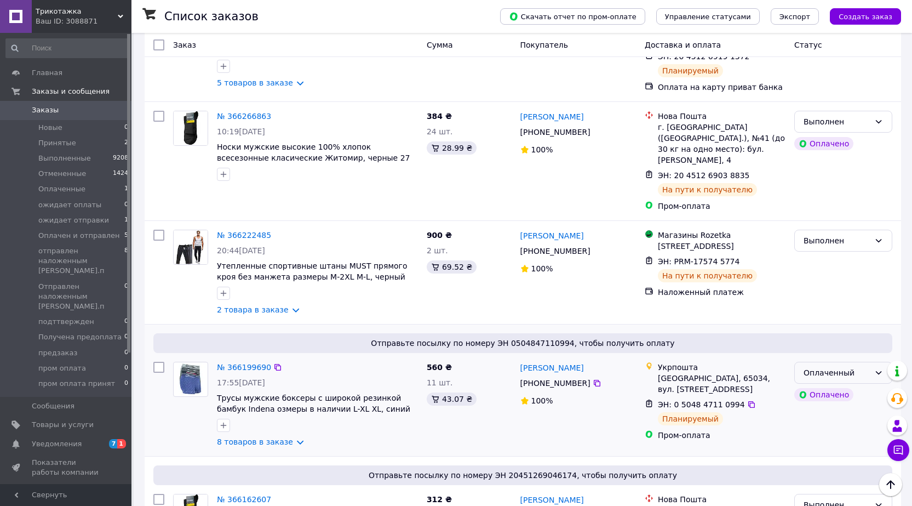
click at [877, 368] on icon at bounding box center [878, 372] width 9 height 9
click at [827, 464] on li "ожидает отправки" at bounding box center [843, 465] width 97 height 20
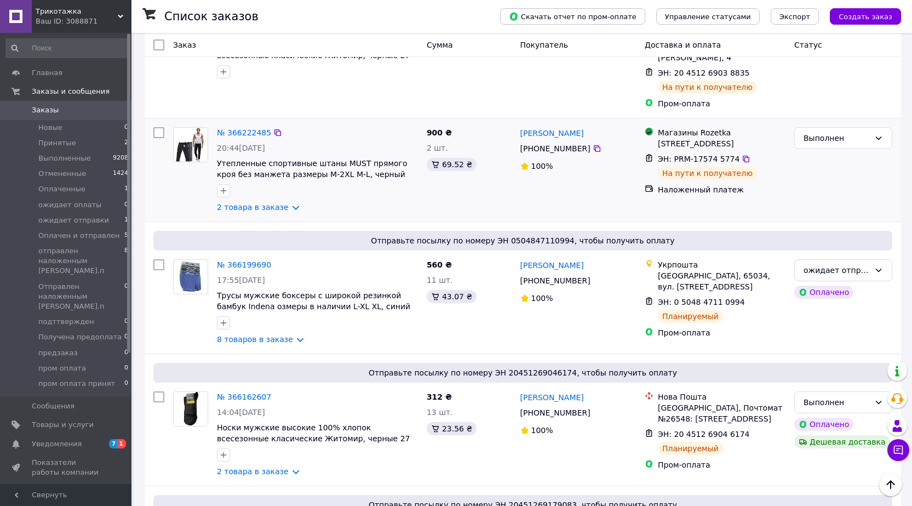
scroll to position [219, 0]
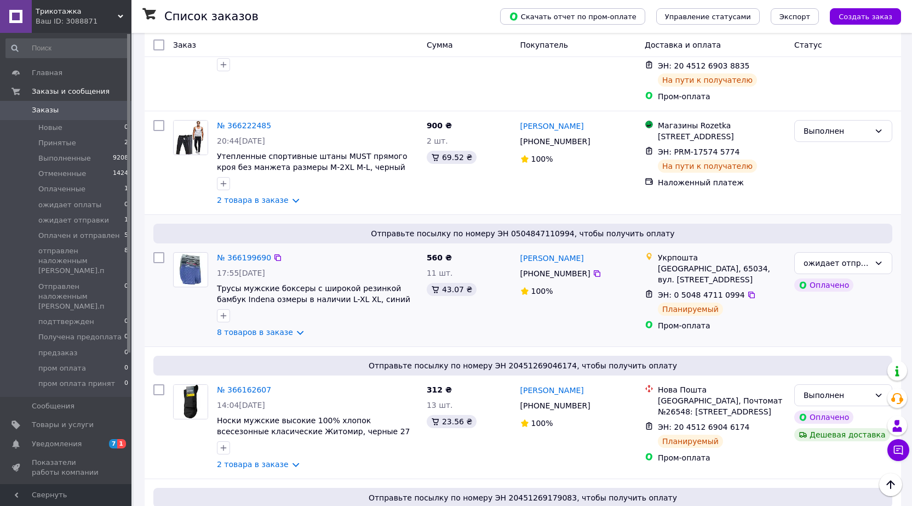
click at [198, 257] on img at bounding box center [190, 269] width 30 height 34
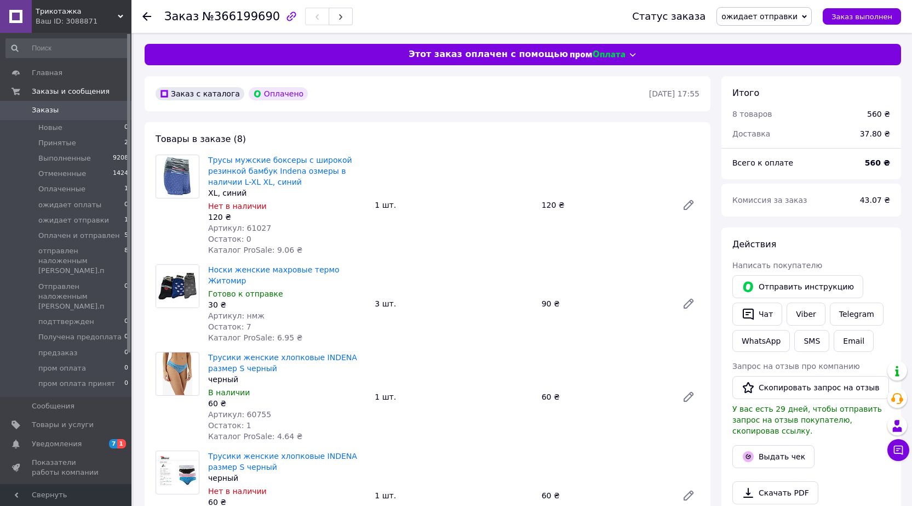
click at [147, 17] on use at bounding box center [146, 16] width 9 height 9
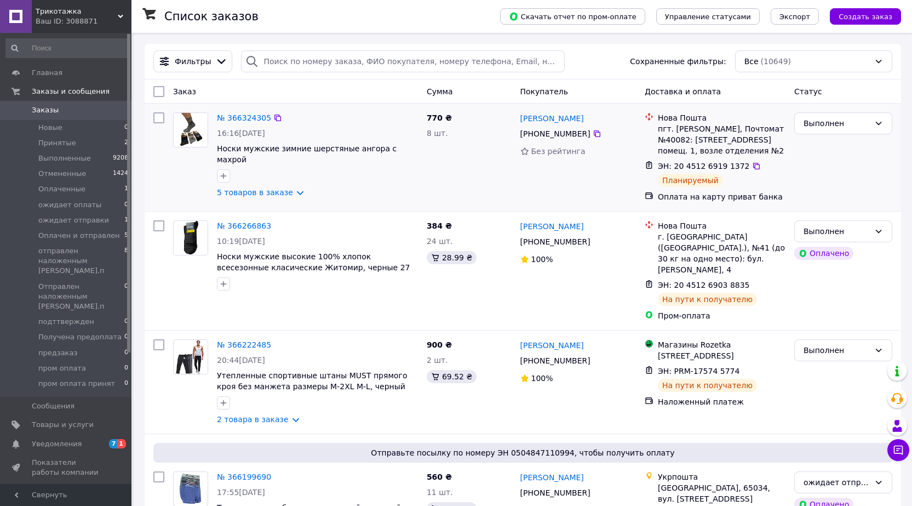
click at [197, 127] on img at bounding box center [191, 130] width 34 height 34
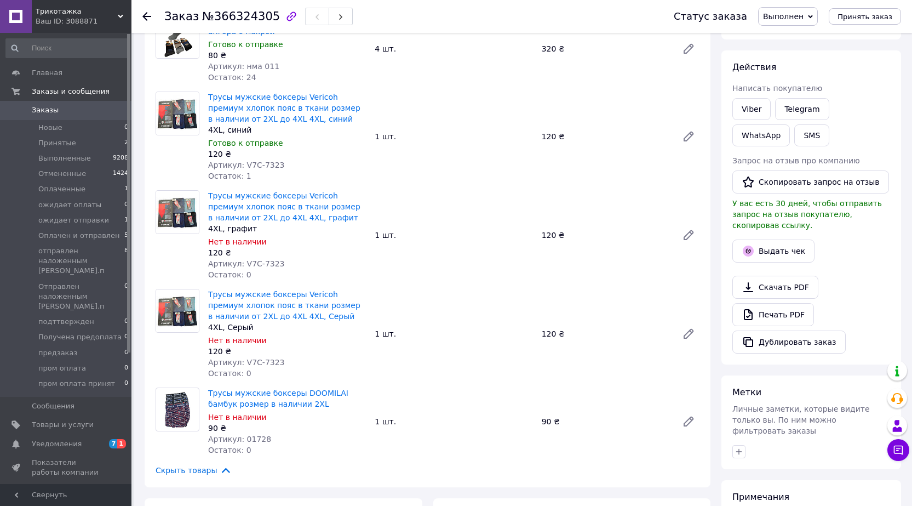
scroll to position [110, 0]
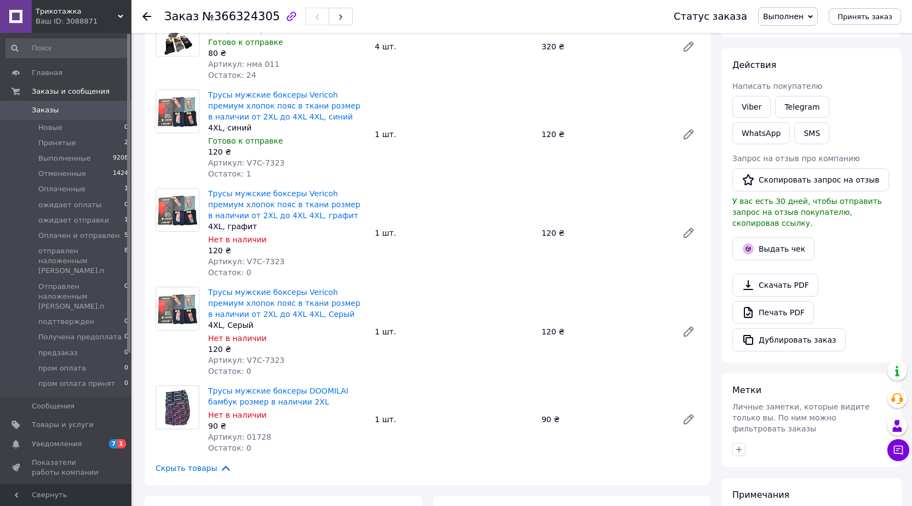
click at [148, 17] on use at bounding box center [146, 16] width 9 height 9
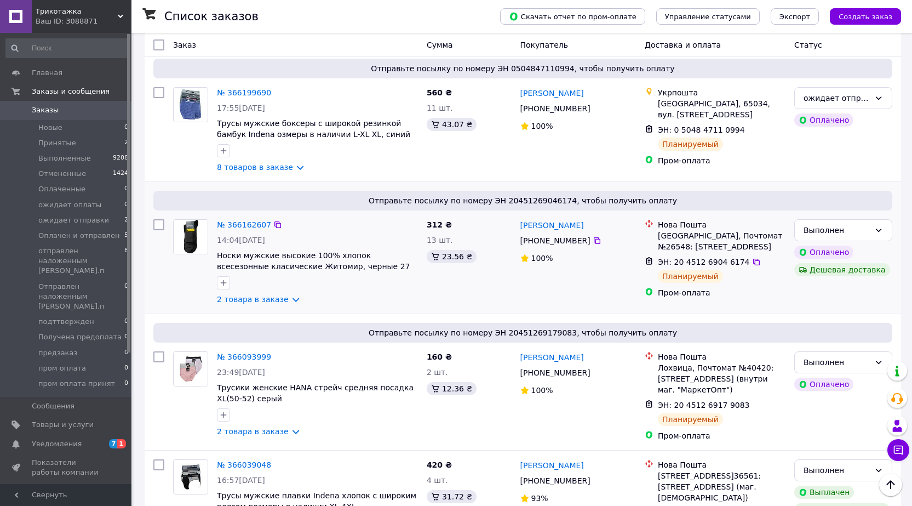
scroll to position [383, 0]
click at [190, 227] on img at bounding box center [191, 237] width 34 height 34
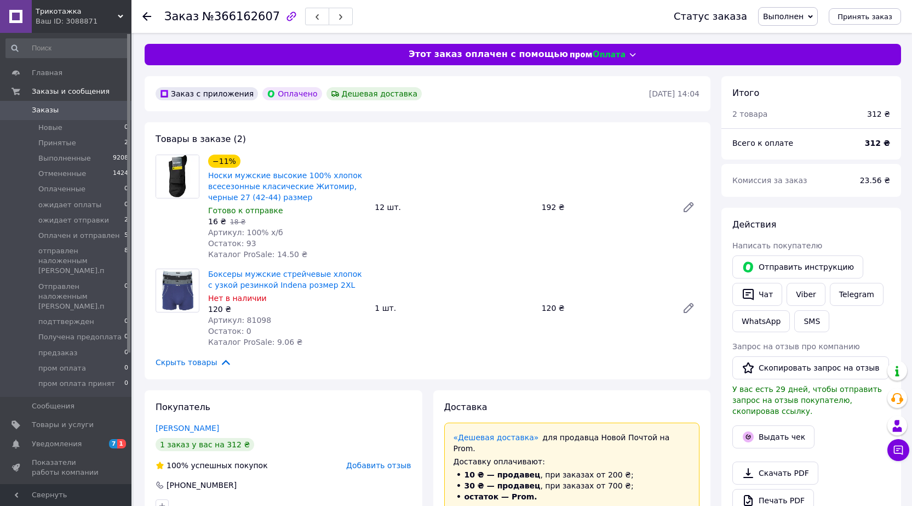
click at [145, 18] on use at bounding box center [146, 16] width 9 height 9
